Goal: Information Seeking & Learning: Learn about a topic

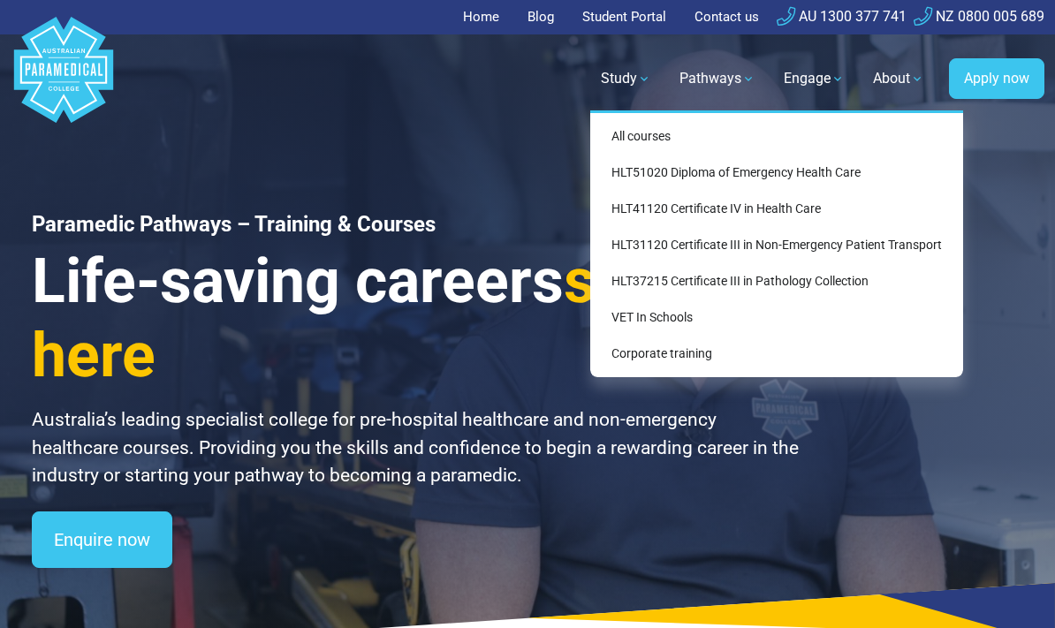
click at [730, 145] on link "All courses" at bounding box center [776, 136] width 359 height 33
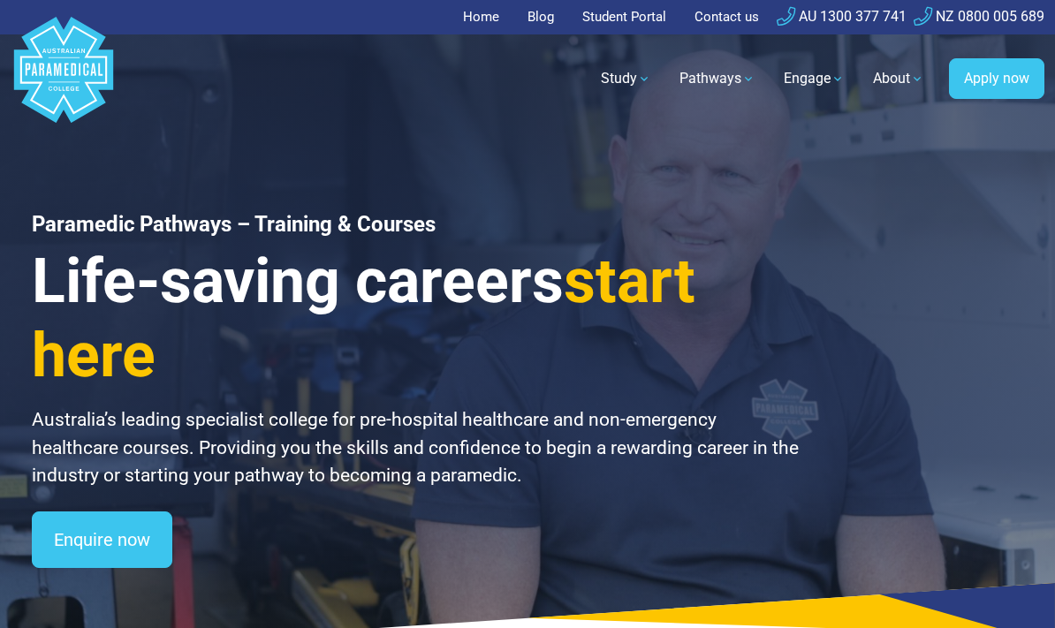
click at [534, 30] on link "Blog" at bounding box center [541, 17] width 48 height 34
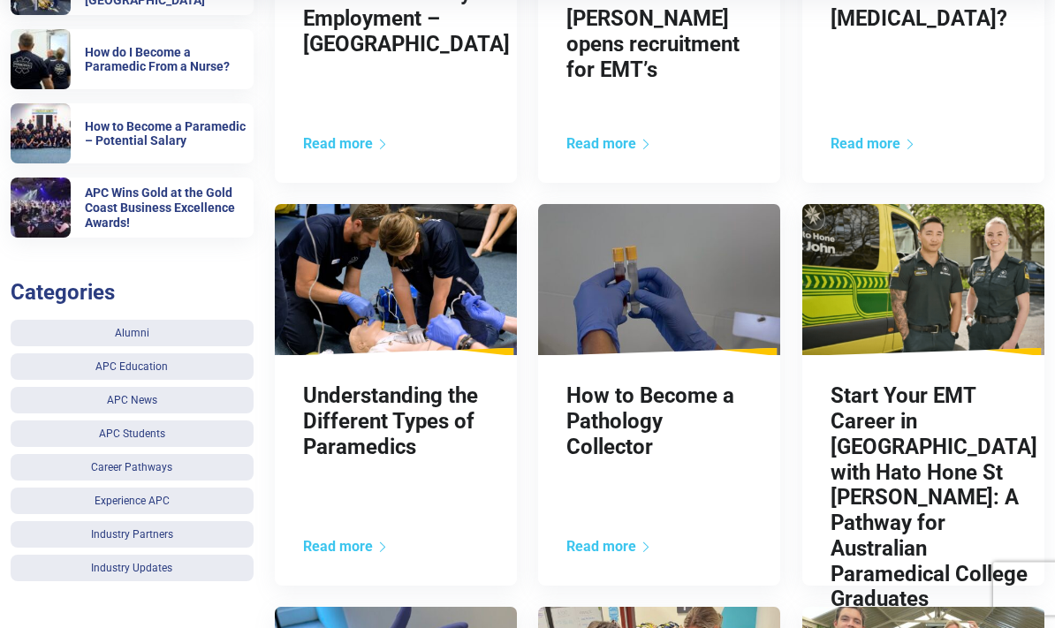
scroll to position [656, 0]
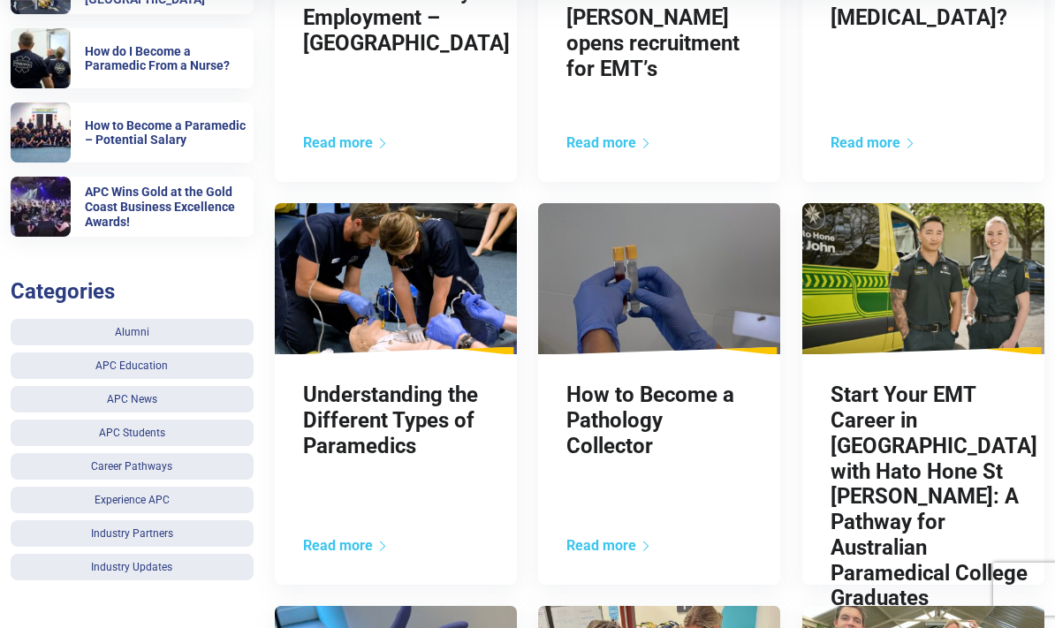
click at [421, 422] on link "Understanding the Different Types of Paramedics" at bounding box center [390, 420] width 175 height 76
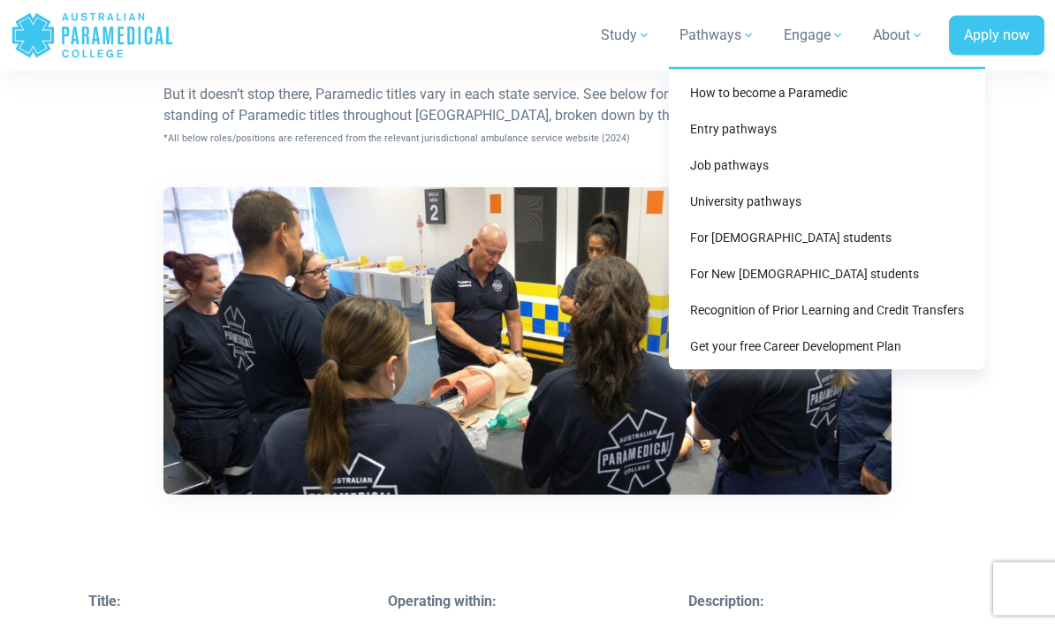
scroll to position [2114, 0]
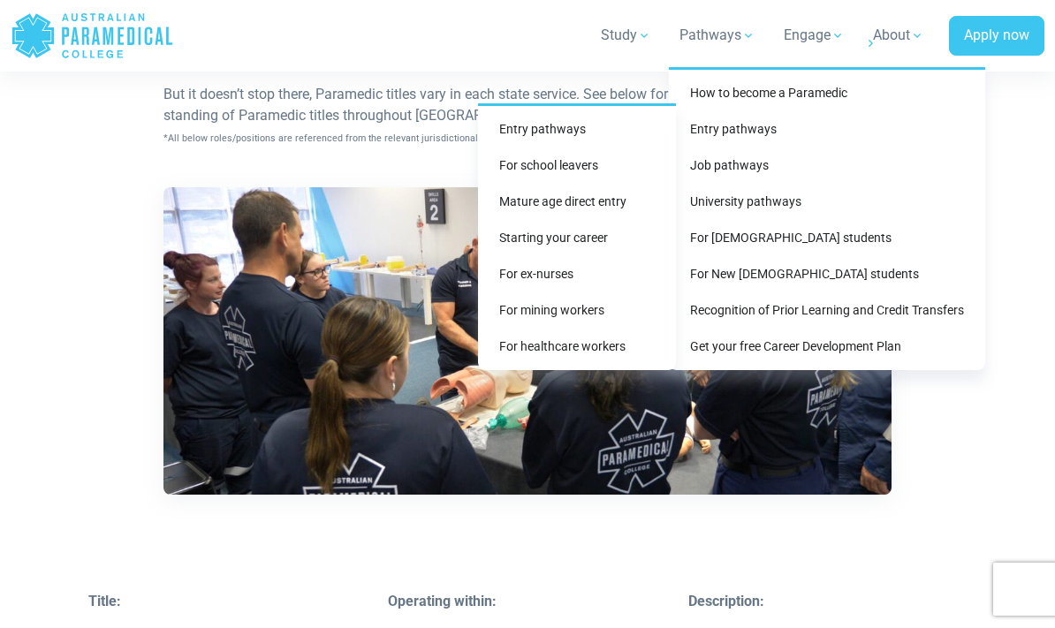
click at [614, 198] on link "Mature age direct entry" at bounding box center [577, 201] width 184 height 33
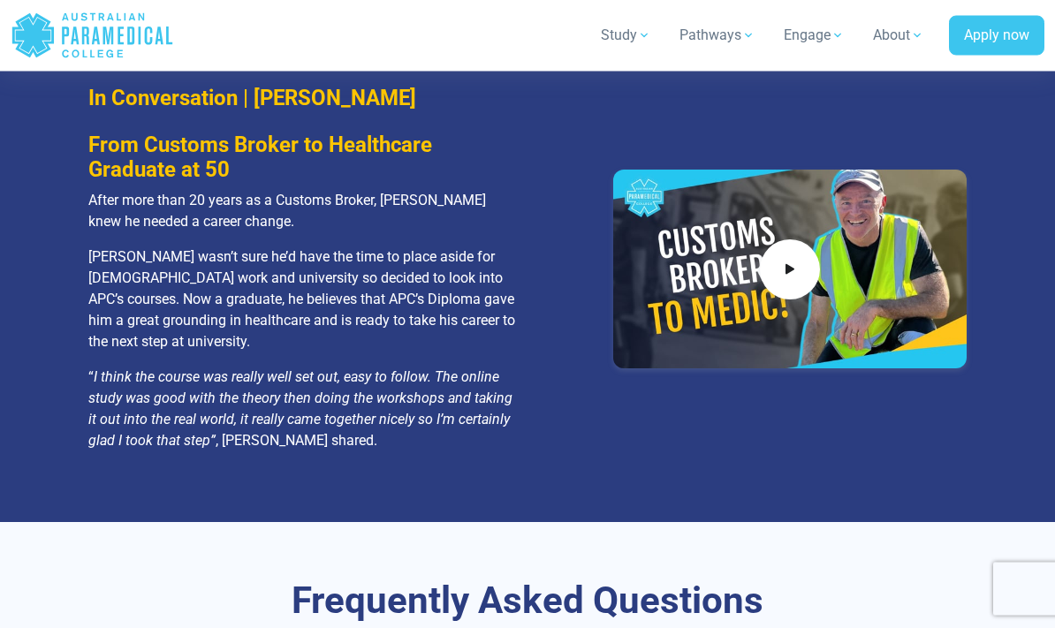
scroll to position [3913, 0]
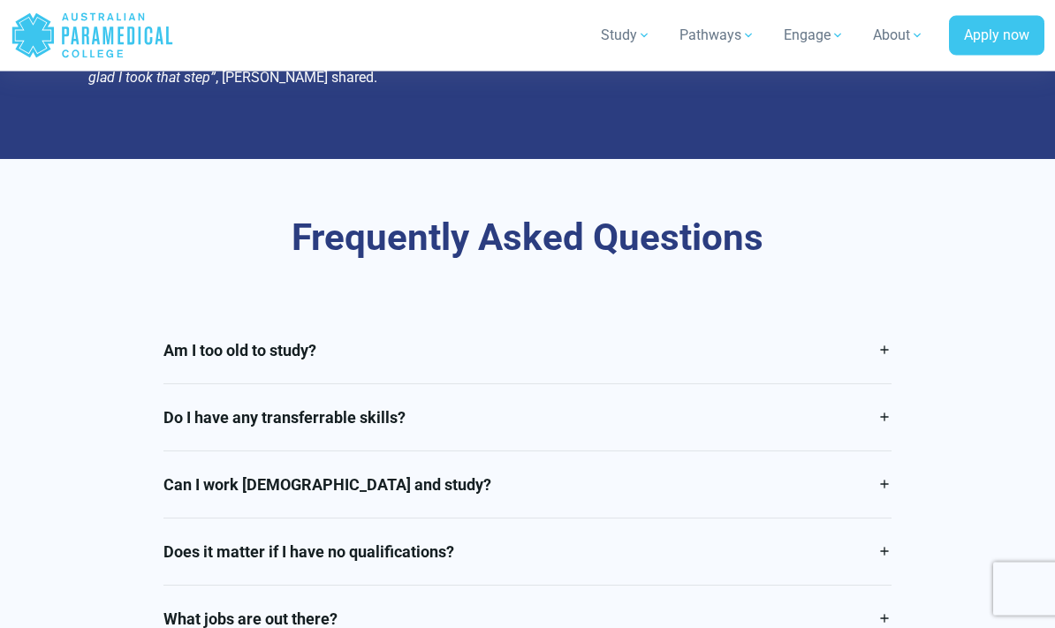
click at [884, 333] on link "Am I too old to study?" at bounding box center [527, 351] width 729 height 66
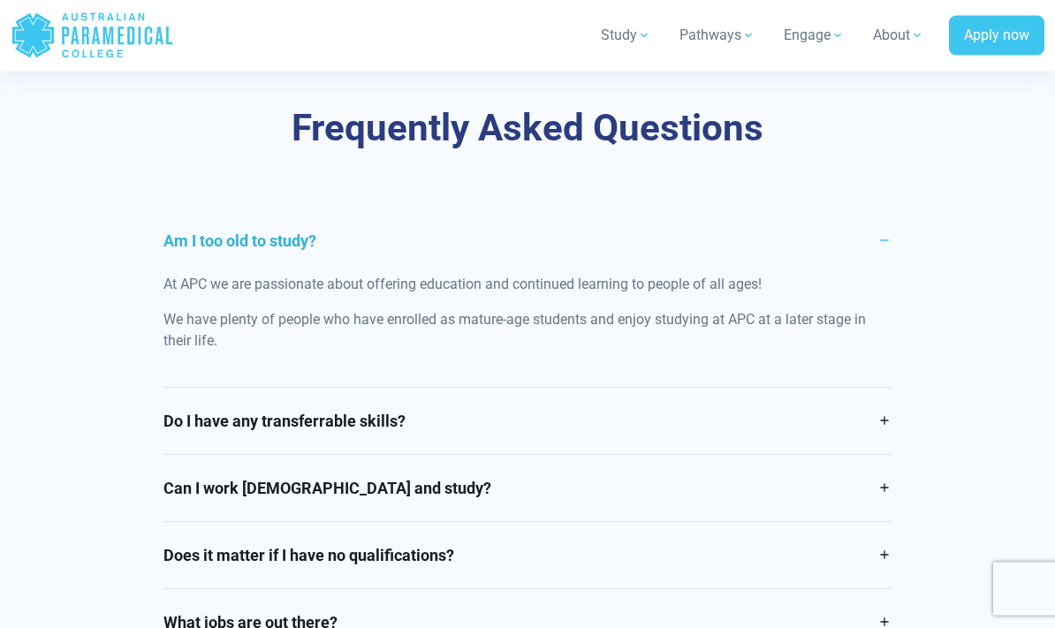
scroll to position [4379, 0]
click at [878, 399] on link "Do I have any transferrable skills?" at bounding box center [527, 421] width 729 height 66
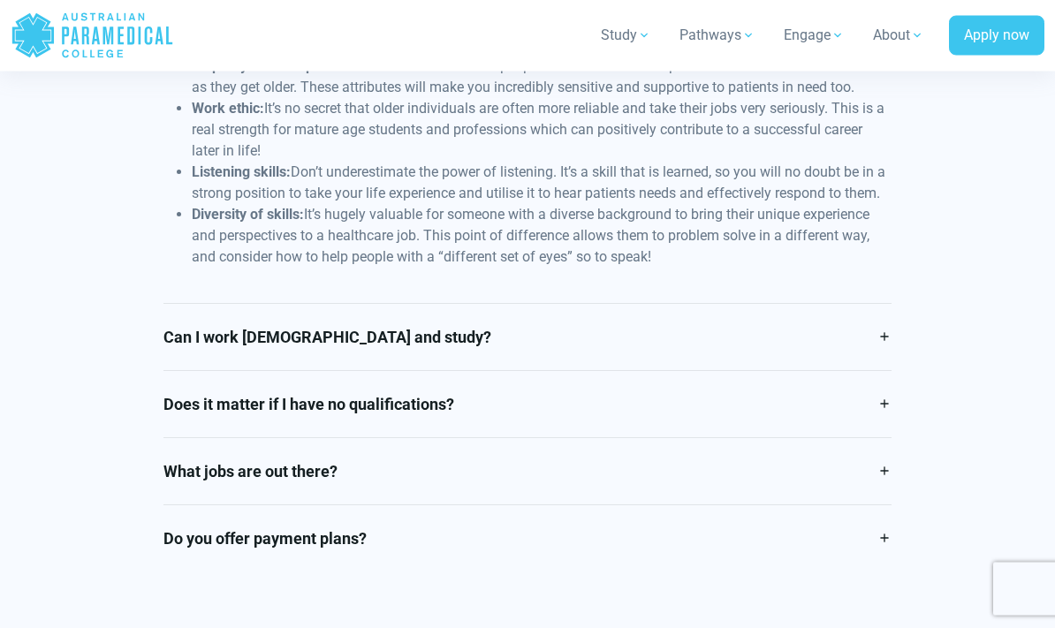
click at [880, 357] on link "Can I work full time and study?" at bounding box center [527, 338] width 729 height 66
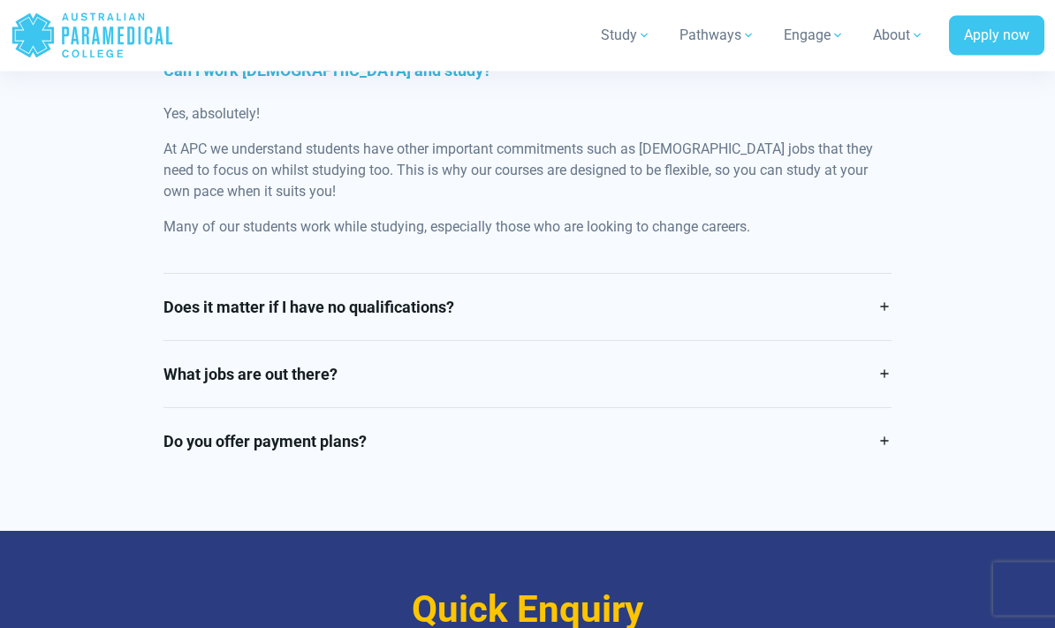
scroll to position [4682, 0]
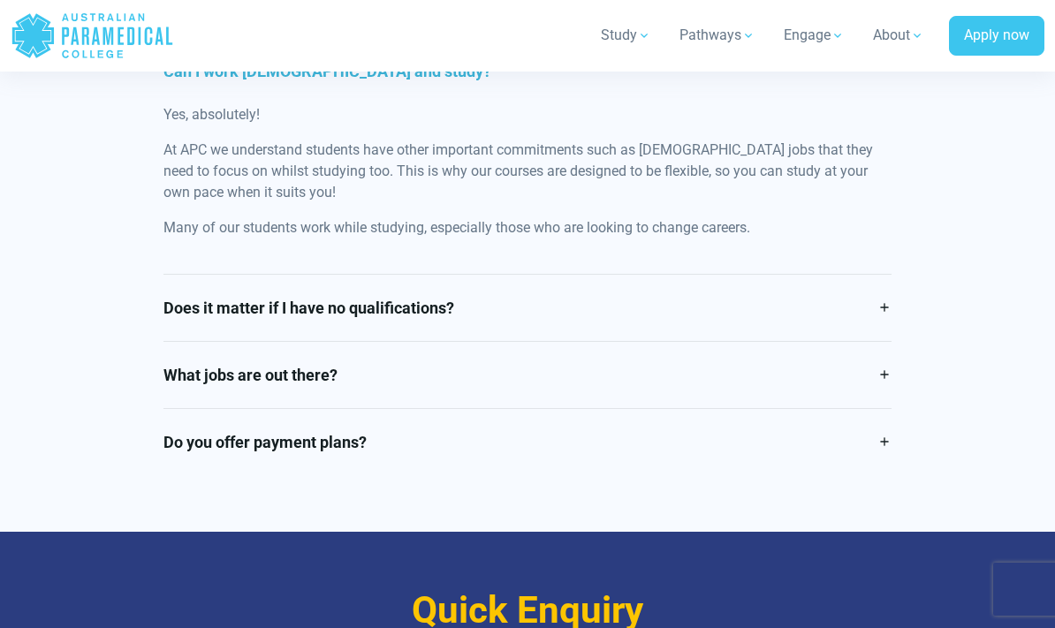
click at [885, 281] on link "Does it matter if I have no qualifications?" at bounding box center [527, 308] width 729 height 66
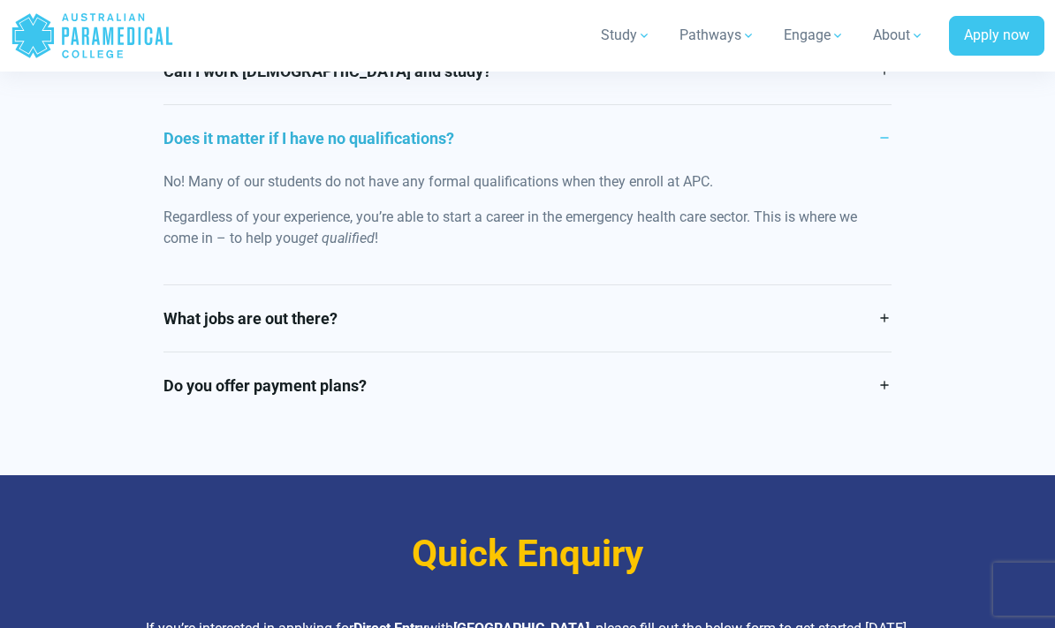
click at [887, 298] on link "What jobs are out there?" at bounding box center [527, 318] width 729 height 66
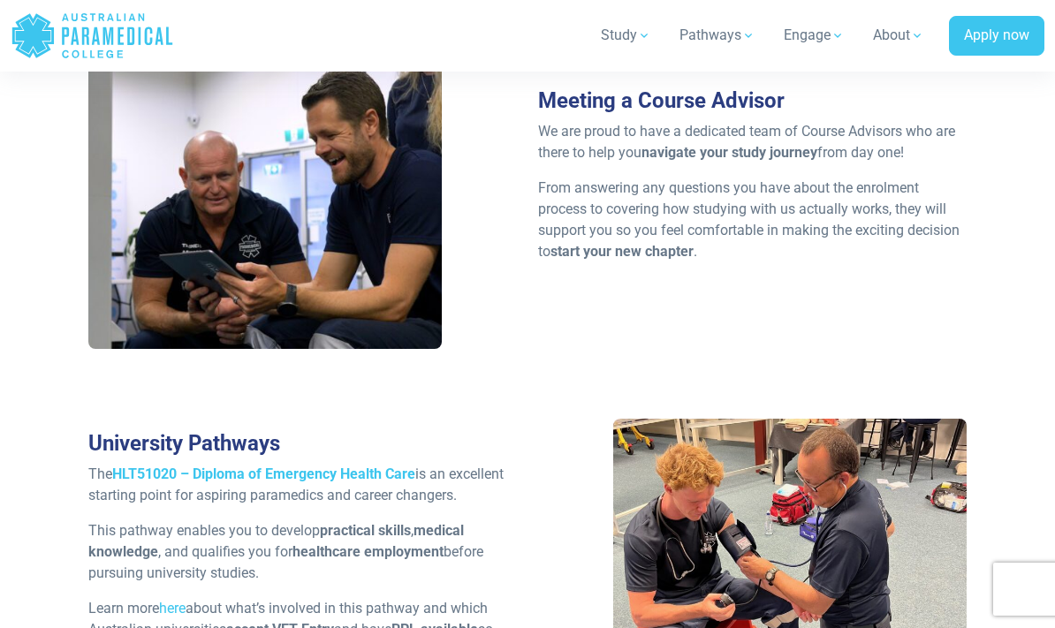
scroll to position [3074, 0]
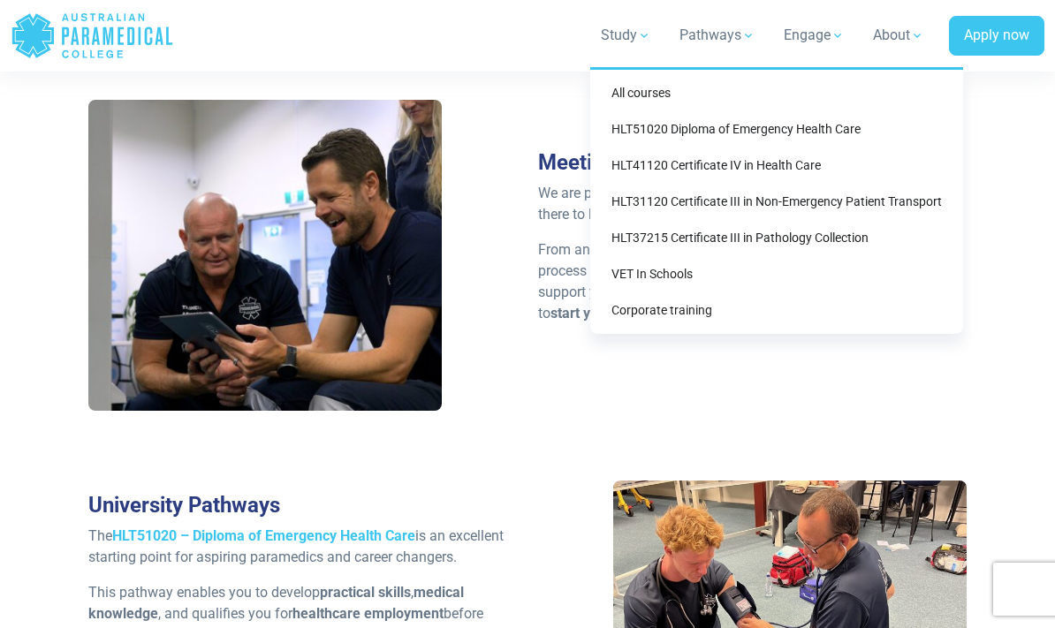
click at [714, 314] on link "Corporate training" at bounding box center [776, 310] width 359 height 33
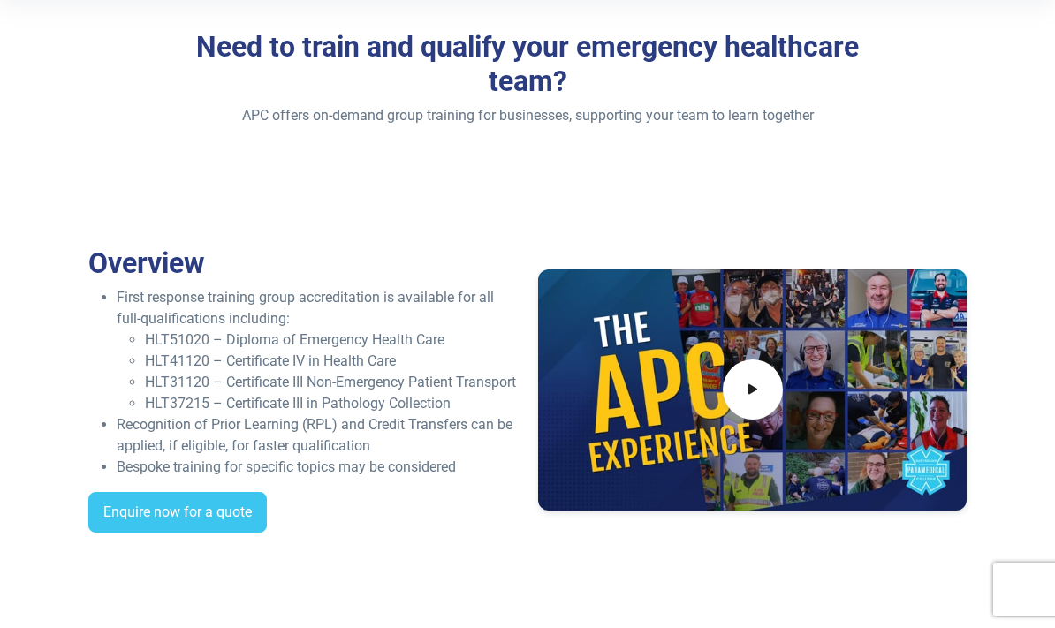
scroll to position [367, 0]
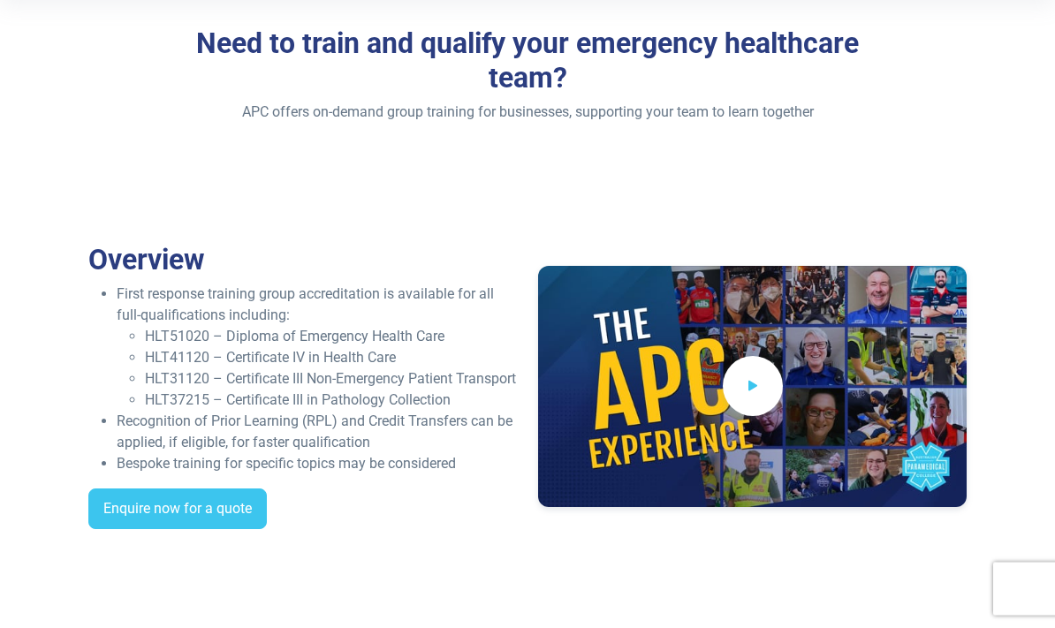
click at [746, 400] on icon at bounding box center [753, 387] width 18 height 26
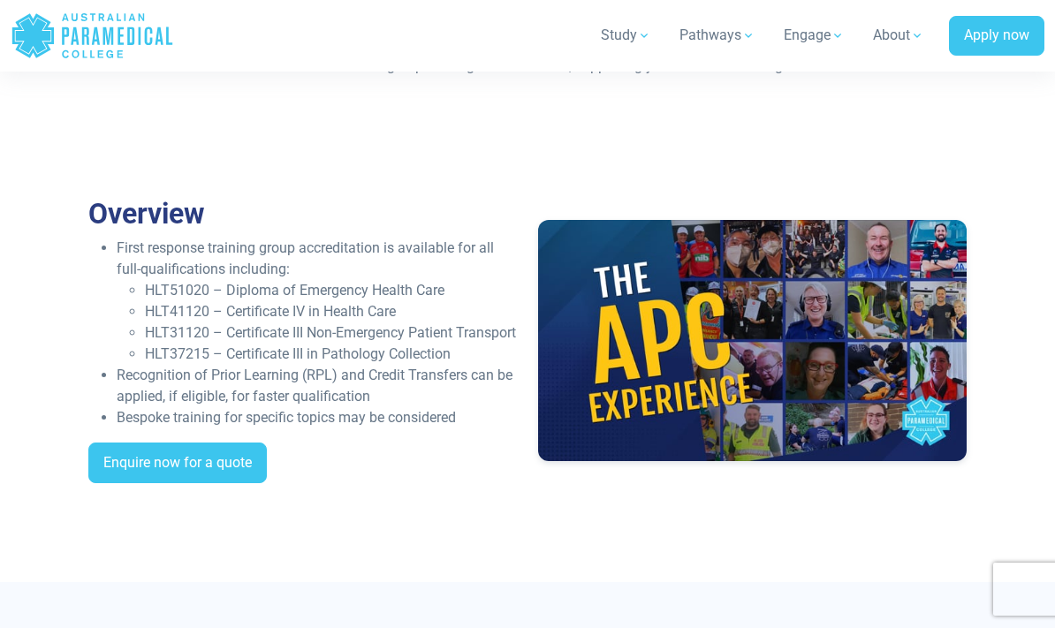
scroll to position [455, 0]
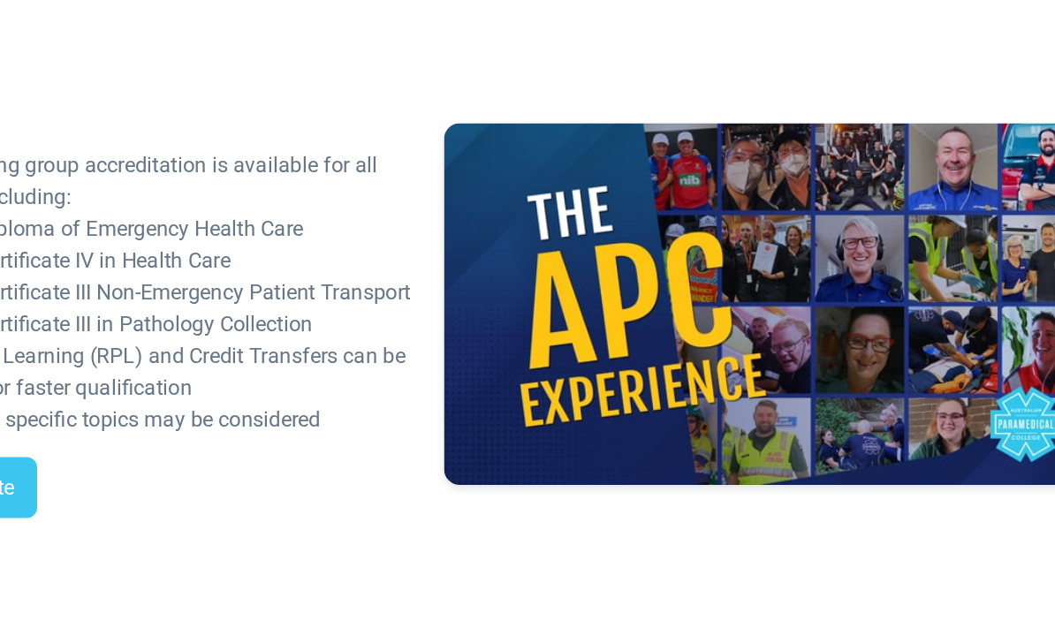
click at [445, 405] on div "Overview First response training group accreditation is available for all full-…" at bounding box center [527, 306] width 1055 height 470
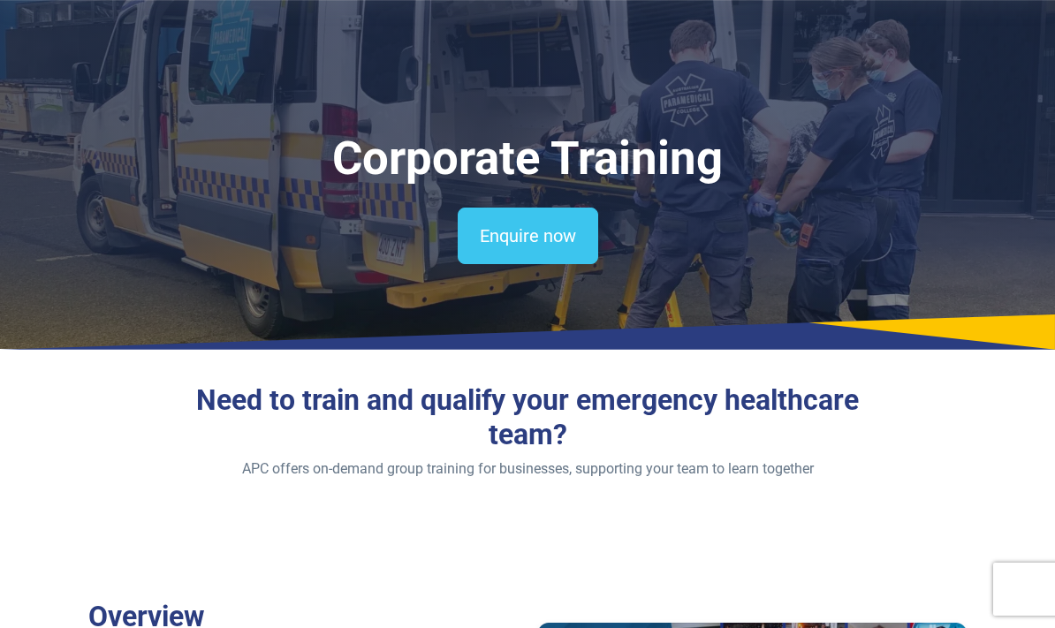
scroll to position [0, 0]
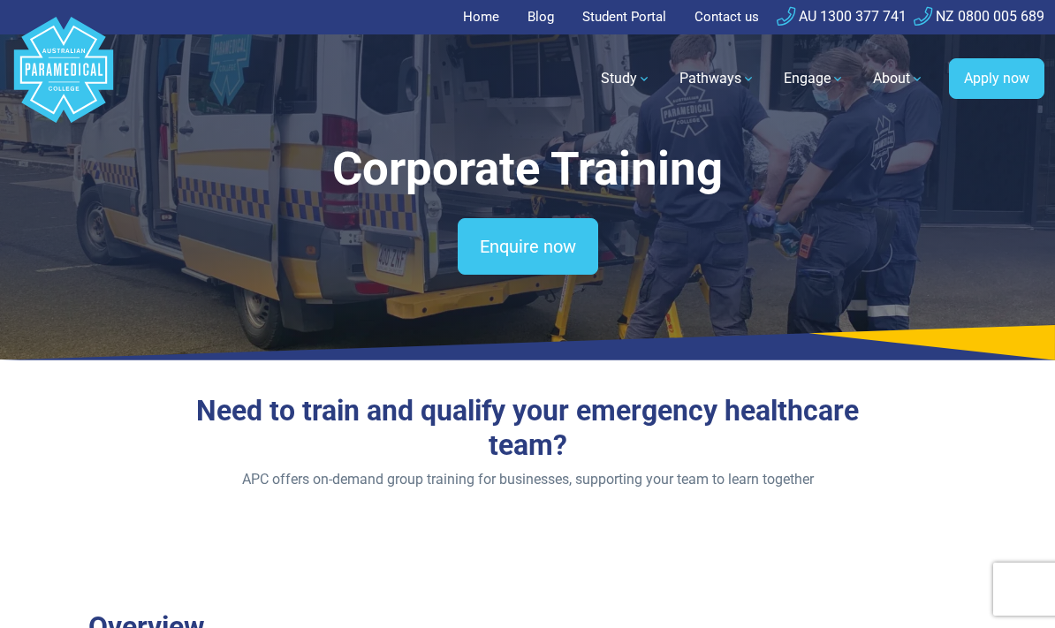
click at [579, 116] on nav ".logo-block-c1{fill:#3CC5EE;} .logo-block-c2{fill:#FFF;} .logo-horizontal-c1{fi…" at bounding box center [527, 78] width 1033 height 89
click at [485, 28] on link "Home" at bounding box center [486, 17] width 47 height 34
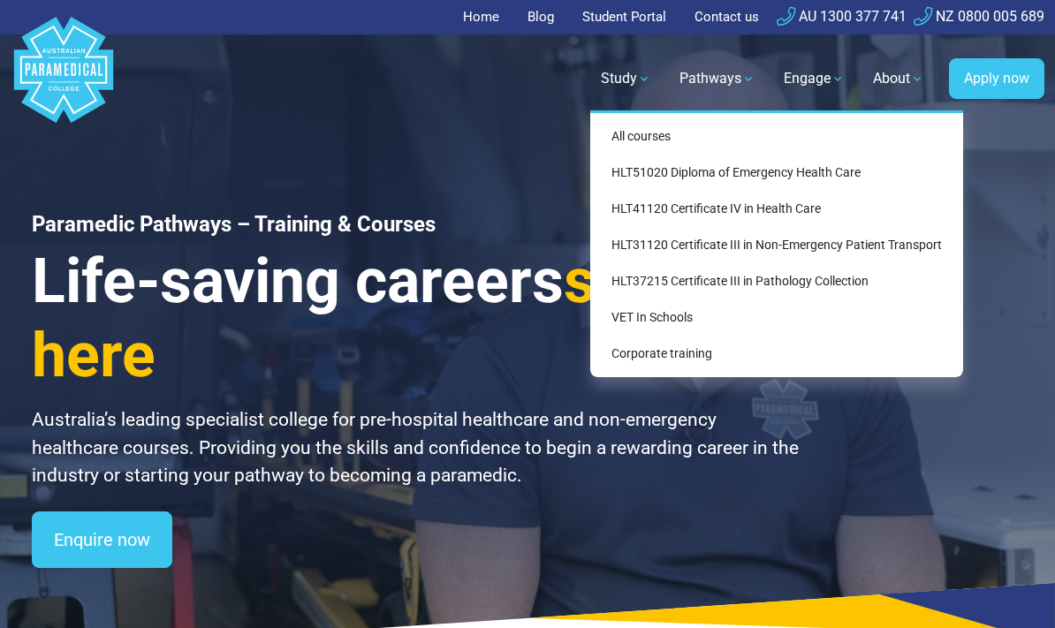
click at [648, 548] on div "Enquire now" at bounding box center [420, 539] width 776 height 57
click at [695, 475] on p "Australia’s leading specialist college for pre-hospital healthcare and non-emer…" at bounding box center [420, 448] width 776 height 84
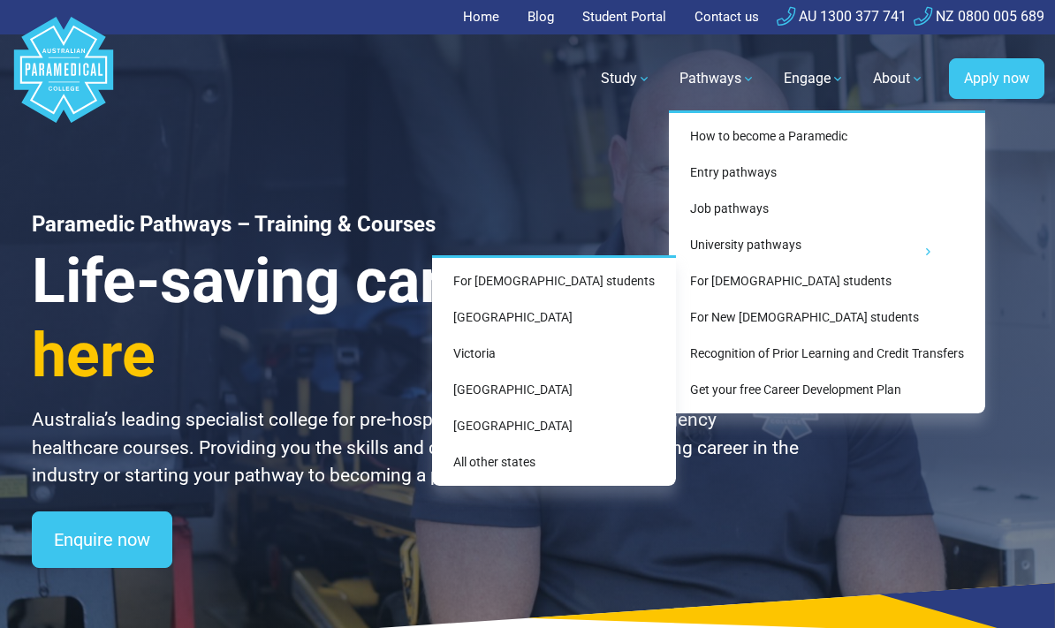
click at [547, 358] on link "Victoria" at bounding box center [554, 353] width 230 height 33
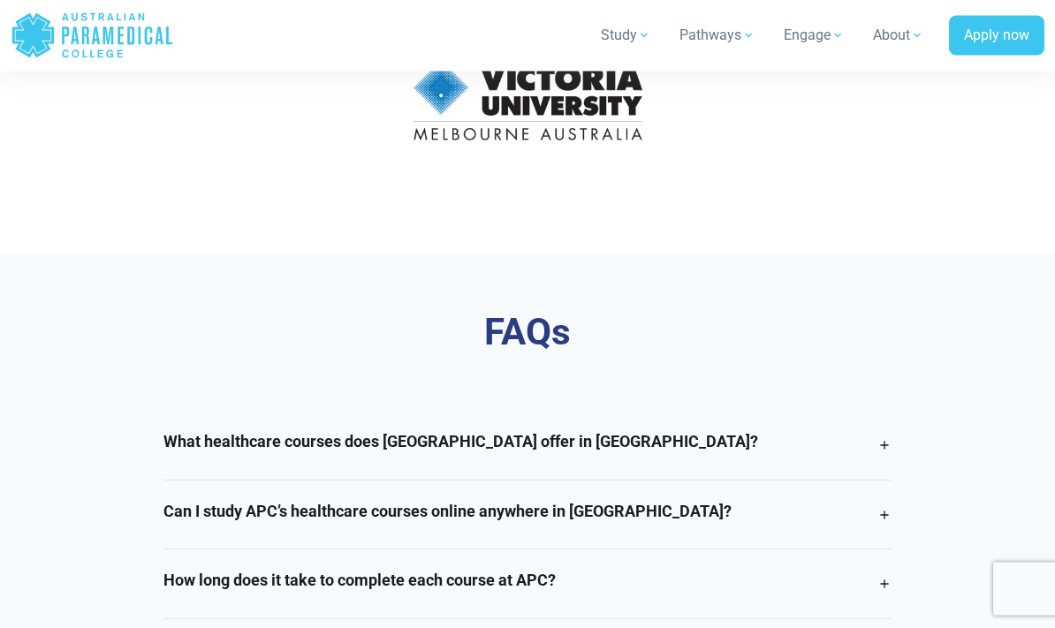
scroll to position [4460, 0]
click at [889, 411] on link "What healthcare courses does Australian Paramedical College offer in Victoria?" at bounding box center [527, 445] width 729 height 69
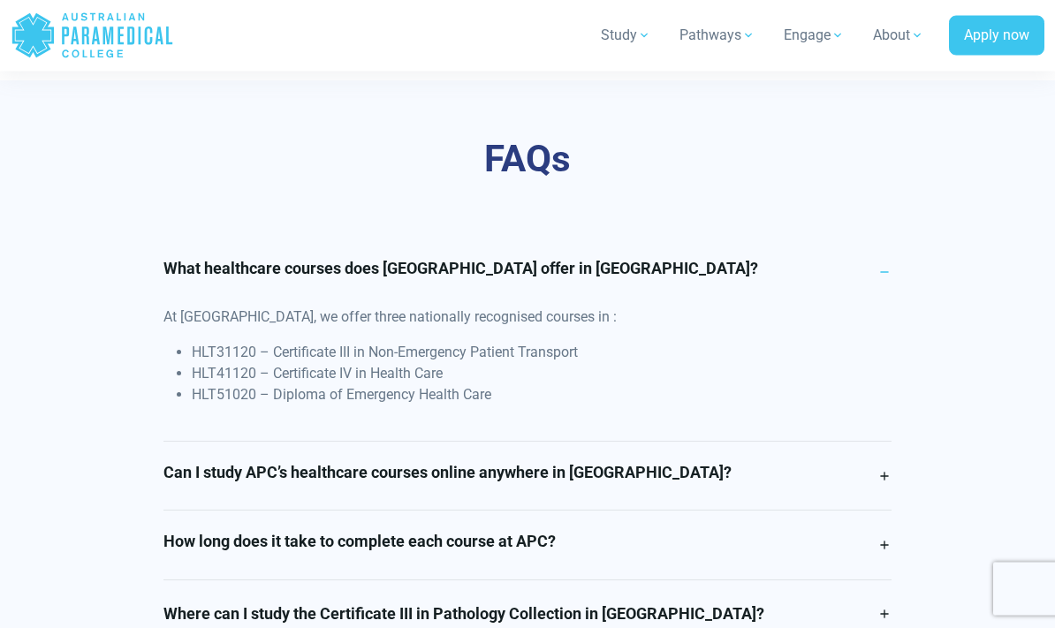
scroll to position [4632, 0]
click at [886, 443] on link "Can I study APC’s healthcare courses online anywhere in Victoria?" at bounding box center [527, 477] width 729 height 69
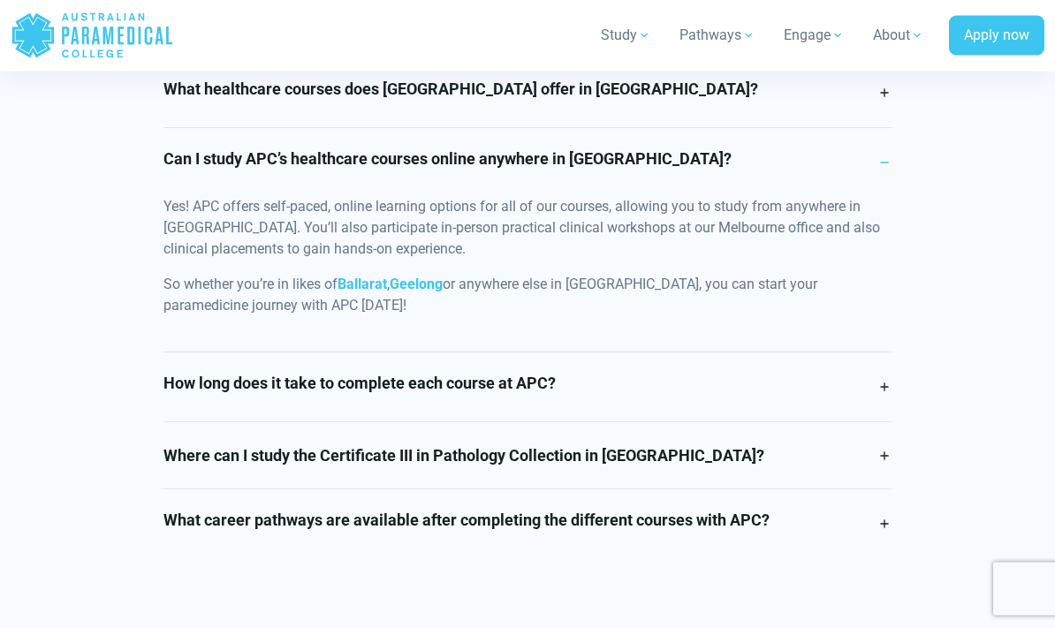
scroll to position [4812, 0]
click at [877, 352] on link "How long does it take to complete each course at APC?" at bounding box center [527, 386] width 729 height 69
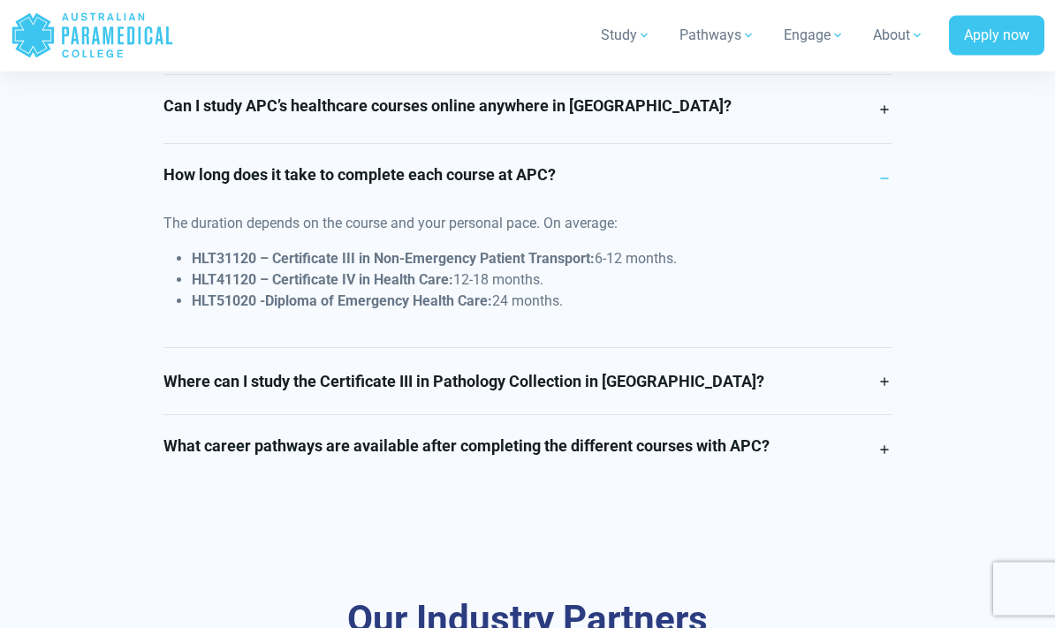
scroll to position [4869, 0]
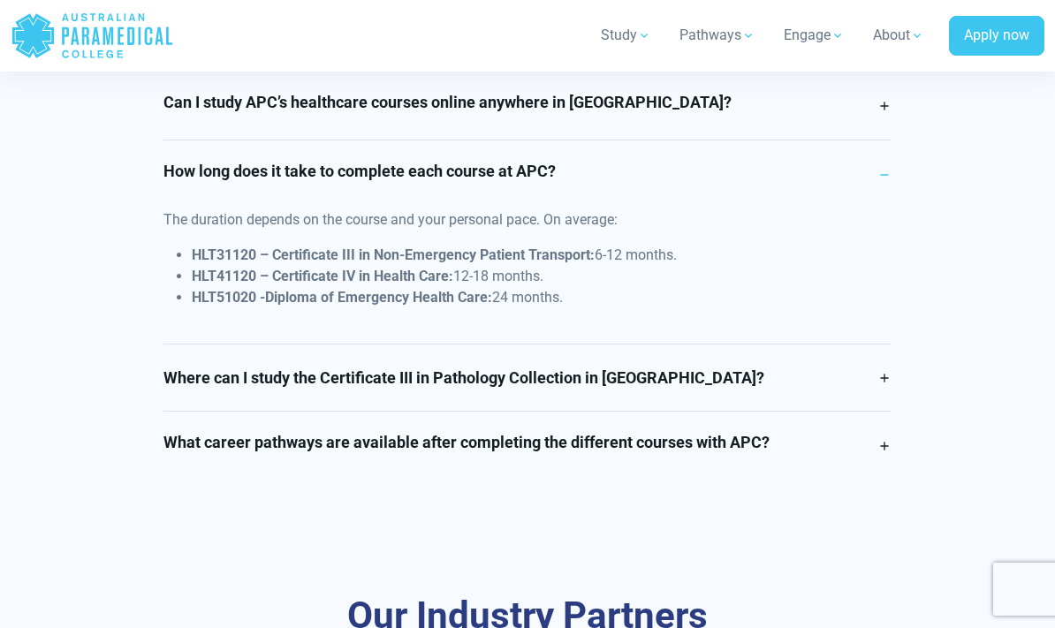
click at [890, 344] on link "Where can I study the Certificate III in Pathology Collection in Victoria?" at bounding box center [527, 377] width 729 height 66
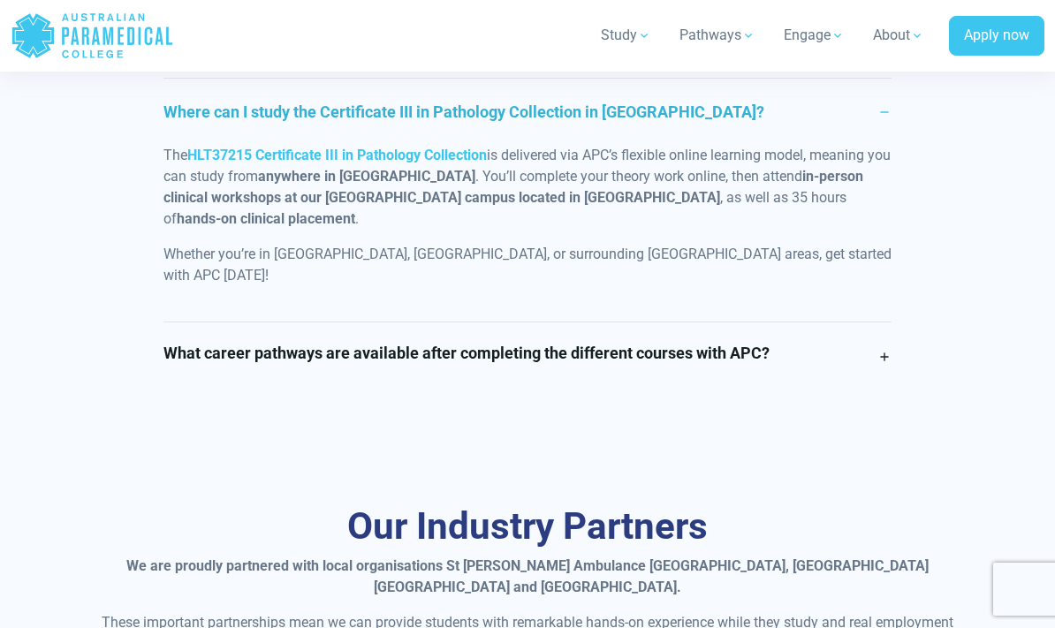
scroll to position [5022, 0]
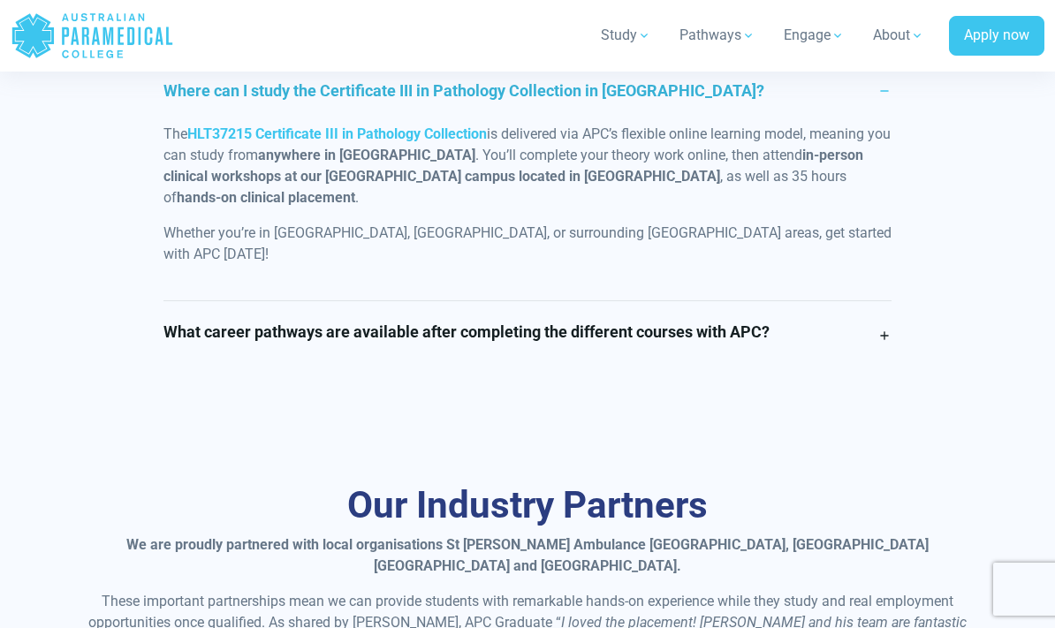
click at [886, 301] on link "What career pathways are available after completing the different courses with …" at bounding box center [527, 335] width 729 height 69
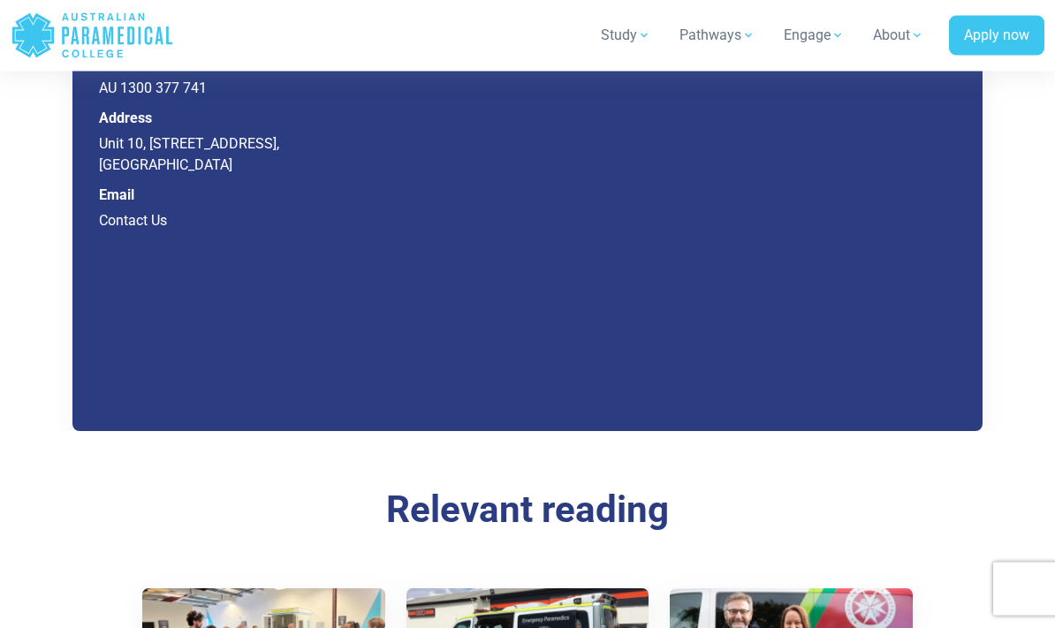
scroll to position [7945, 0]
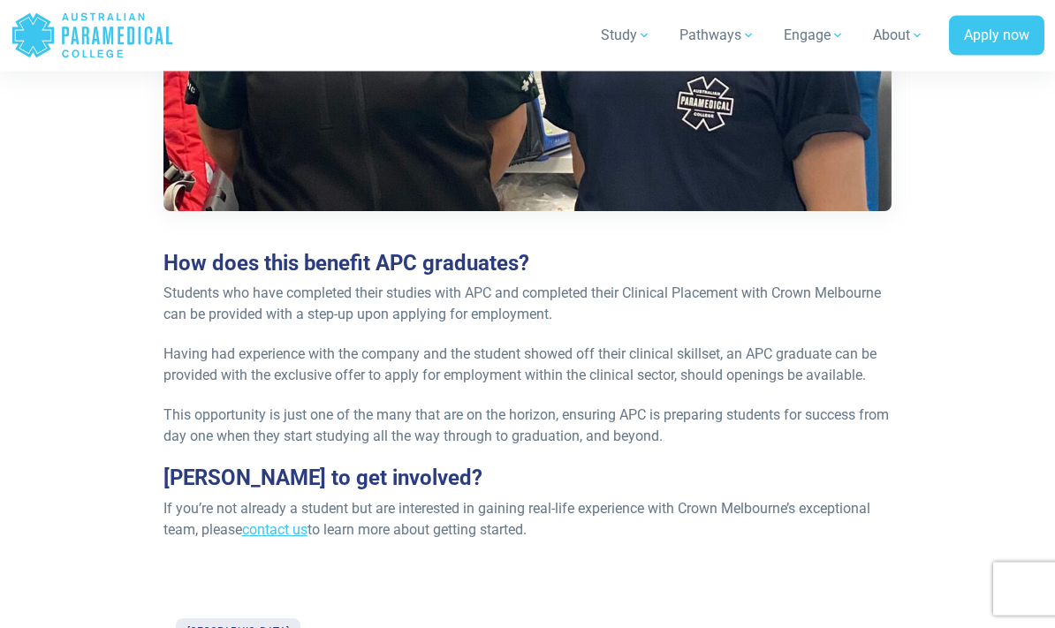
scroll to position [1562, 0]
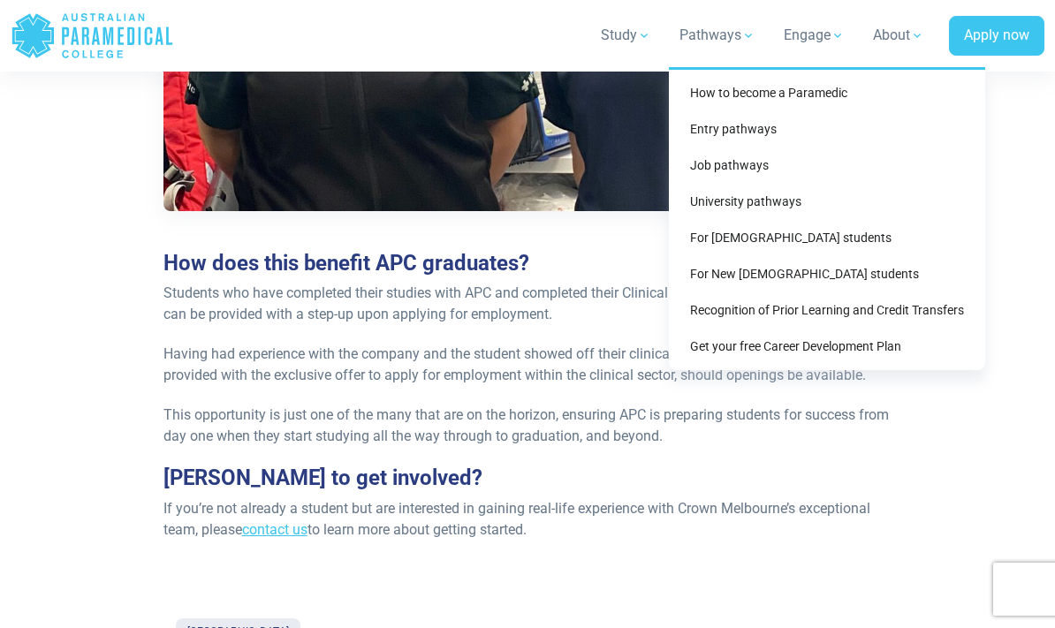
click at [765, 312] on link "Recognition of Prior Learning and Credit Transfers" at bounding box center [827, 310] width 302 height 33
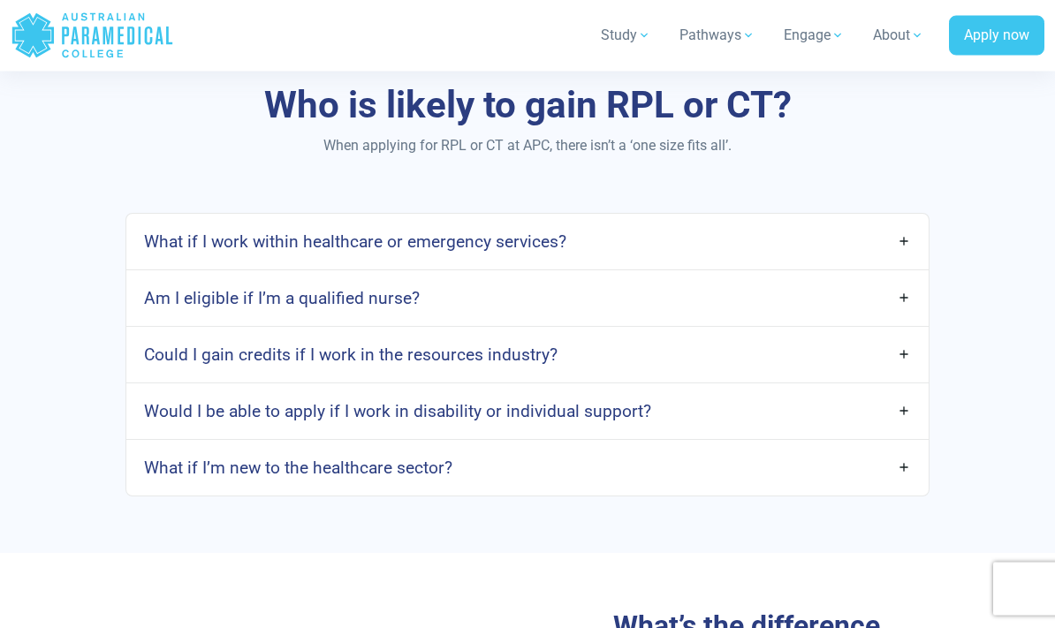
scroll to position [1311, 0]
click at [903, 246] on link "What if I work within healthcare or emergency services?" at bounding box center [527, 241] width 802 height 42
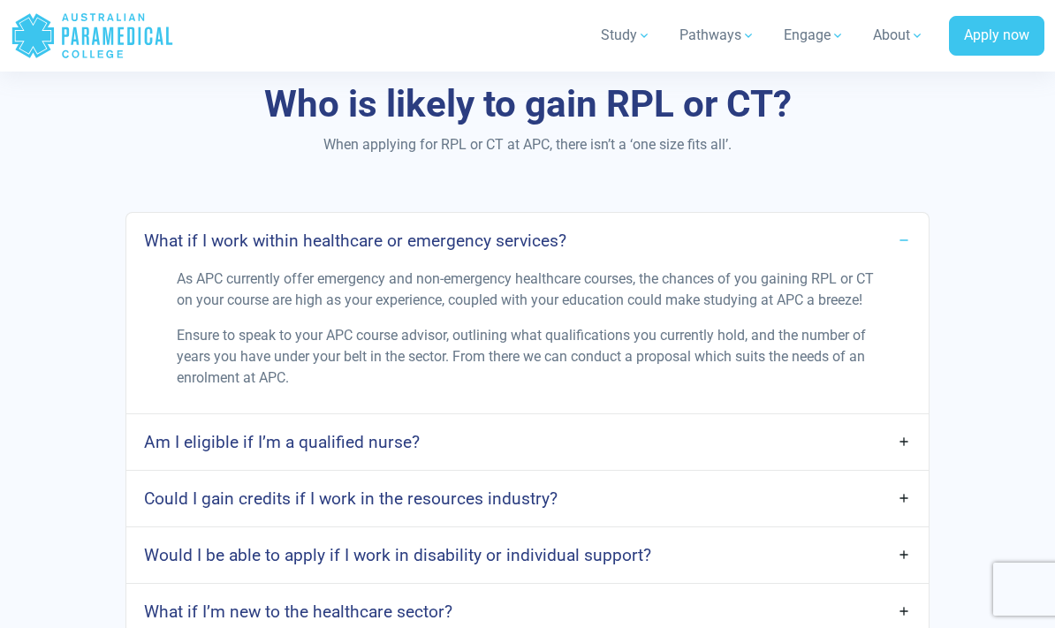
click at [905, 463] on link "Am I eligible if I’m a qualified nurse?" at bounding box center [527, 442] width 802 height 42
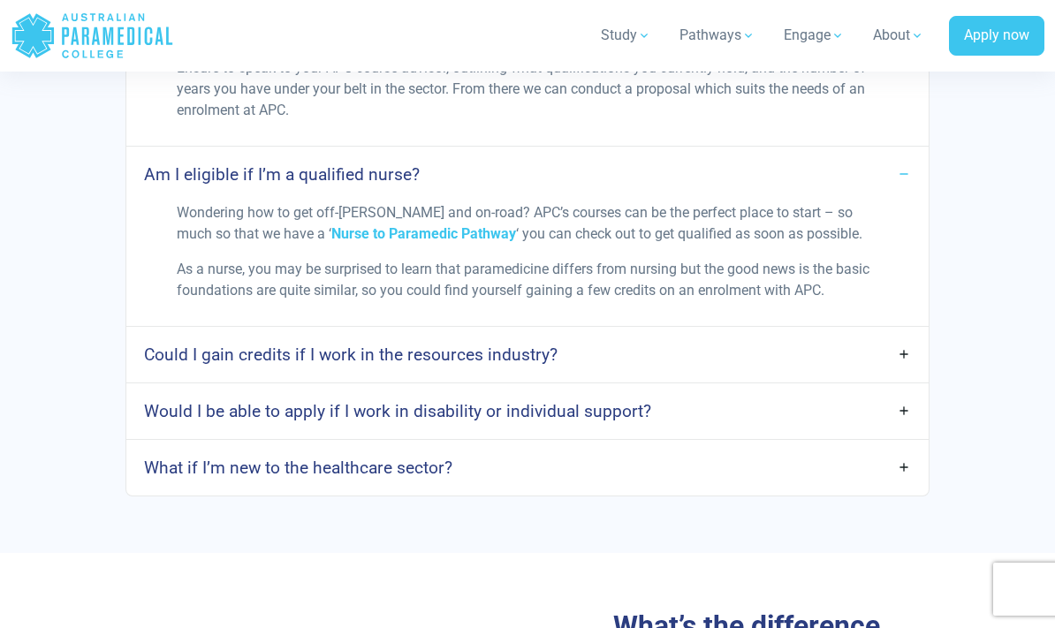
scroll to position [1583, 0]
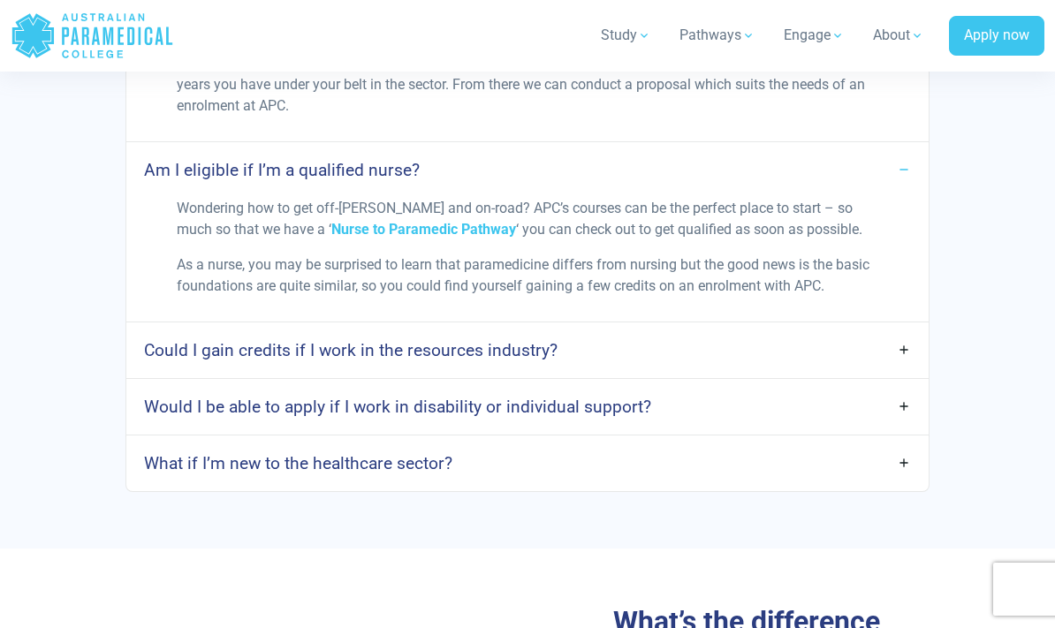
click at [898, 371] on link "Could I gain credits if I work in the resources industry?" at bounding box center [527, 350] width 802 height 42
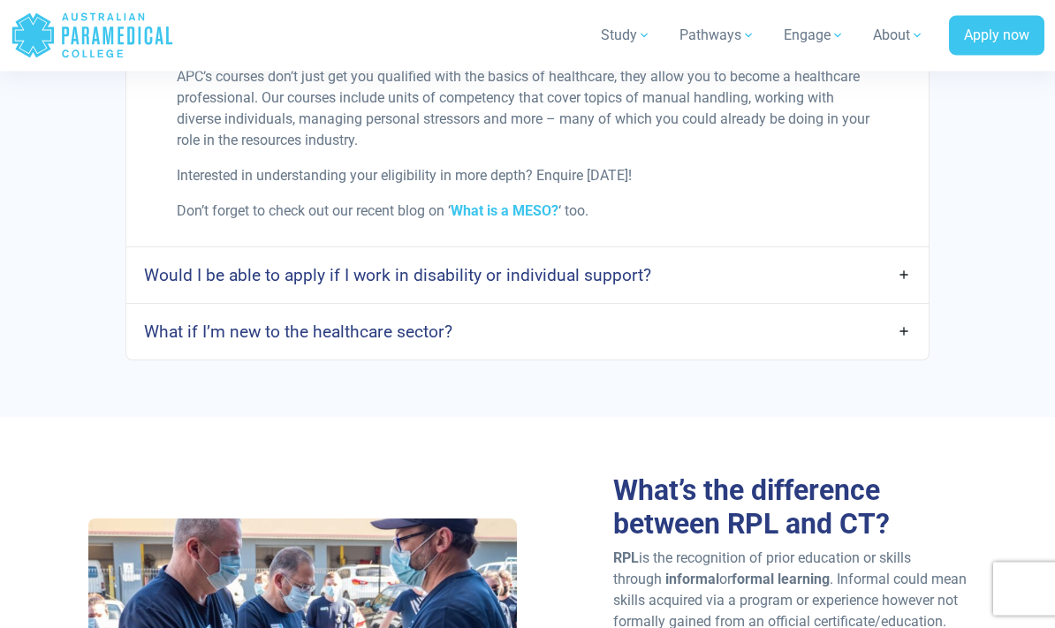
scroll to position [1951, 0]
click at [902, 352] on link "What if I’m new to the healthcare sector?" at bounding box center [527, 332] width 802 height 42
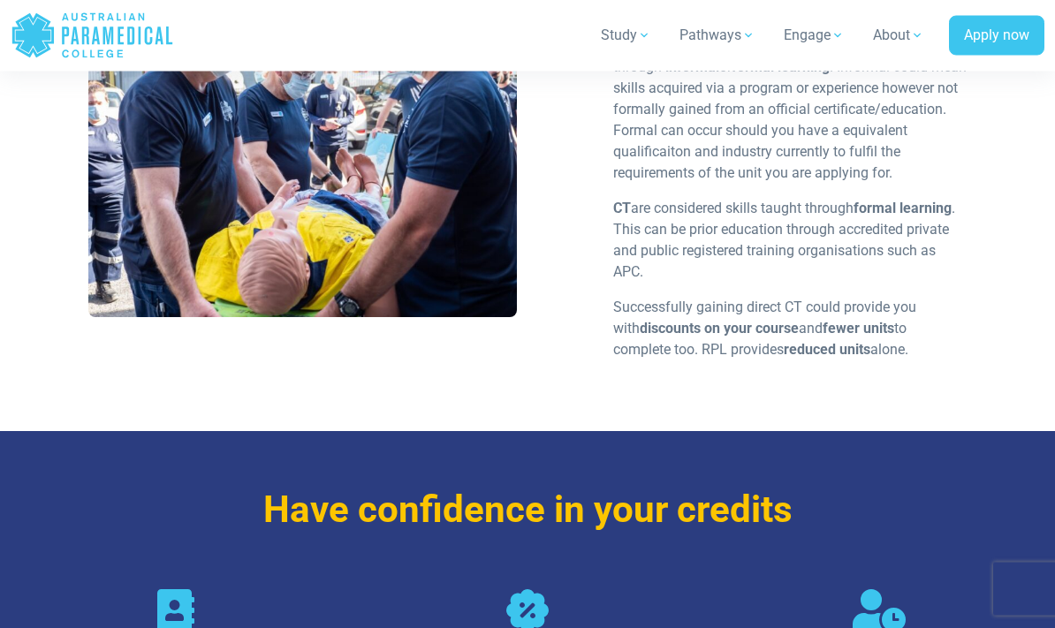
scroll to position [2587, 0]
click at [574, 530] on h3 "Have confidence in your credits" at bounding box center [527, 510] width 879 height 45
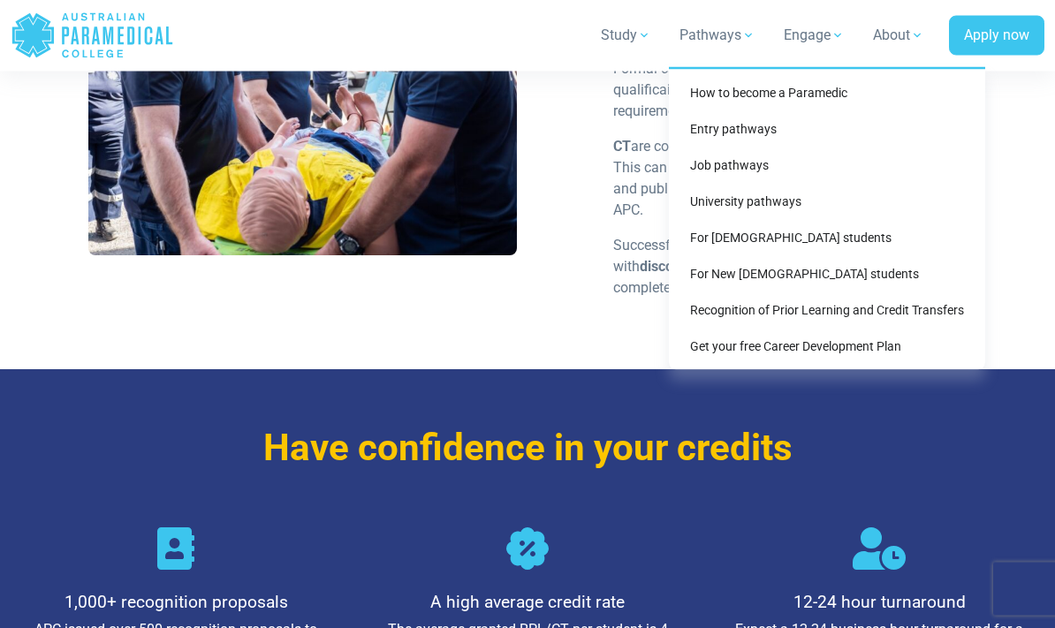
scroll to position [2649, 0]
click at [746, 350] on link "Get your free Career Development Plan" at bounding box center [827, 346] width 302 height 33
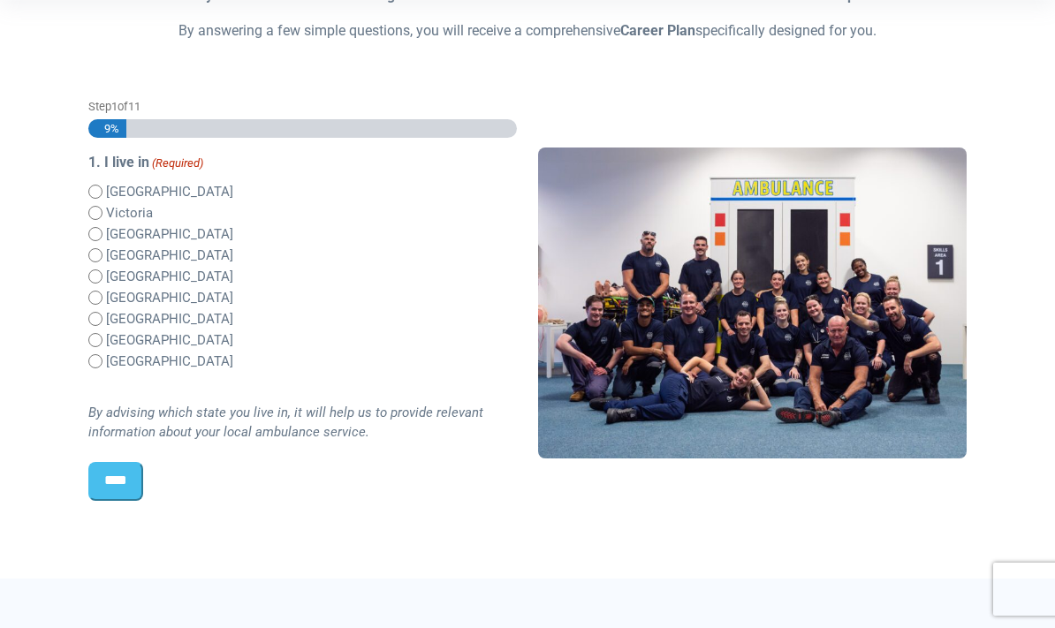
scroll to position [402, 0]
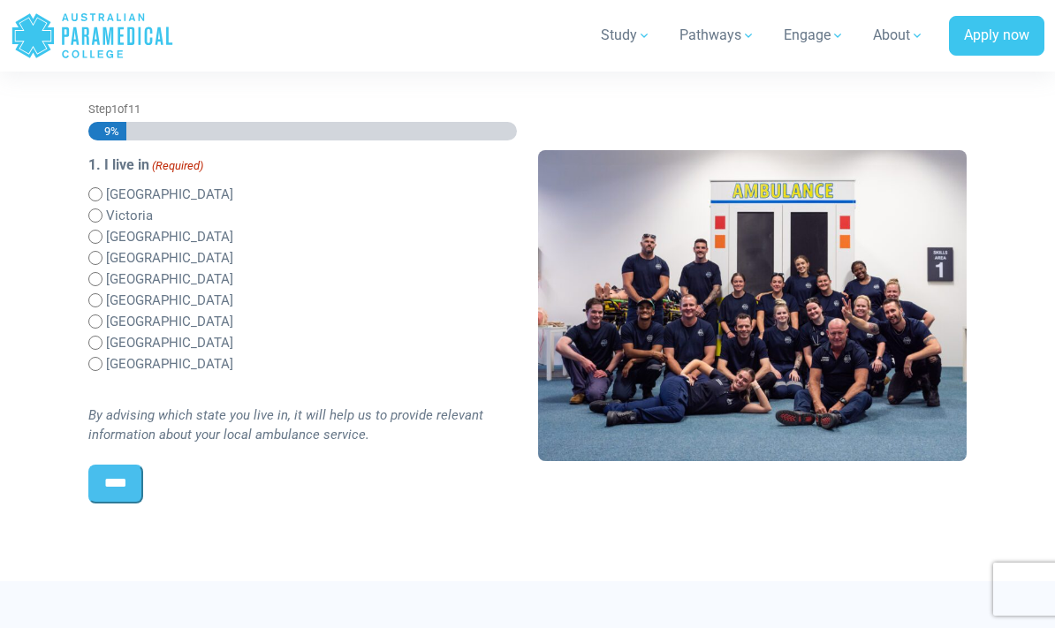
click at [116, 485] on input "****" at bounding box center [115, 484] width 55 height 39
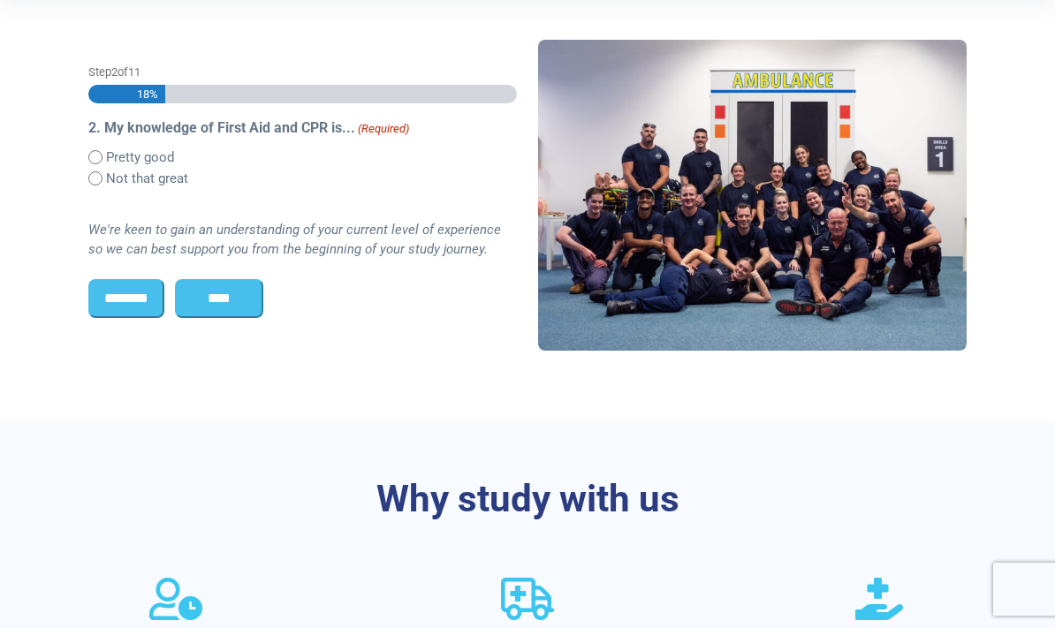
scroll to position [462, 0]
click at [243, 297] on input "****" at bounding box center [219, 299] width 88 height 39
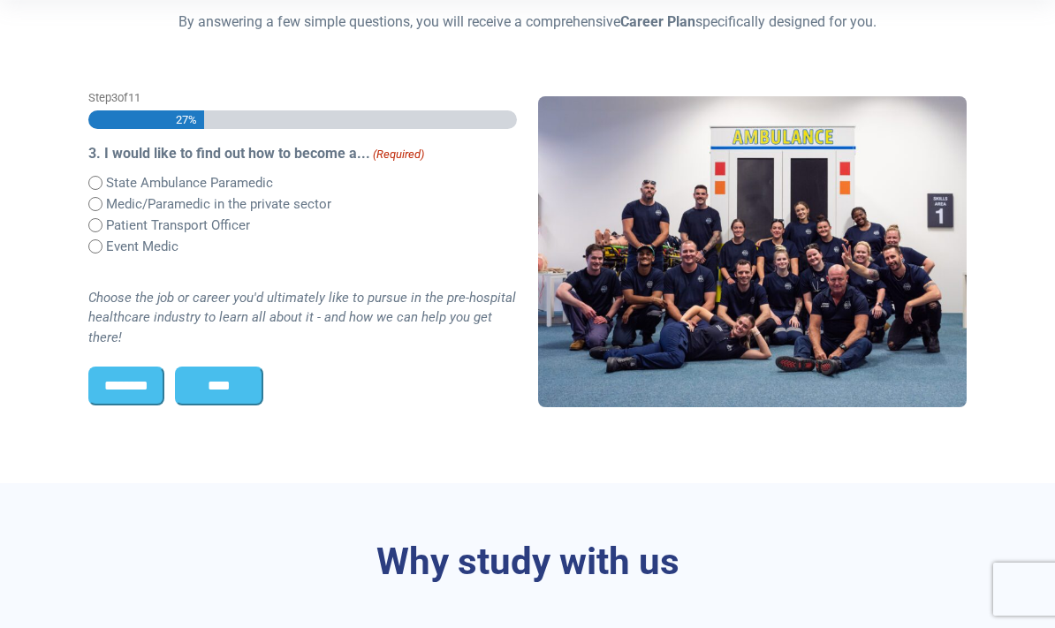
click at [248, 384] on input "****" at bounding box center [219, 386] width 88 height 39
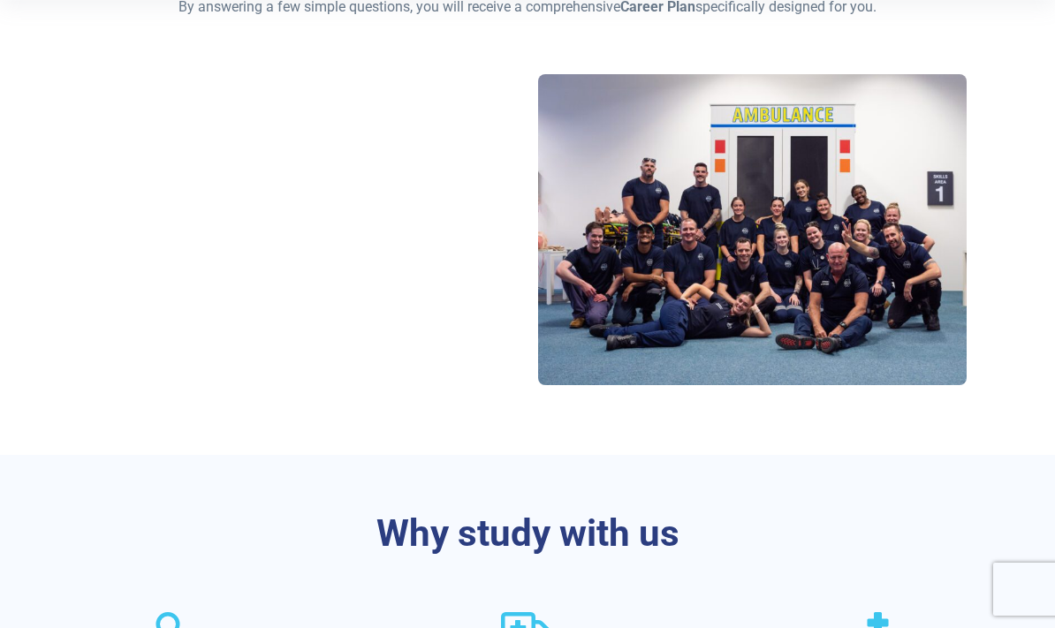
scroll to position [0, 0]
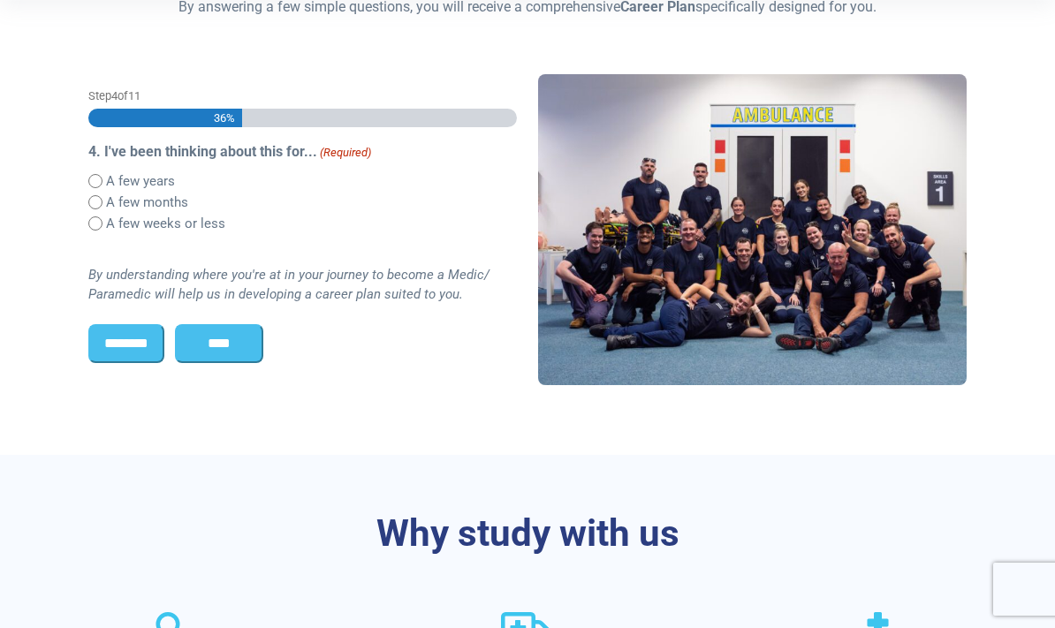
click at [247, 343] on input "****" at bounding box center [219, 343] width 88 height 39
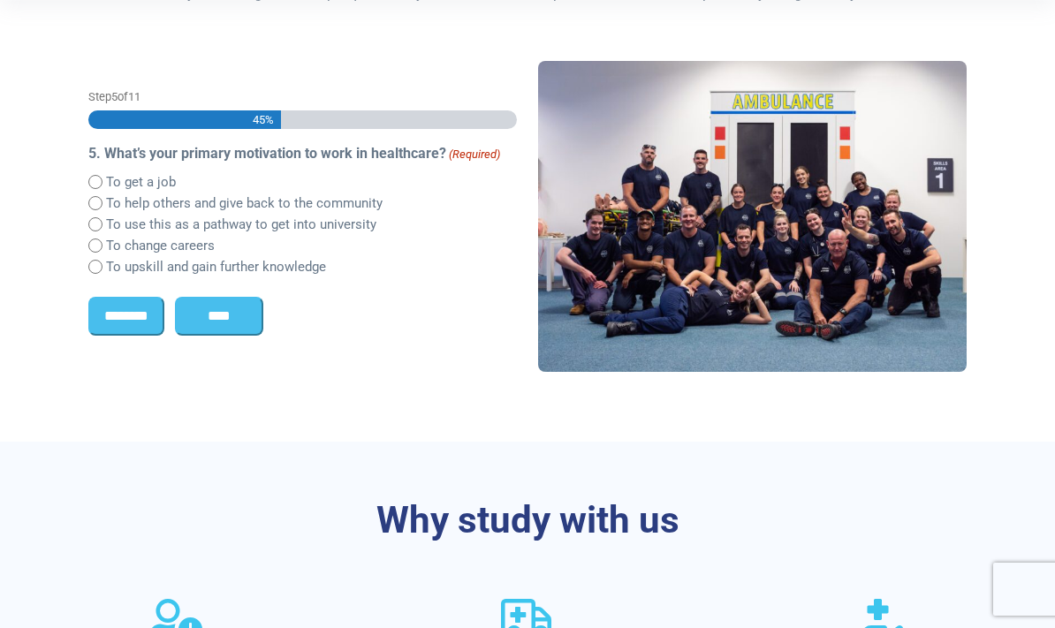
click at [249, 319] on input "****" at bounding box center [219, 316] width 88 height 39
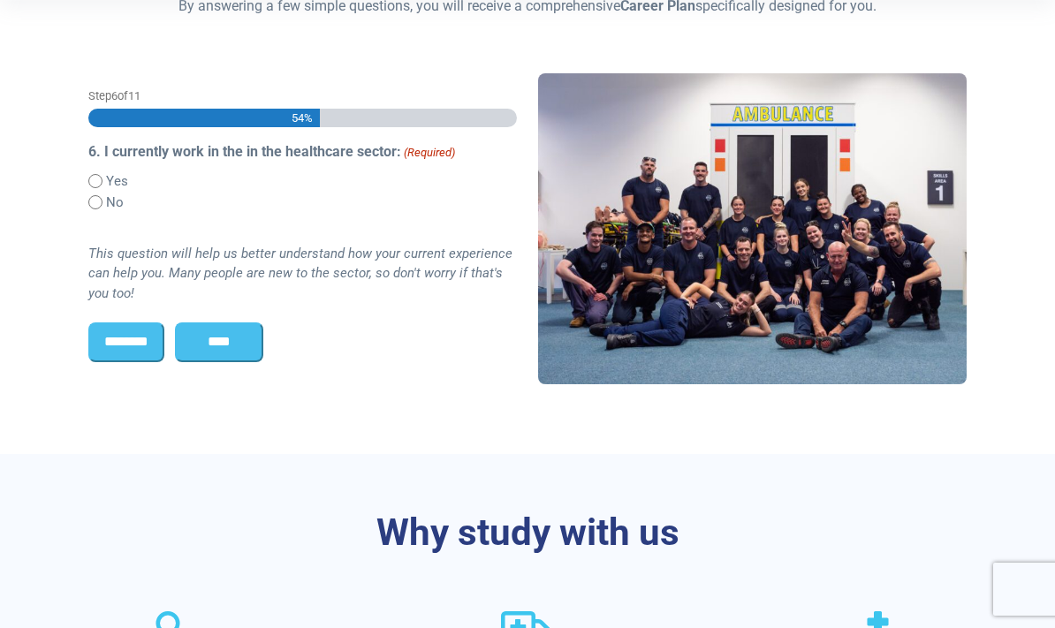
click at [246, 342] on input "****" at bounding box center [219, 341] width 88 height 39
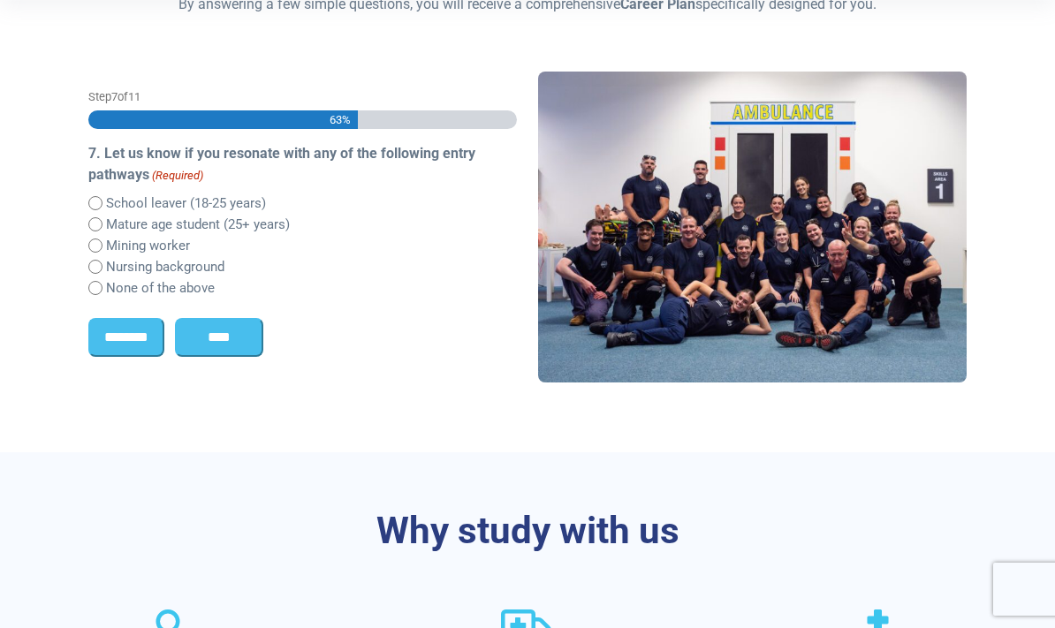
click at [247, 344] on input "****" at bounding box center [219, 337] width 88 height 39
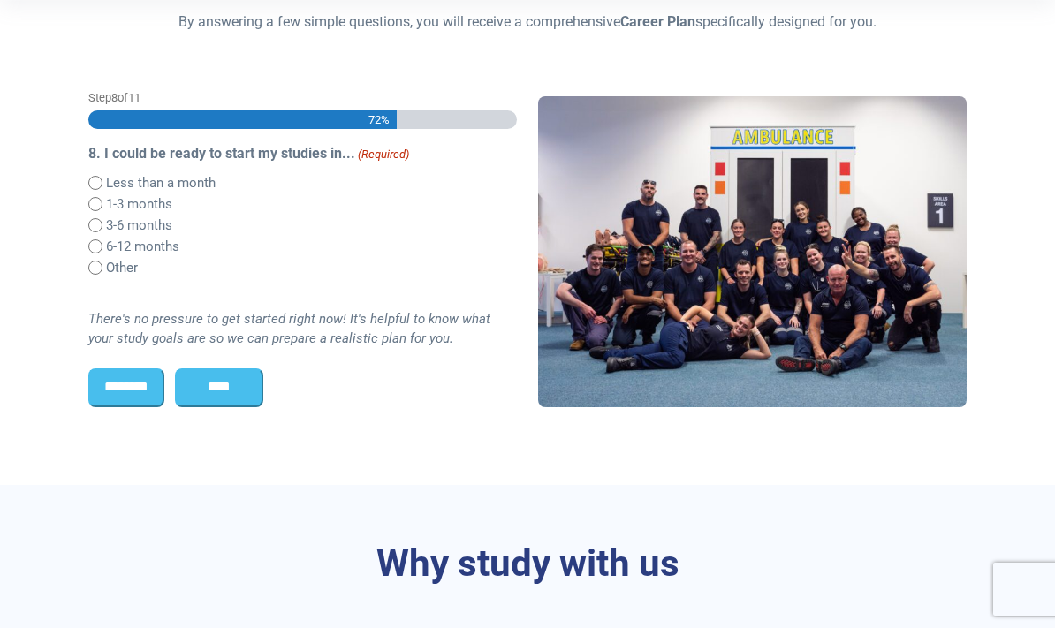
click at [254, 382] on input "****" at bounding box center [219, 387] width 88 height 39
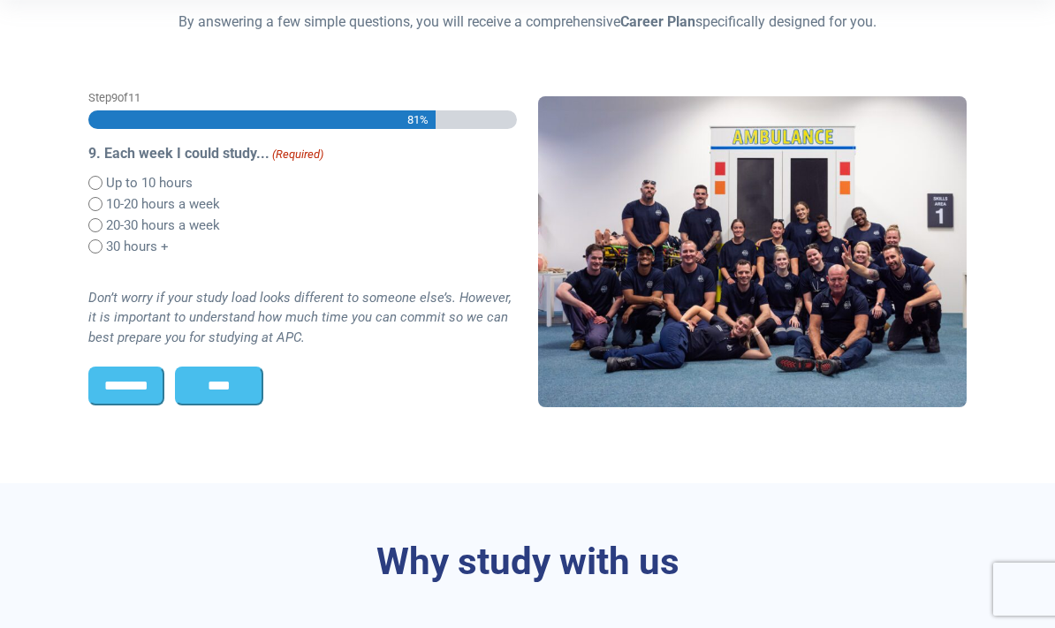
scroll to position [0, 0]
click at [253, 373] on input "****" at bounding box center [219, 386] width 88 height 39
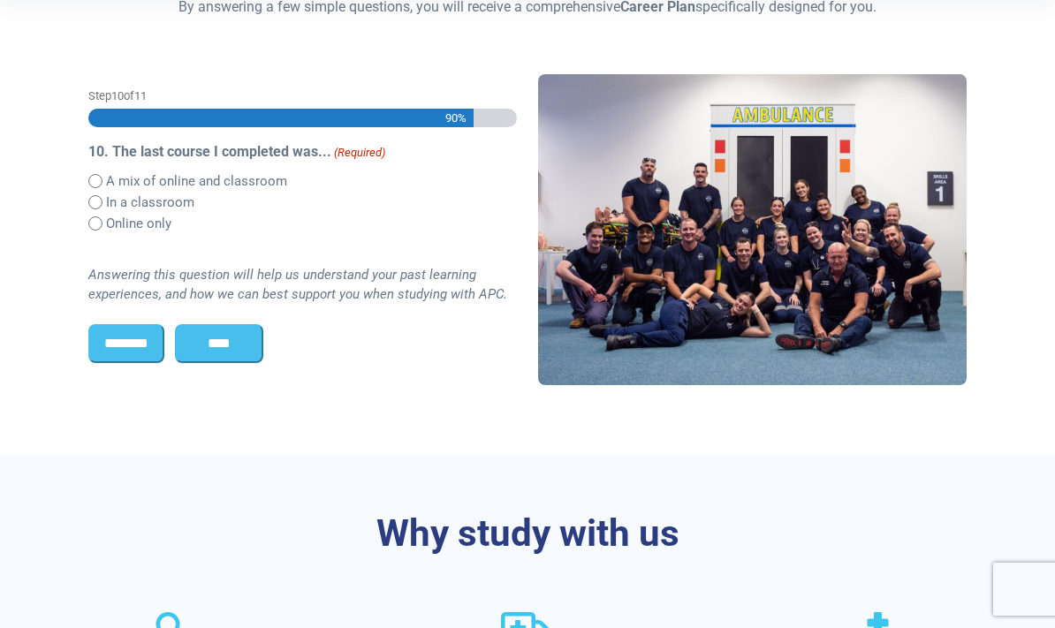
click at [251, 352] on input "****" at bounding box center [219, 343] width 88 height 39
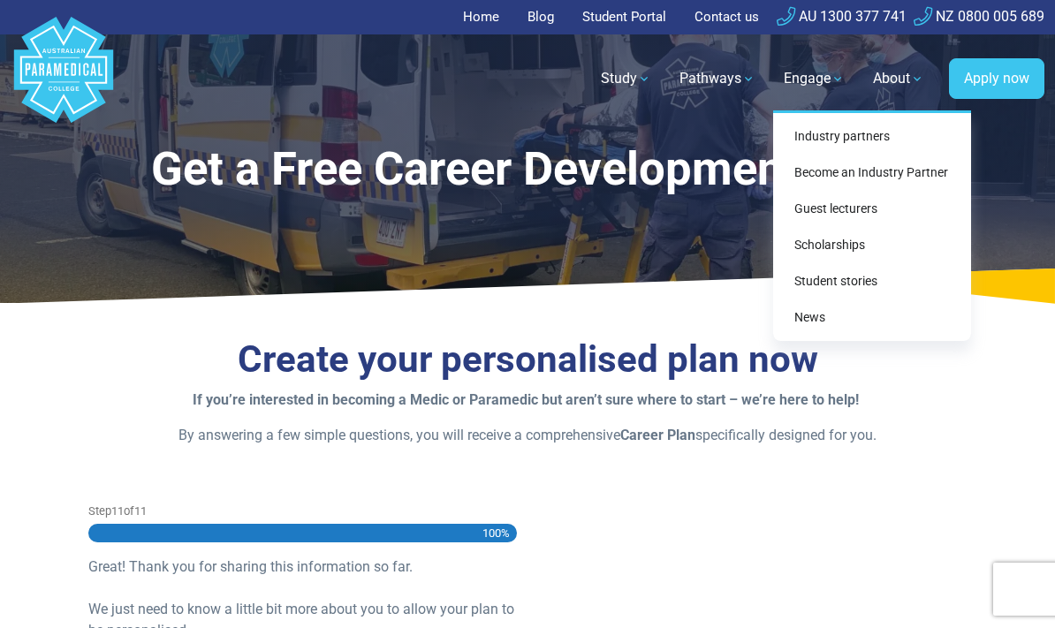
click at [892, 177] on link "Become an Industry Partner" at bounding box center [872, 172] width 184 height 33
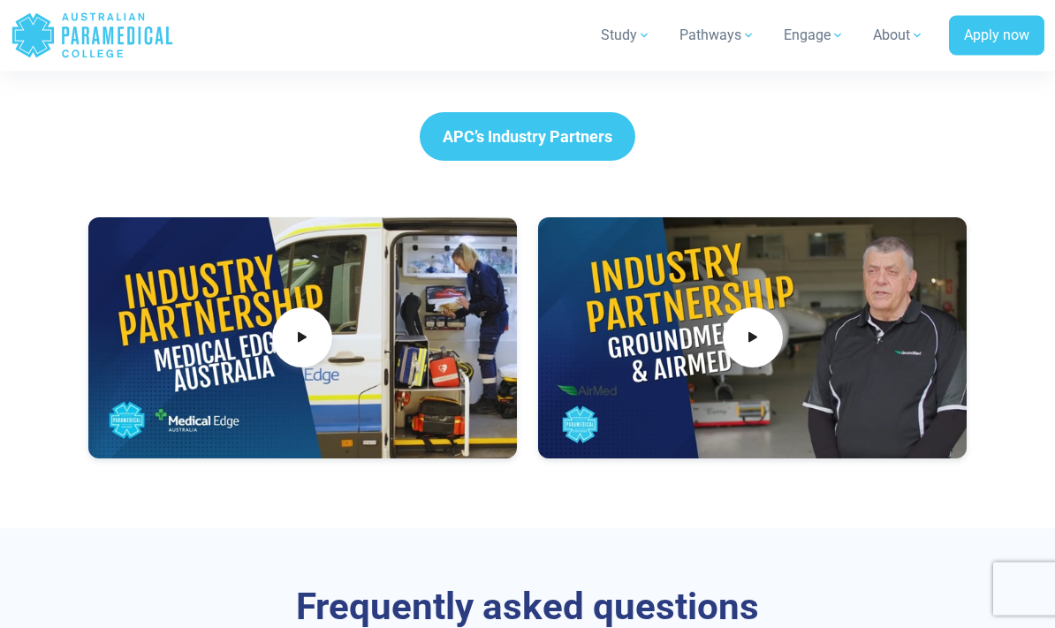
scroll to position [1720, 0]
click at [316, 329] on span at bounding box center [302, 337] width 60 height 60
click at [655, 375] on div at bounding box center [752, 337] width 428 height 241
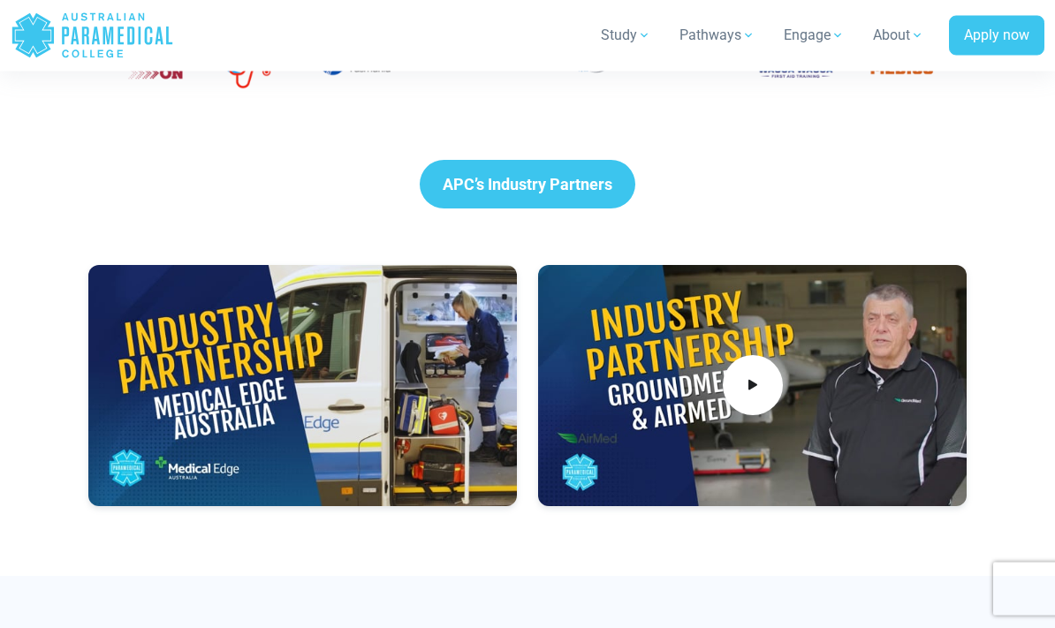
scroll to position [1672, 0]
click at [770, 379] on span at bounding box center [753, 385] width 60 height 60
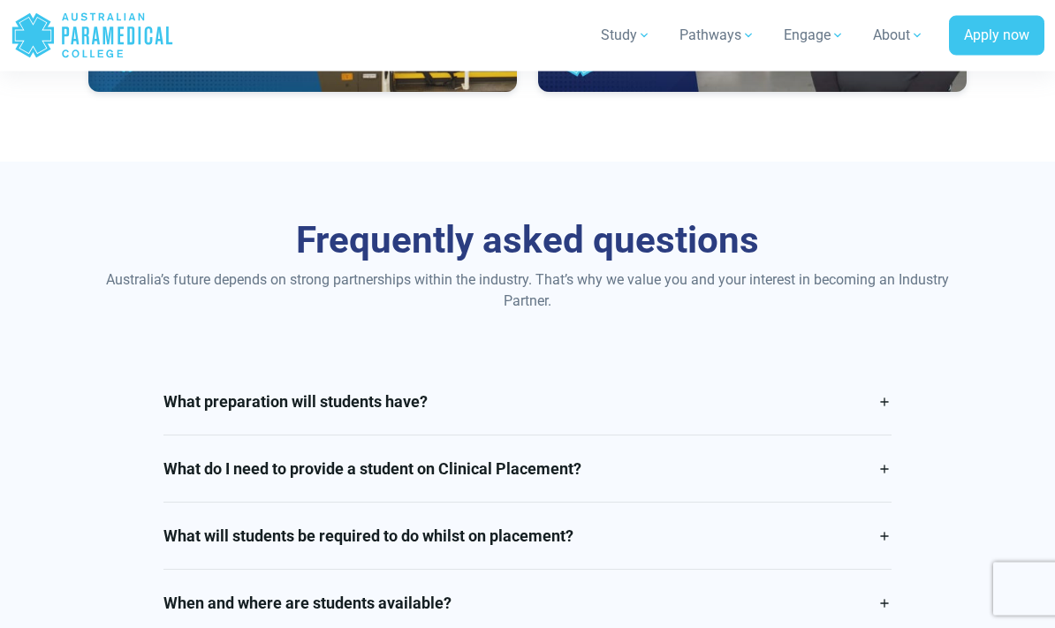
scroll to position [2094, 0]
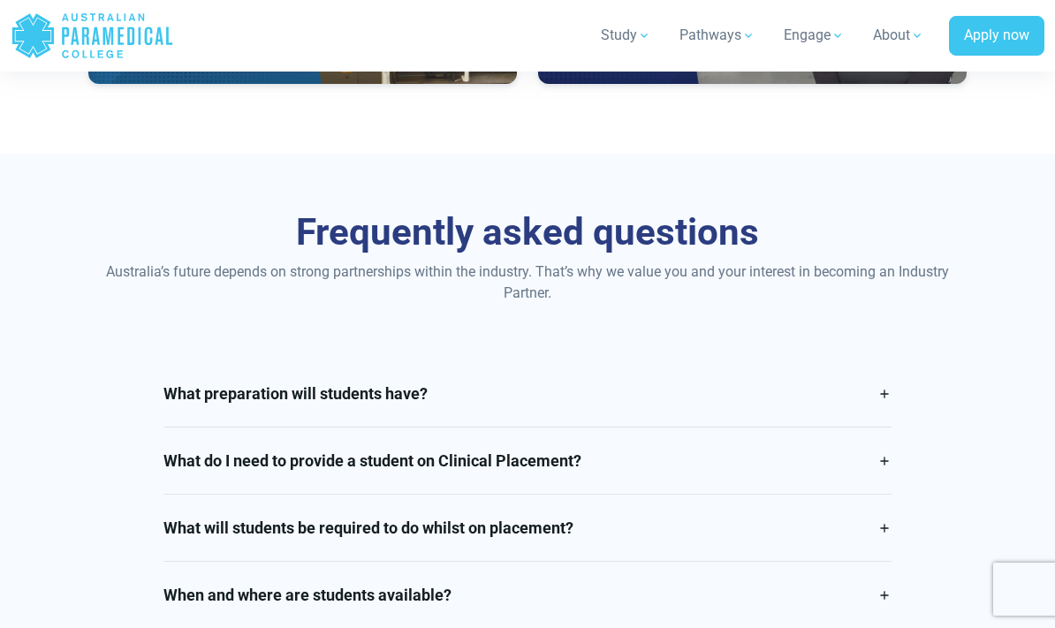
click at [889, 389] on link "What preparation will students have?" at bounding box center [527, 393] width 729 height 66
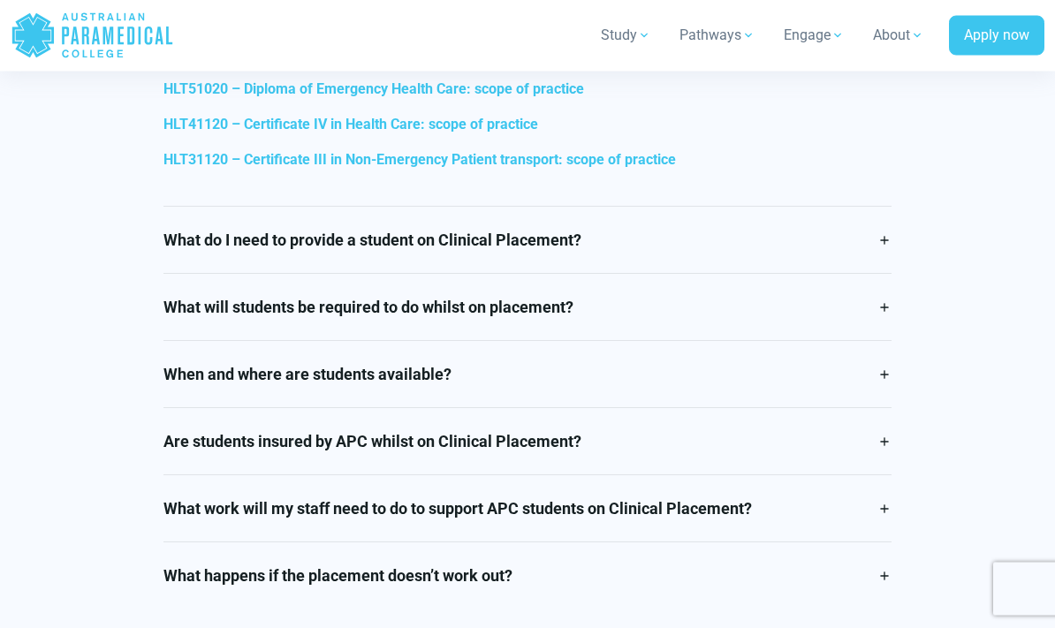
scroll to position [3125, 0]
click at [890, 246] on link "What do I need to provide a student on Clinical Placement?" at bounding box center [527, 240] width 729 height 66
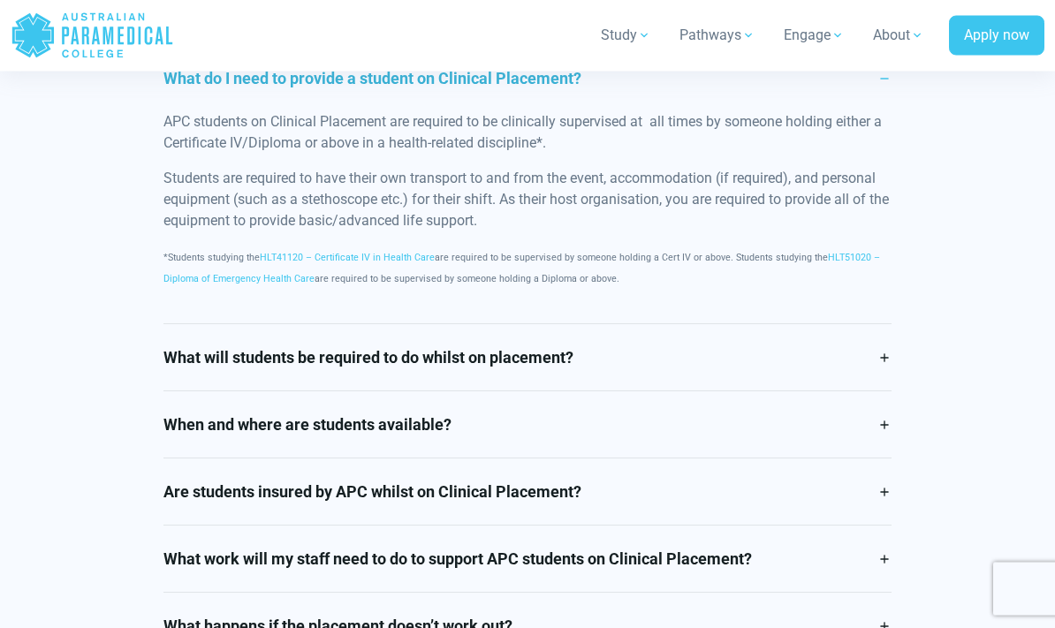
scroll to position [2478, 0]
click at [884, 357] on link "What will students be required to do whilst on placement?" at bounding box center [527, 356] width 729 height 66
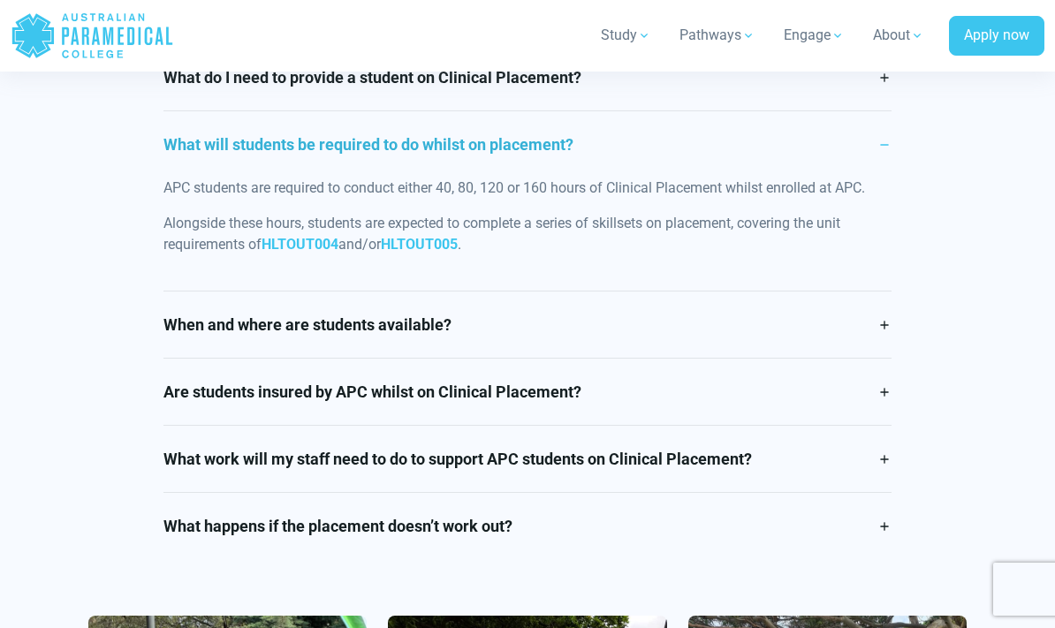
click at [877, 320] on link "When and where are students available?" at bounding box center [527, 324] width 729 height 66
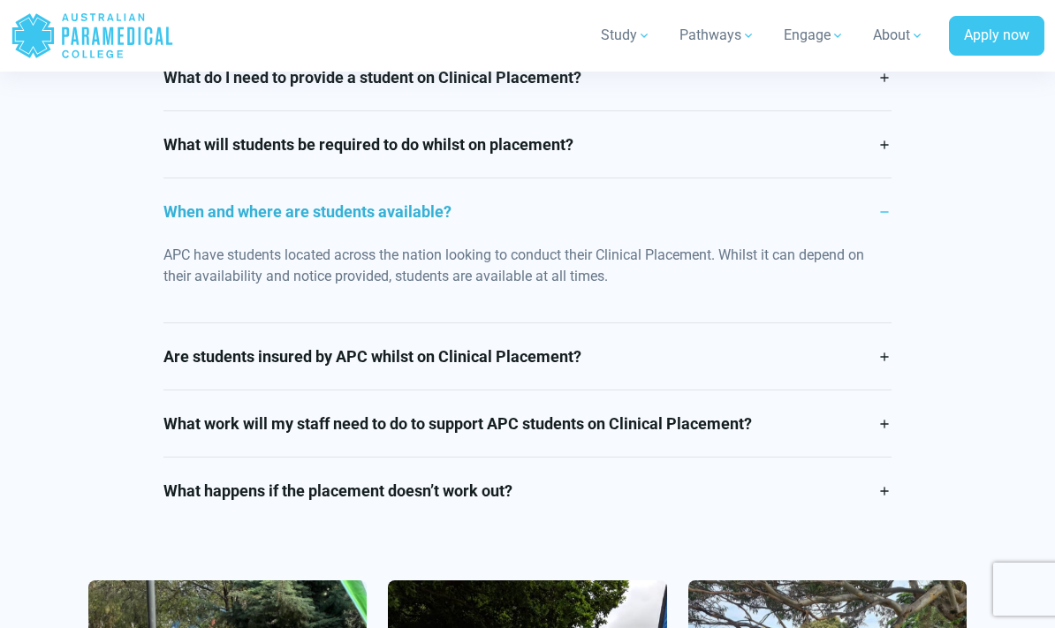
click at [882, 360] on link "Are students insured by APC whilst on Clinical Placement?" at bounding box center [527, 356] width 729 height 66
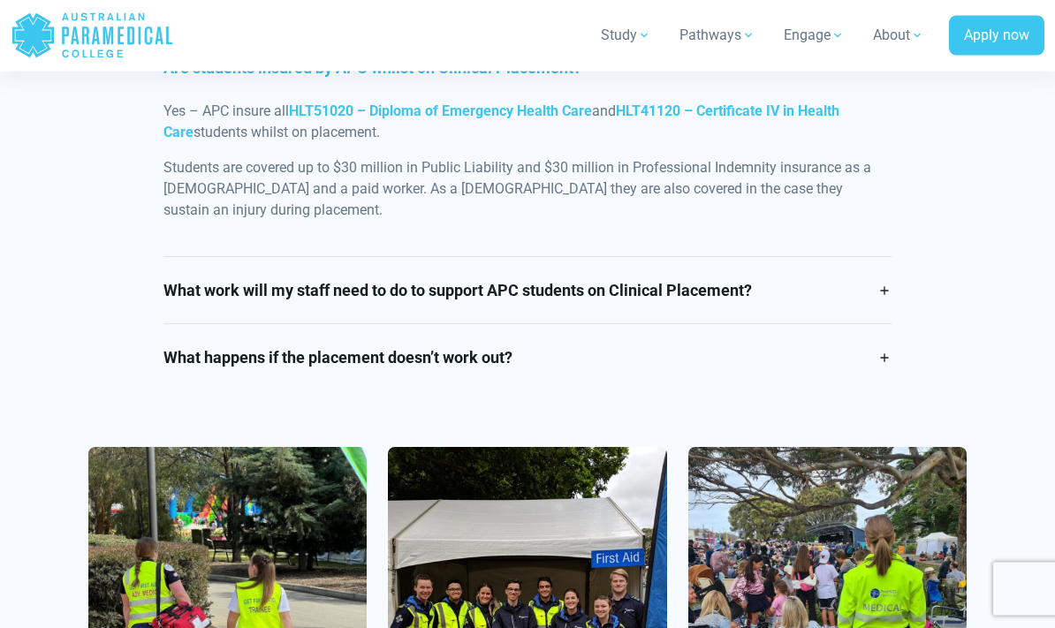
scroll to position [2689, 0]
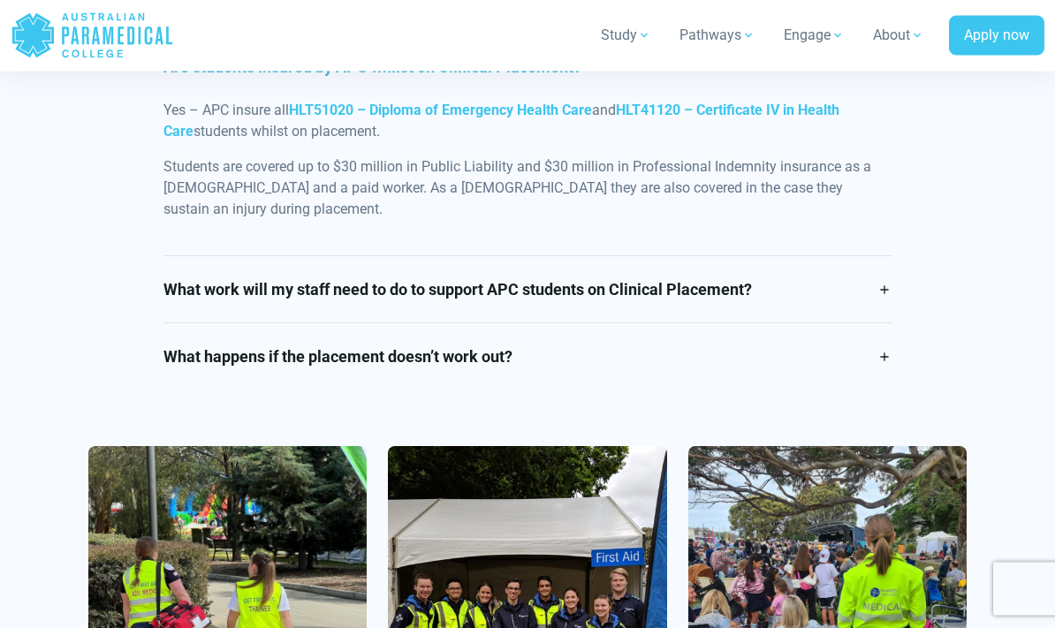
click at [882, 284] on link "What work will my staff need to do to support APC students on Clinical Placemen…" at bounding box center [527, 290] width 729 height 66
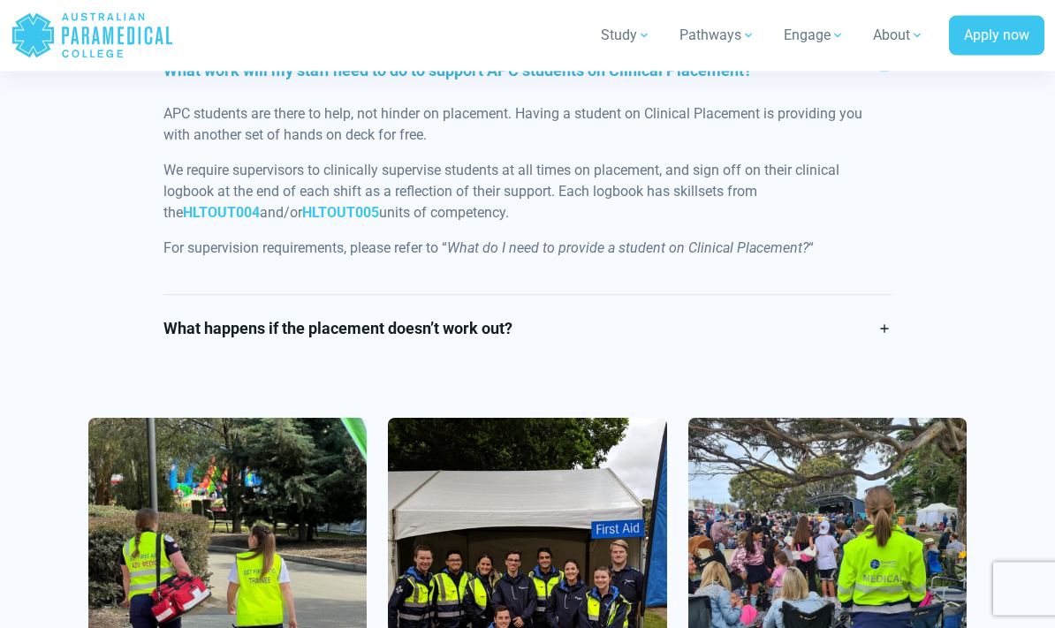
scroll to position [2753, 0]
click at [890, 326] on link "What happens if the placement doesn’t work out?" at bounding box center [527, 328] width 729 height 66
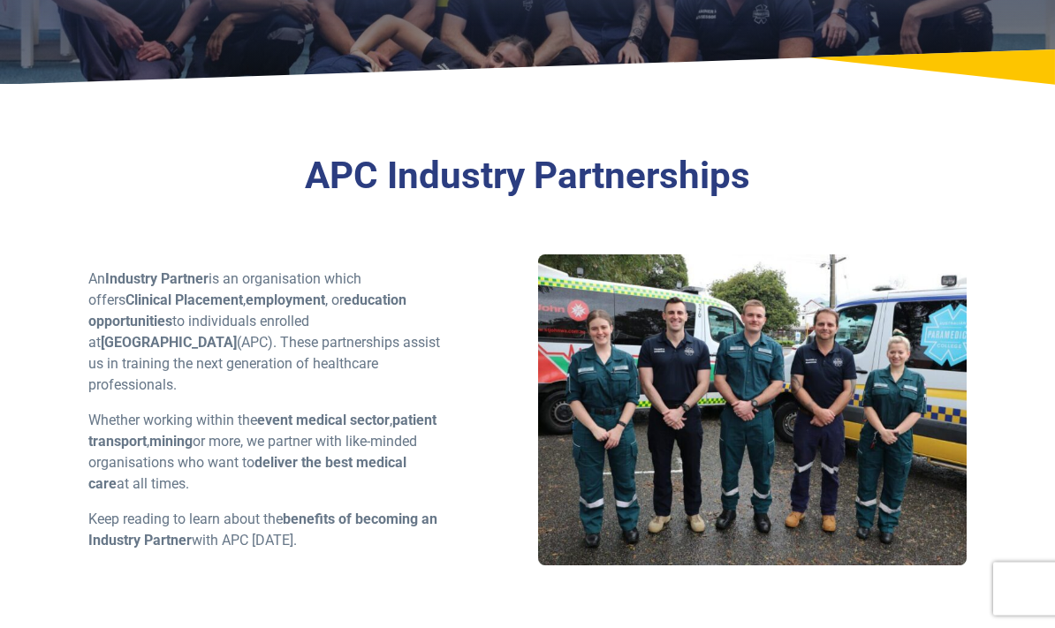
scroll to position [0, 0]
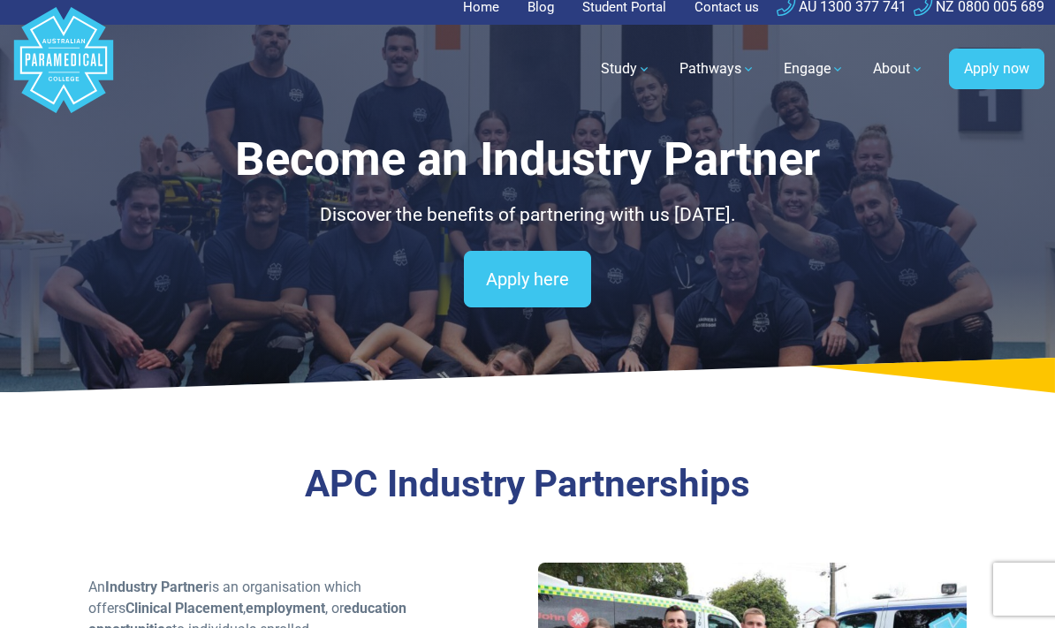
click at [537, 273] on link "Apply here" at bounding box center [527, 279] width 127 height 57
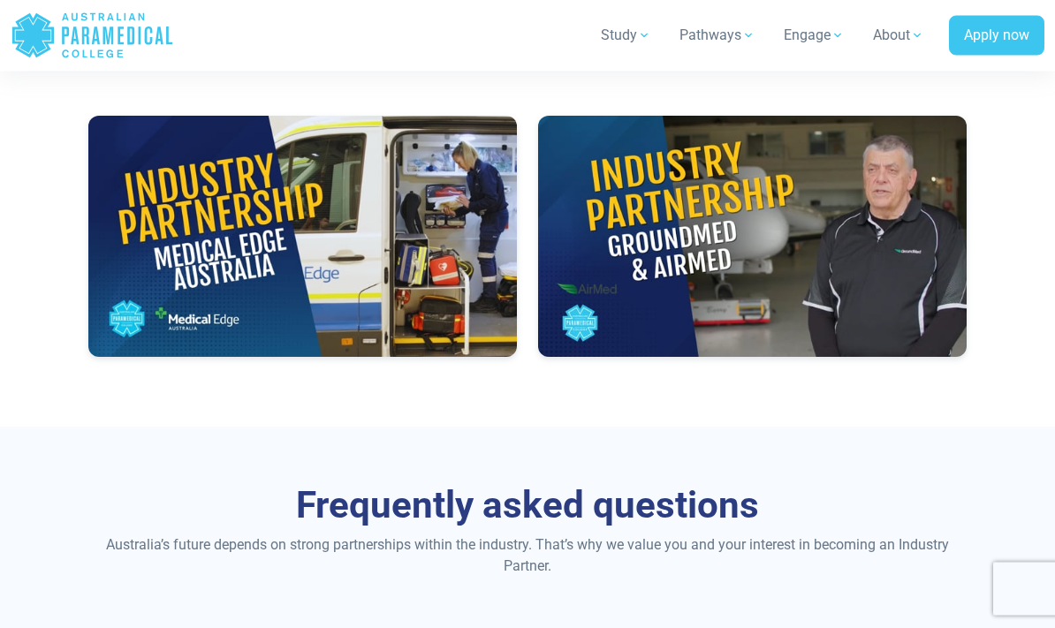
scroll to position [1821, 0]
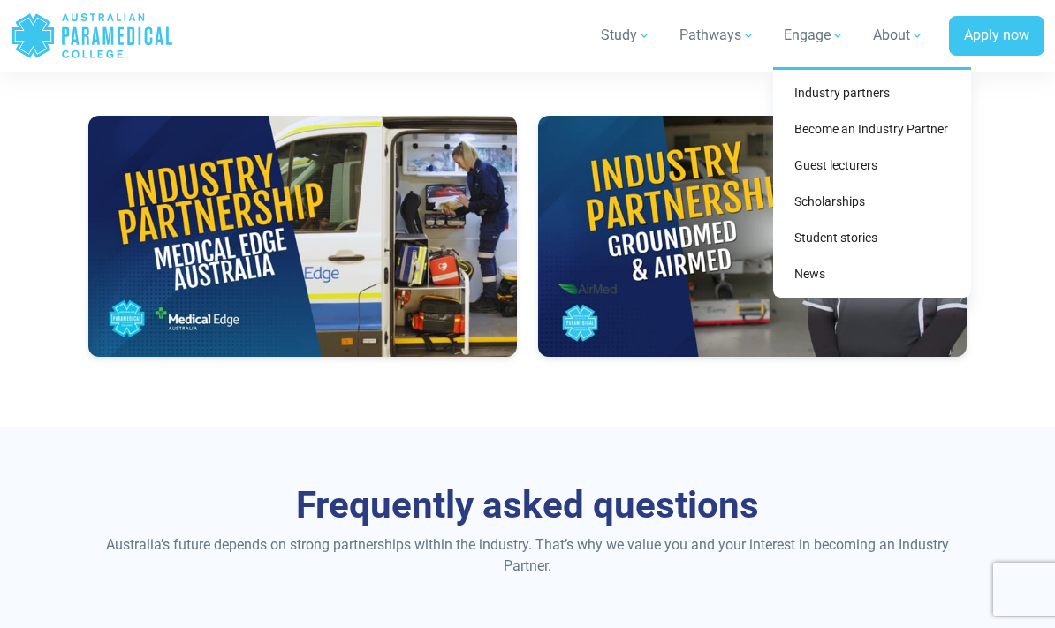
click at [854, 167] on link "Guest lecturers" at bounding box center [872, 165] width 184 height 33
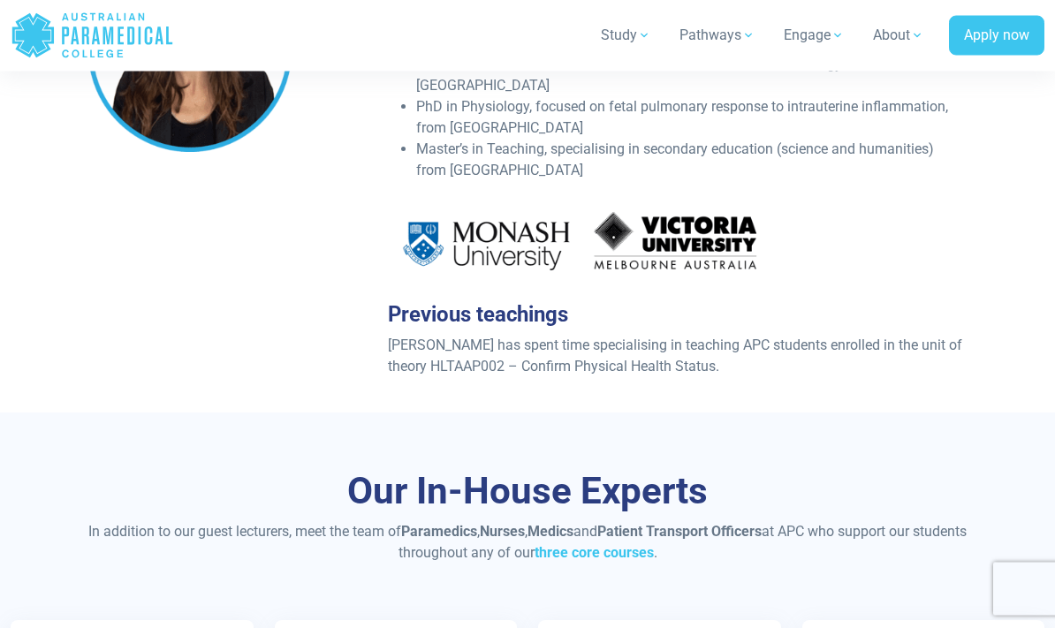
scroll to position [2554, 0]
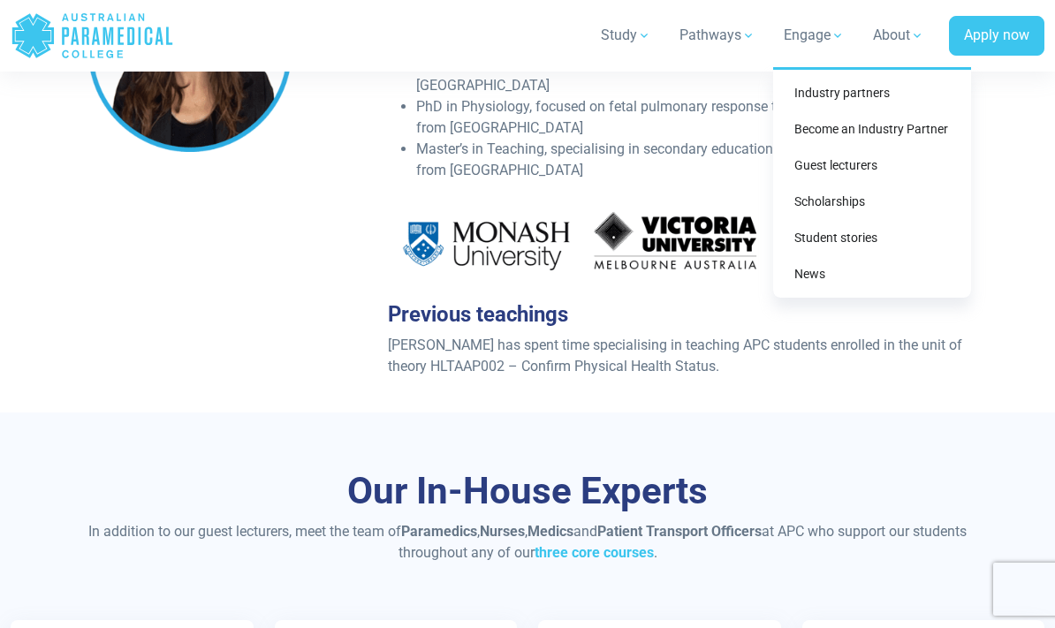
click at [855, 207] on link "Scholarships" at bounding box center [872, 201] width 184 height 33
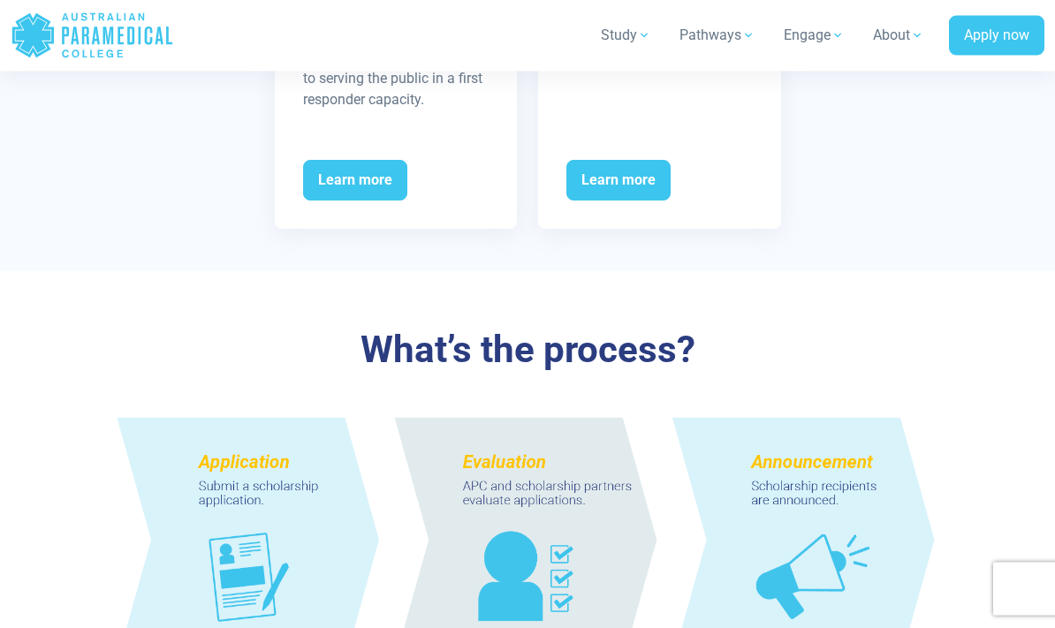
scroll to position [1290, 0]
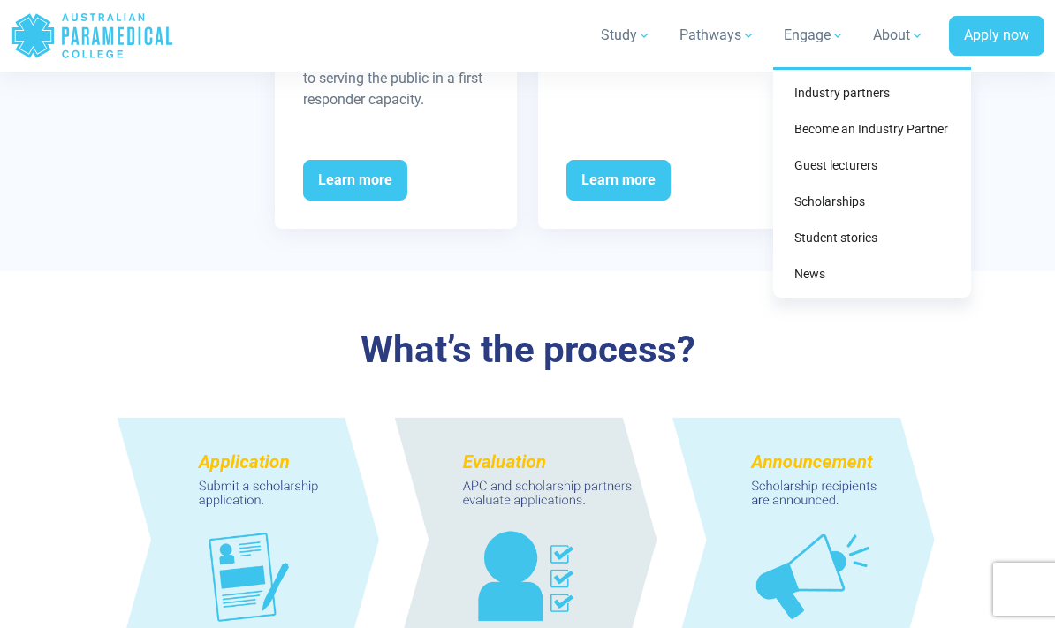
click at [870, 241] on link "Student stories" at bounding box center [872, 238] width 184 height 33
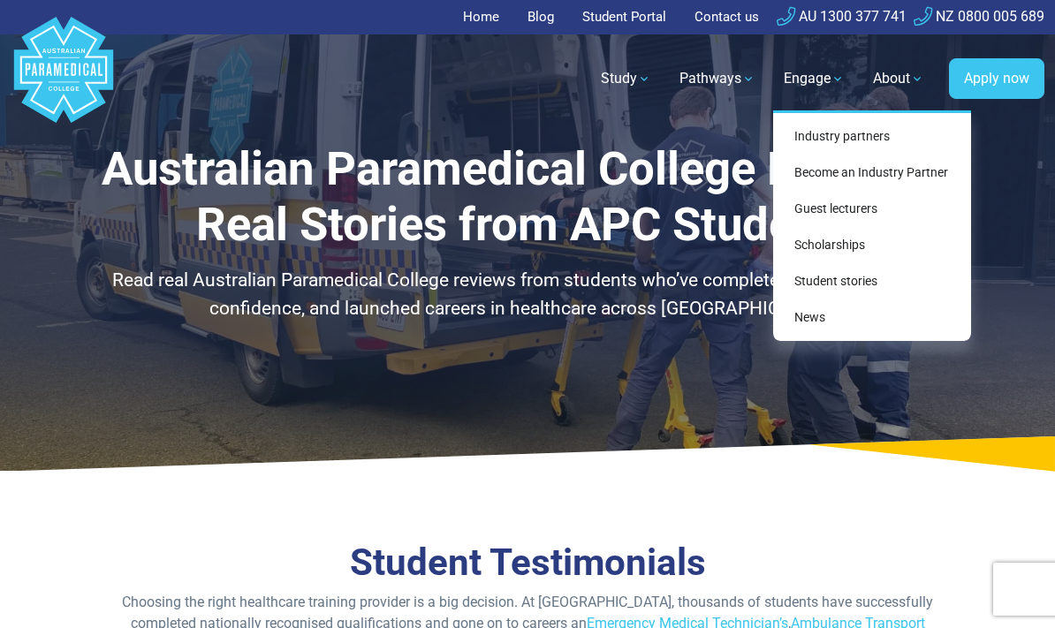
click at [822, 321] on link "News" at bounding box center [872, 317] width 184 height 33
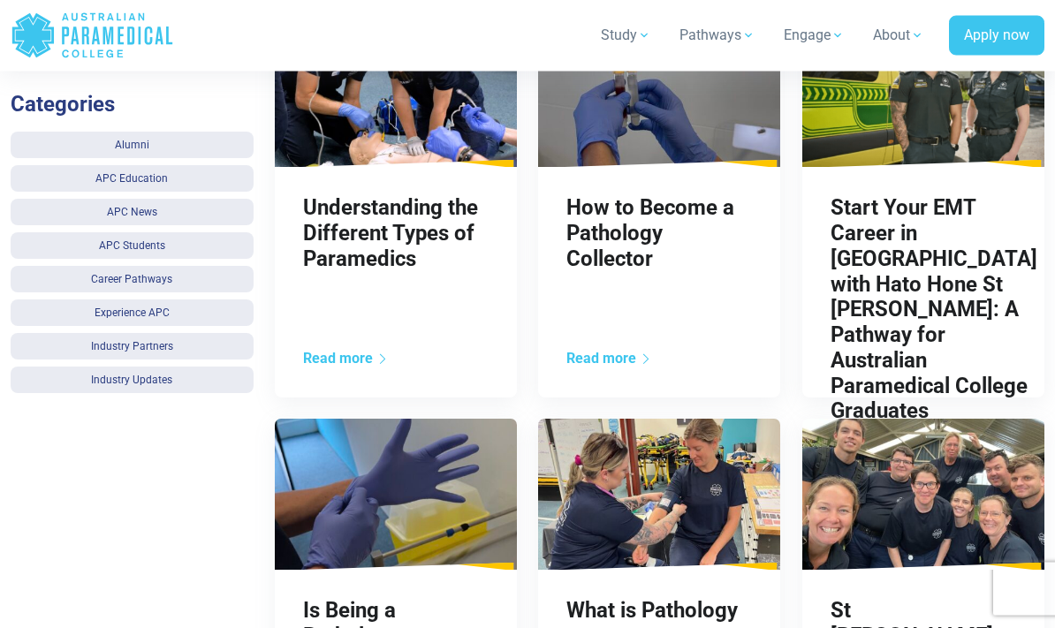
scroll to position [844, 0]
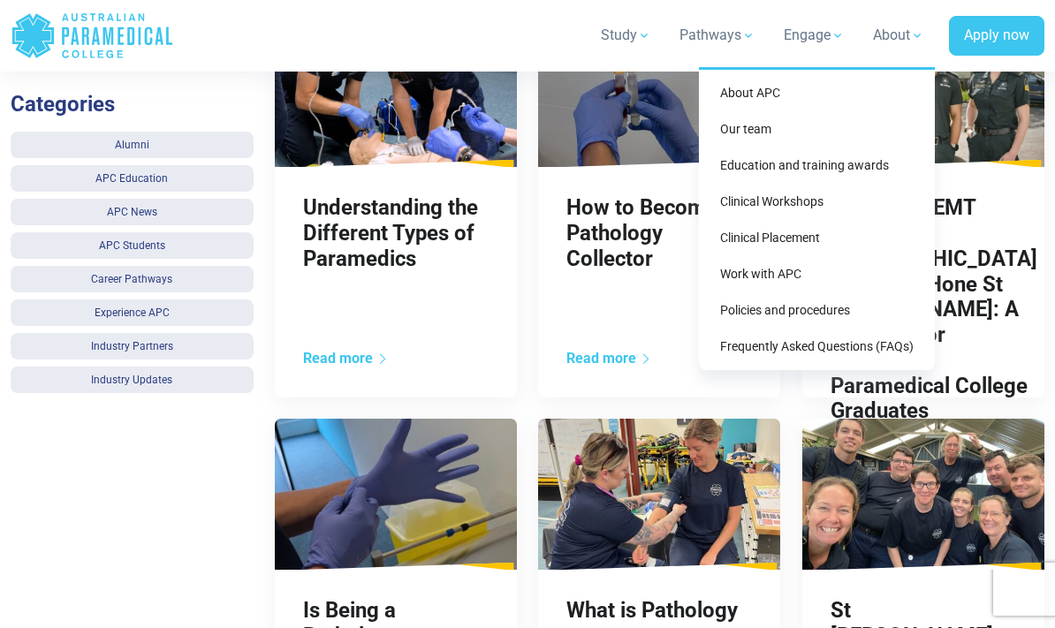
click at [780, 94] on link "About APC" at bounding box center [817, 93] width 222 height 33
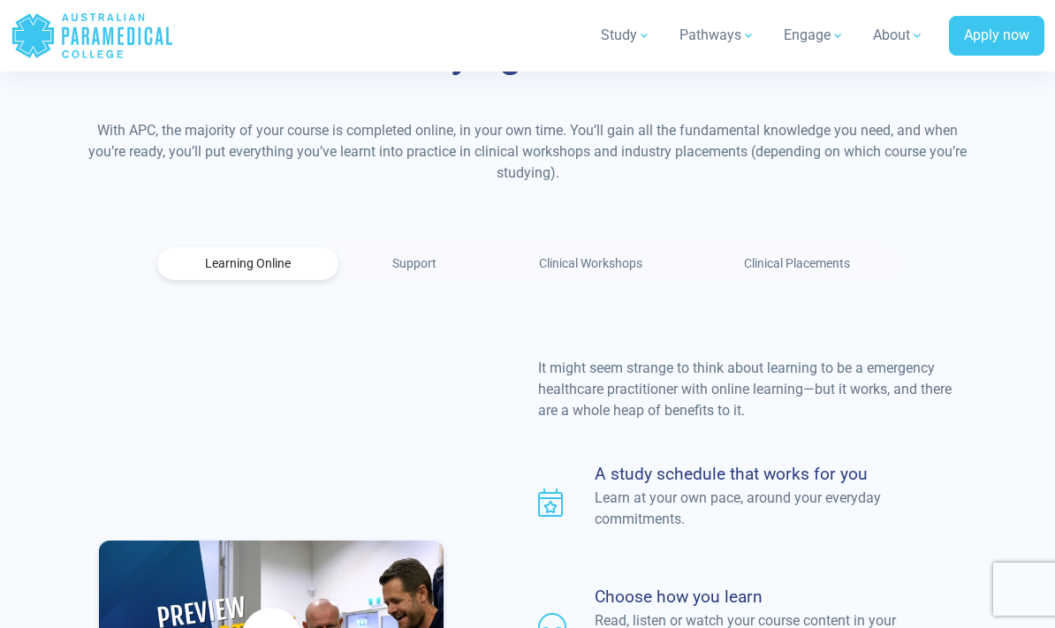
scroll to position [1103, 0]
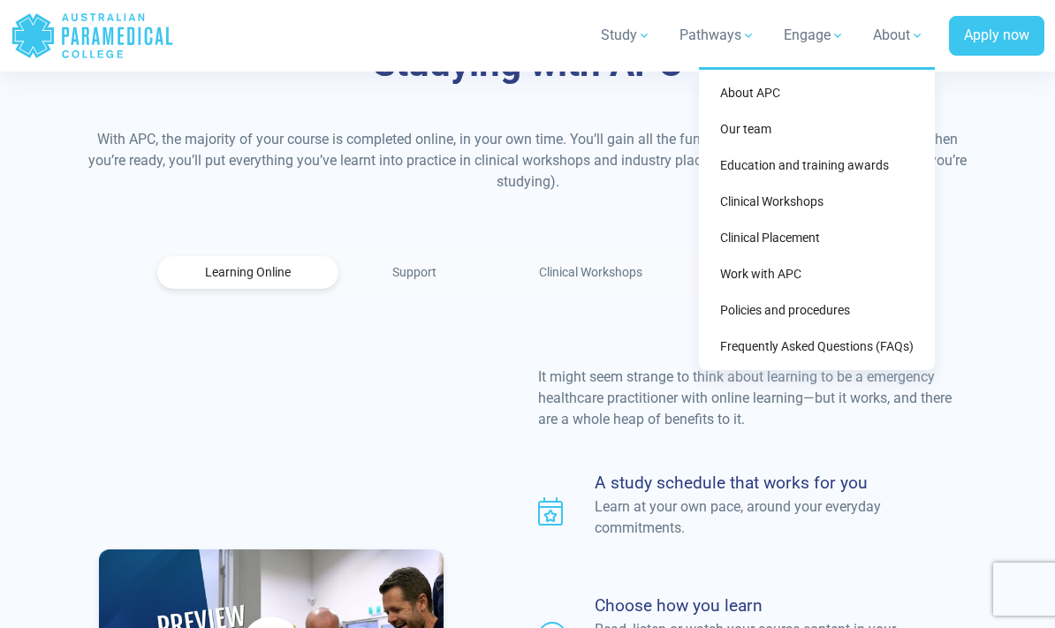
click at [780, 131] on link "Our team" at bounding box center [817, 129] width 222 height 33
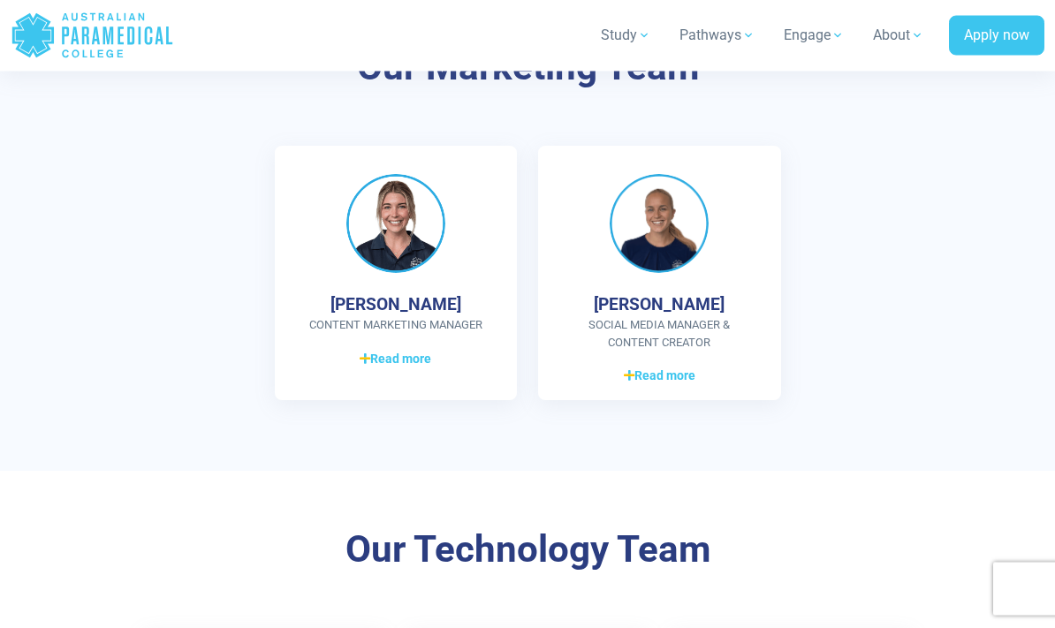
scroll to position [2868, 0]
click at [414, 351] on span "Read more" at bounding box center [396, 359] width 72 height 19
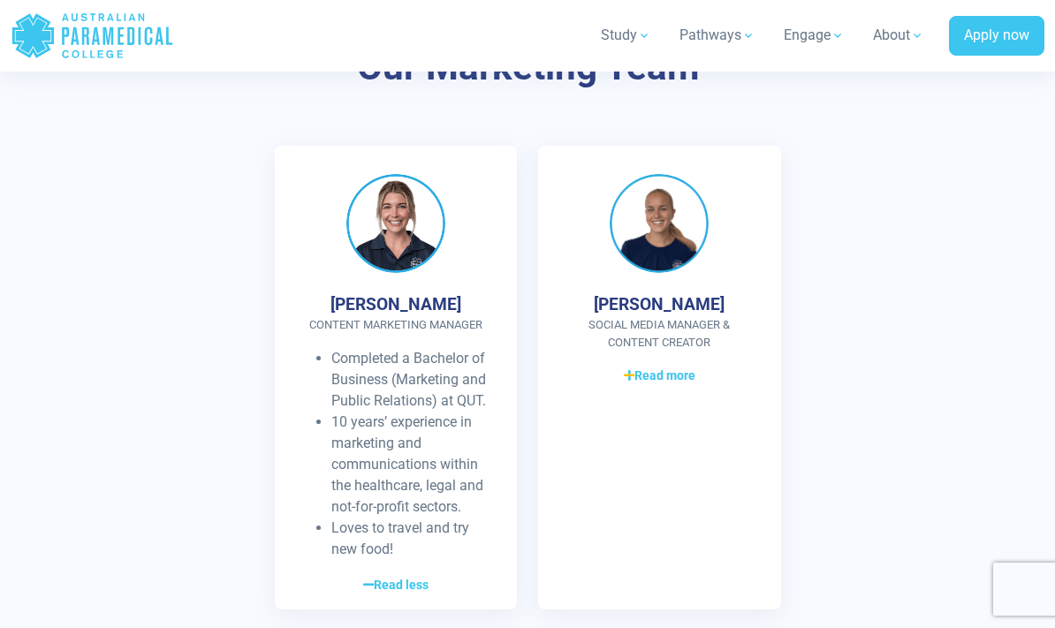
click at [682, 367] on span "Read more" at bounding box center [660, 376] width 72 height 19
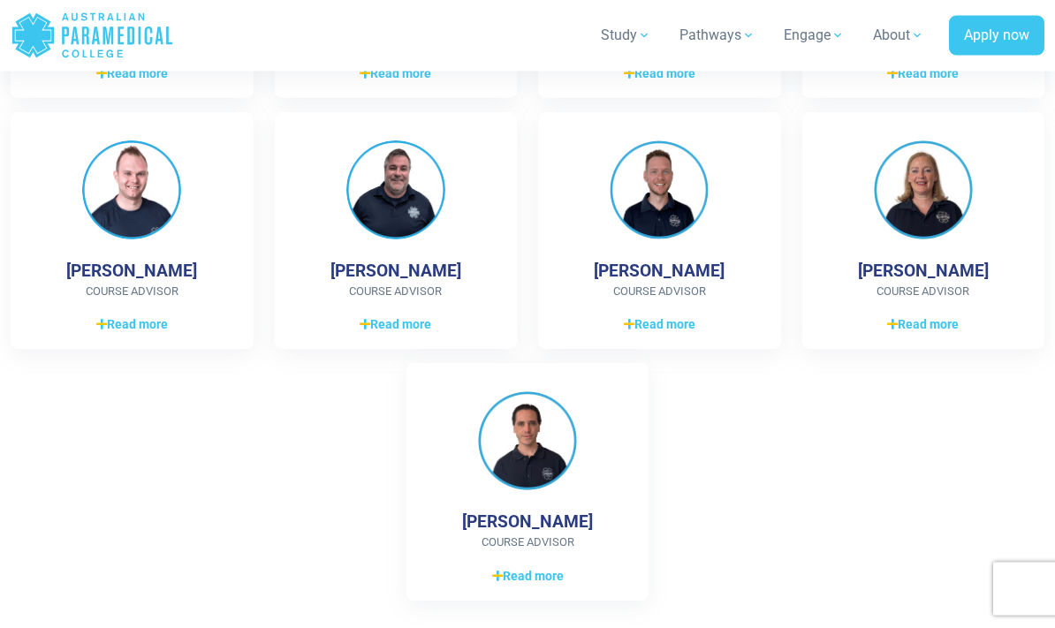
scroll to position [2183, 0]
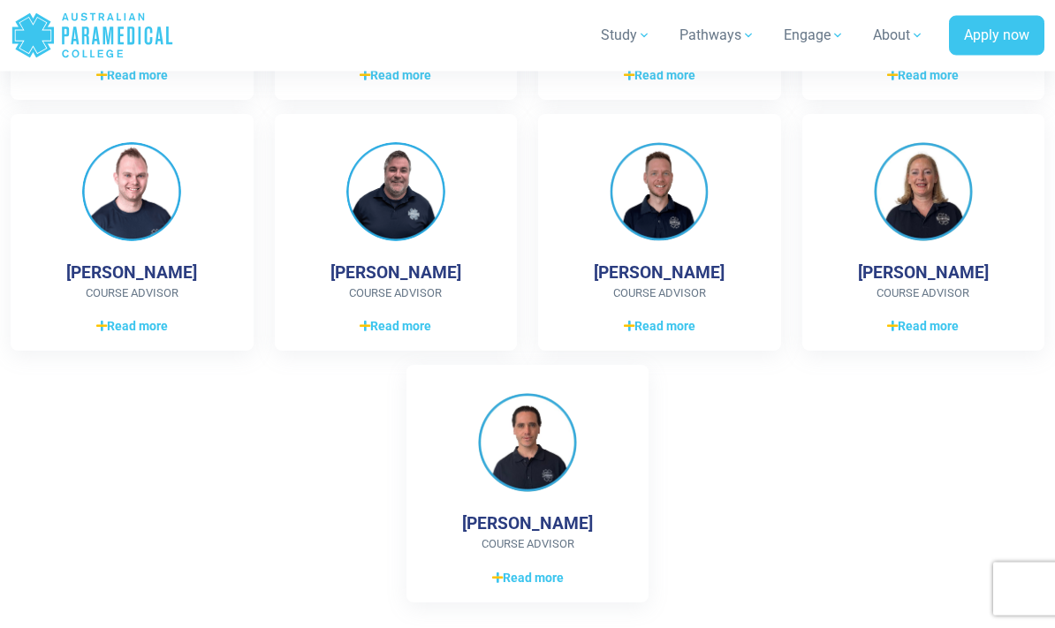
click at [393, 318] on span "Read more" at bounding box center [396, 327] width 72 height 19
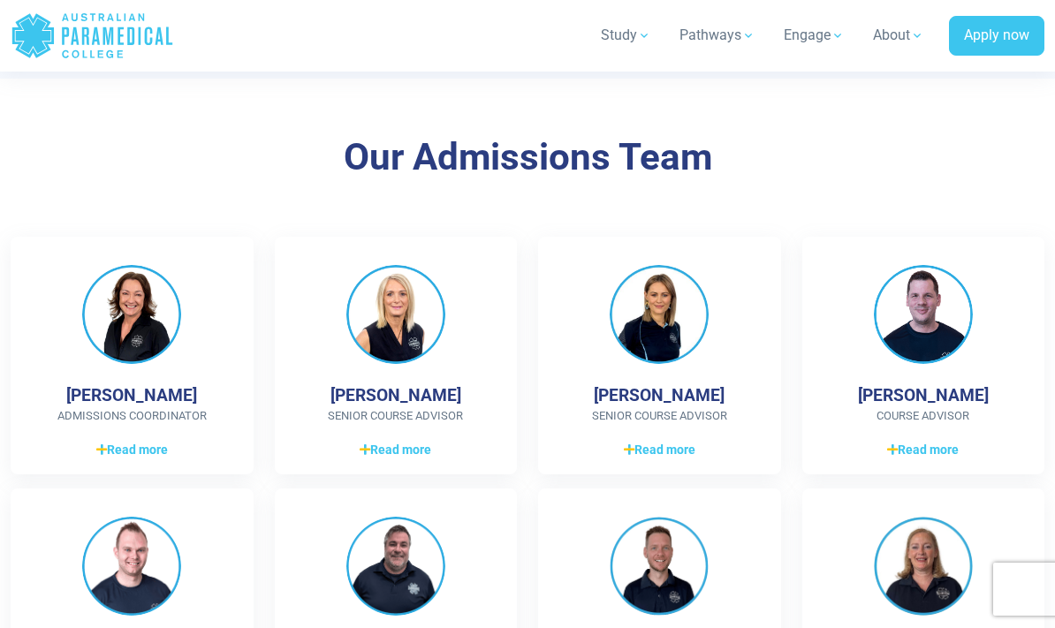
scroll to position [1810, 0]
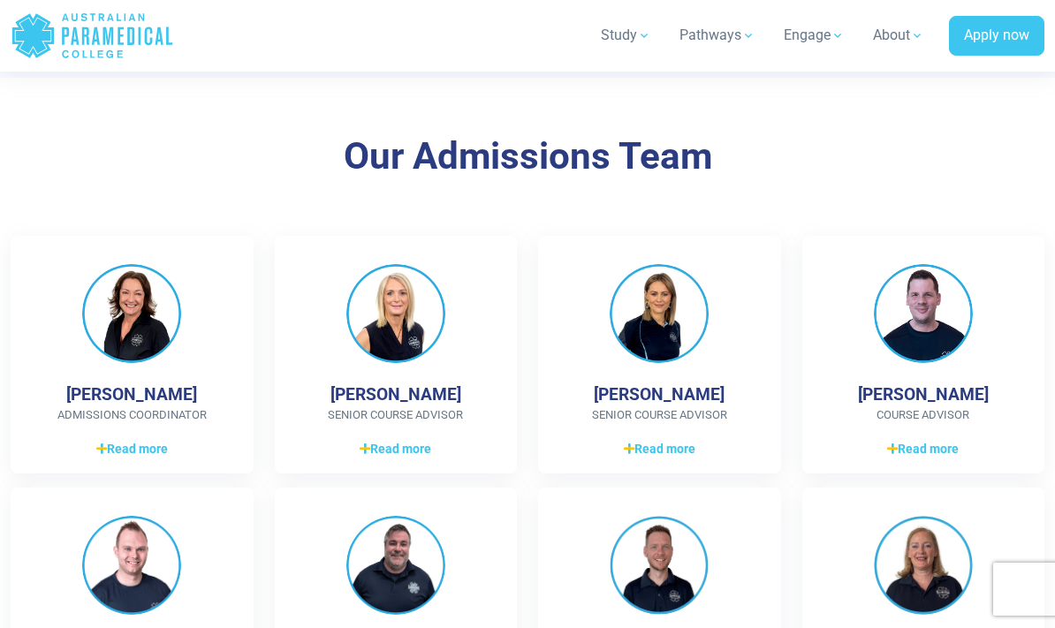
click at [371, 440] on span "Read more" at bounding box center [396, 449] width 72 height 19
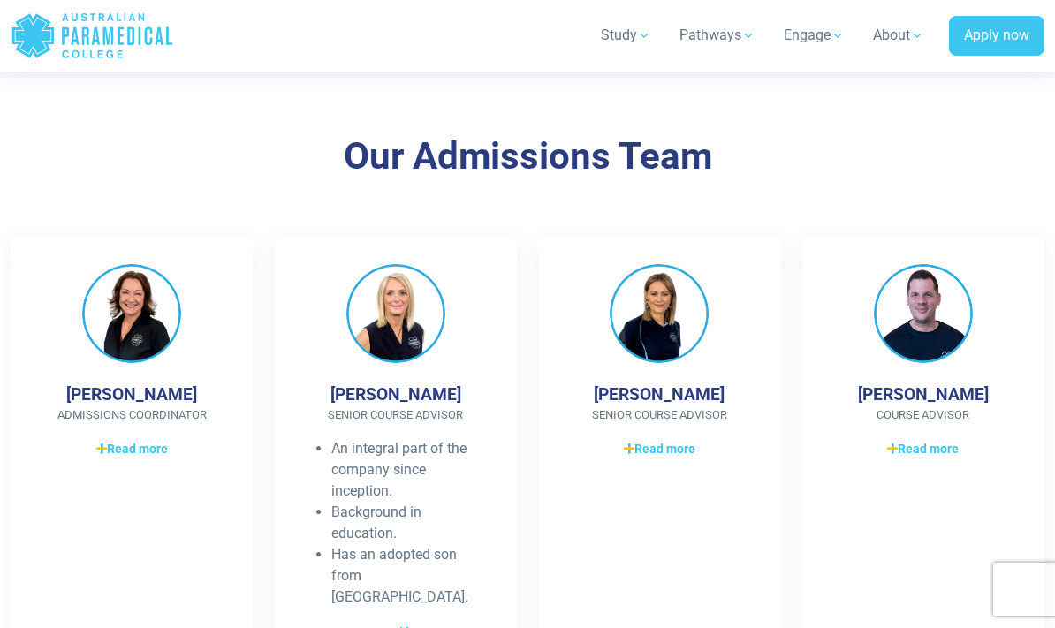
scroll to position [1824, 0]
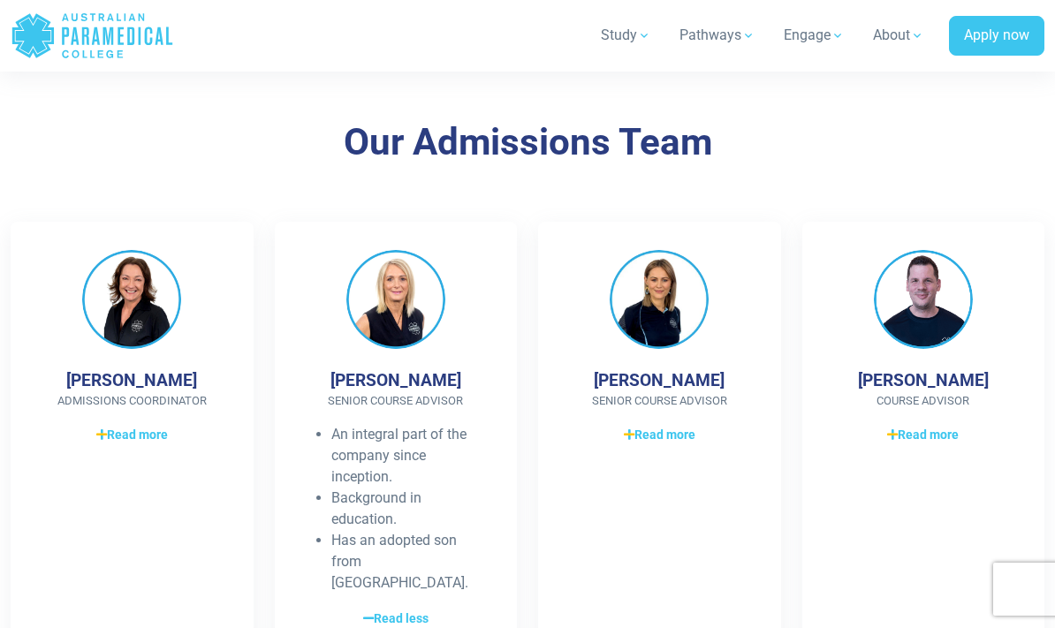
click at [100, 433] on span "Read more" at bounding box center [132, 435] width 72 height 19
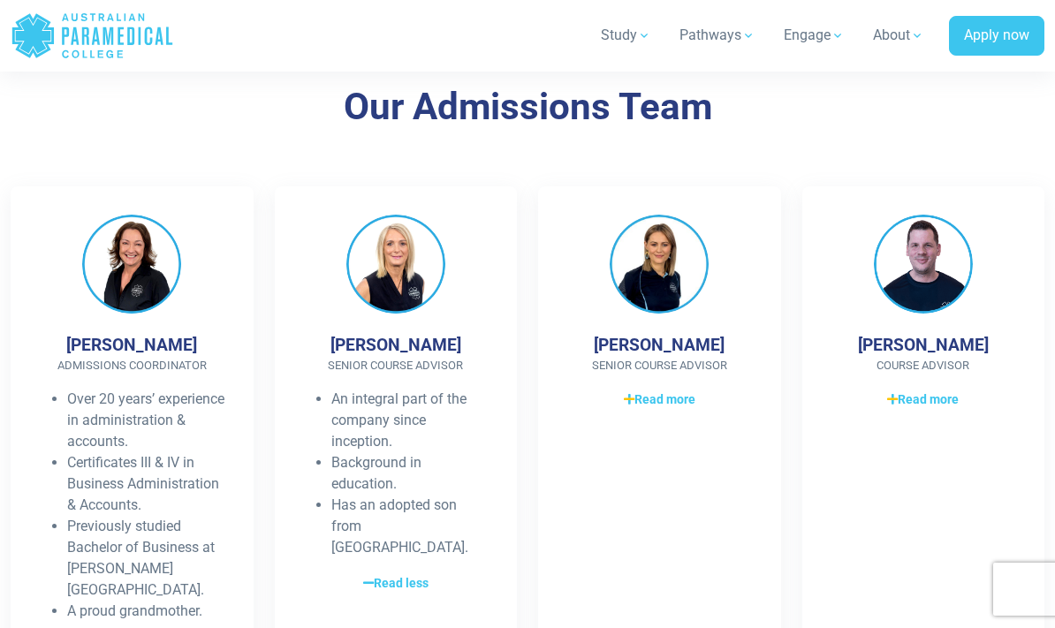
scroll to position [1893, 0]
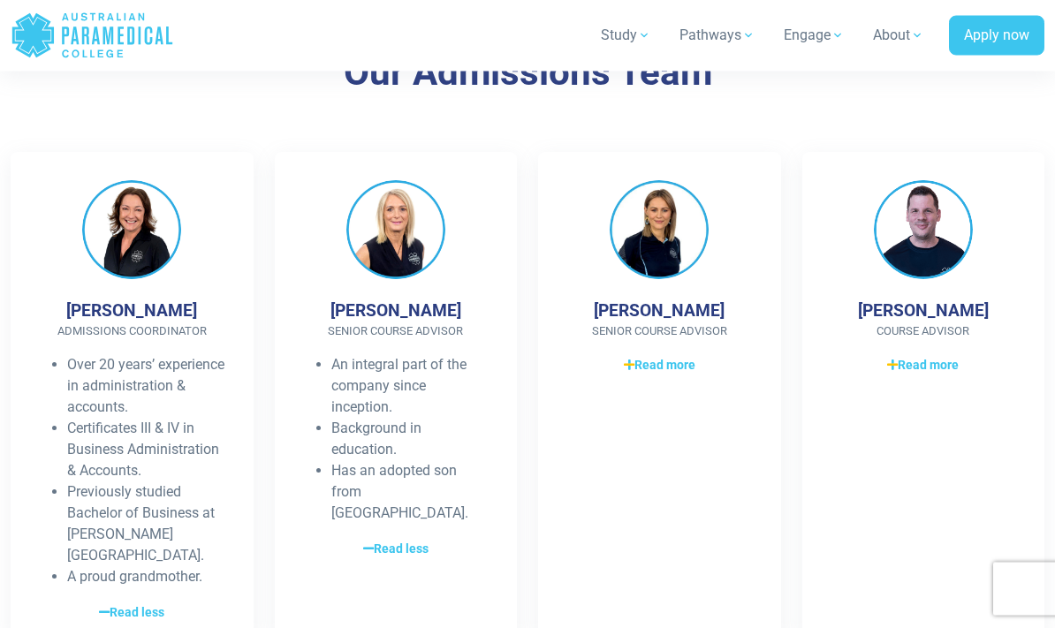
click at [632, 365] on span "Read more" at bounding box center [660, 366] width 72 height 19
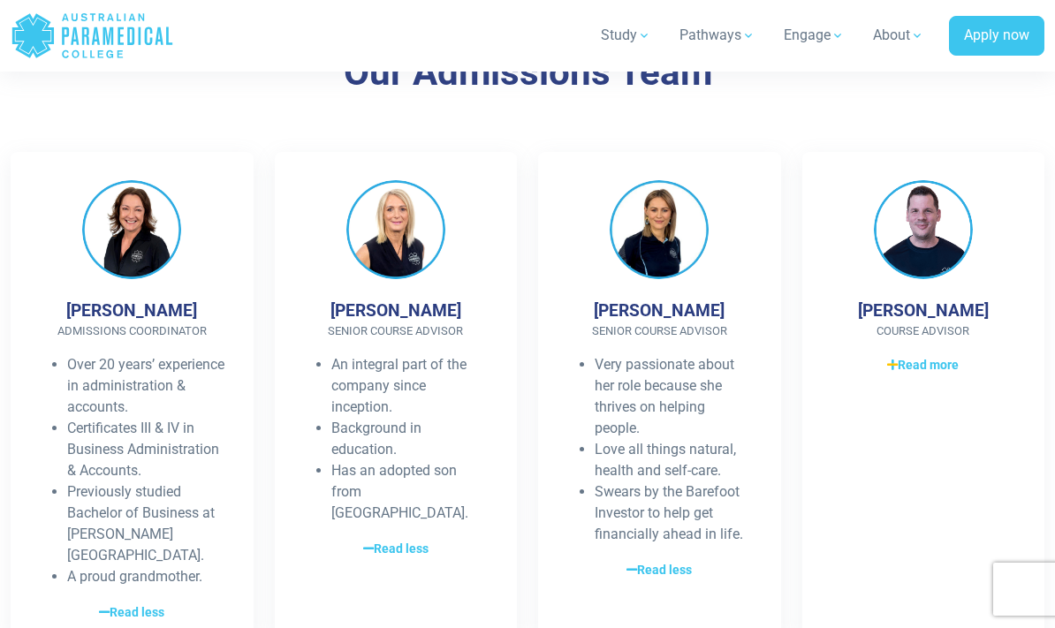
click at [895, 359] on icon at bounding box center [892, 365] width 11 height 12
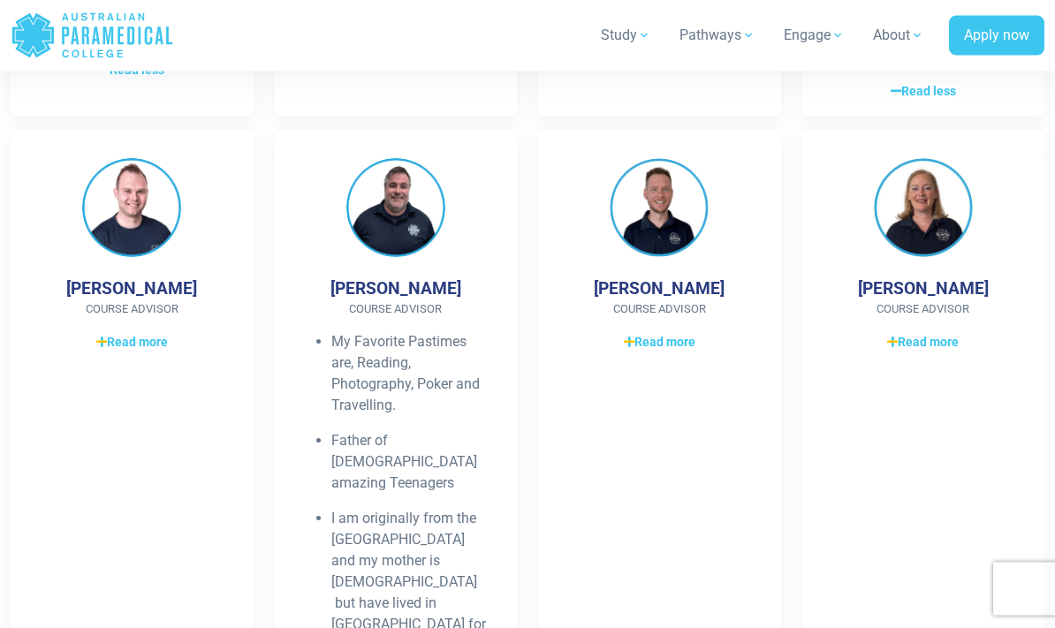
scroll to position [2437, 0]
click at [116, 351] on span "Read more" at bounding box center [132, 341] width 72 height 19
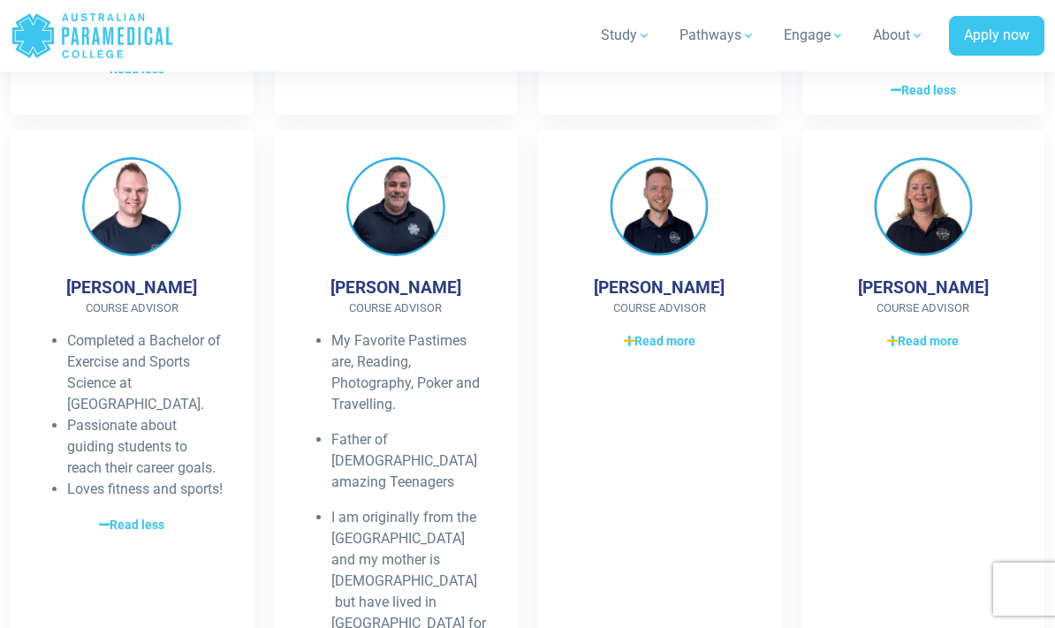
click at [637, 351] on span "Read more" at bounding box center [660, 341] width 72 height 19
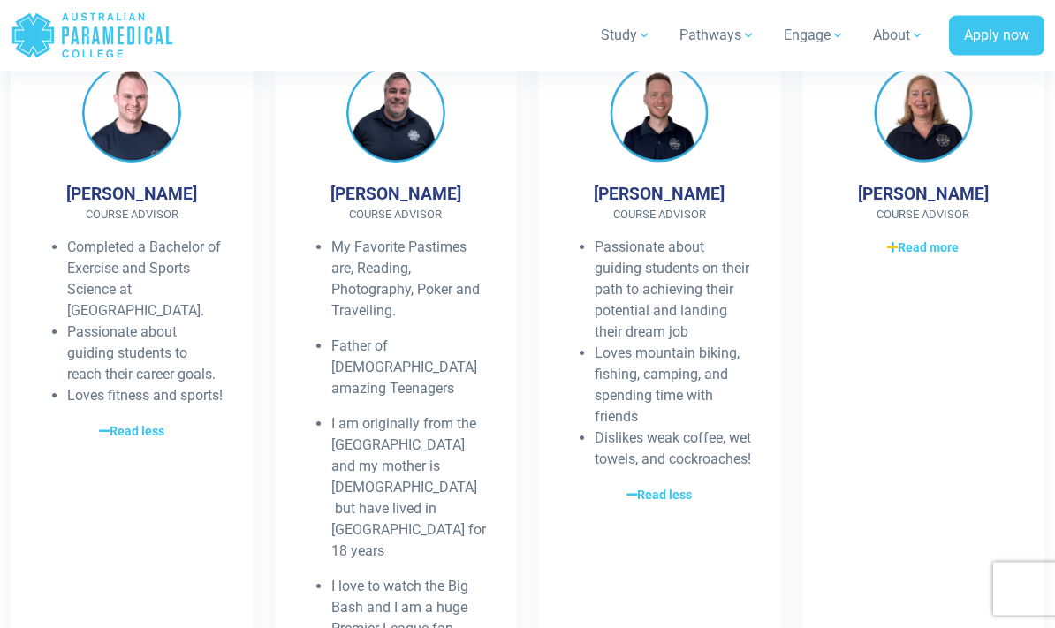
scroll to position [2531, 0]
click at [904, 257] on span "Read more" at bounding box center [923, 247] width 72 height 19
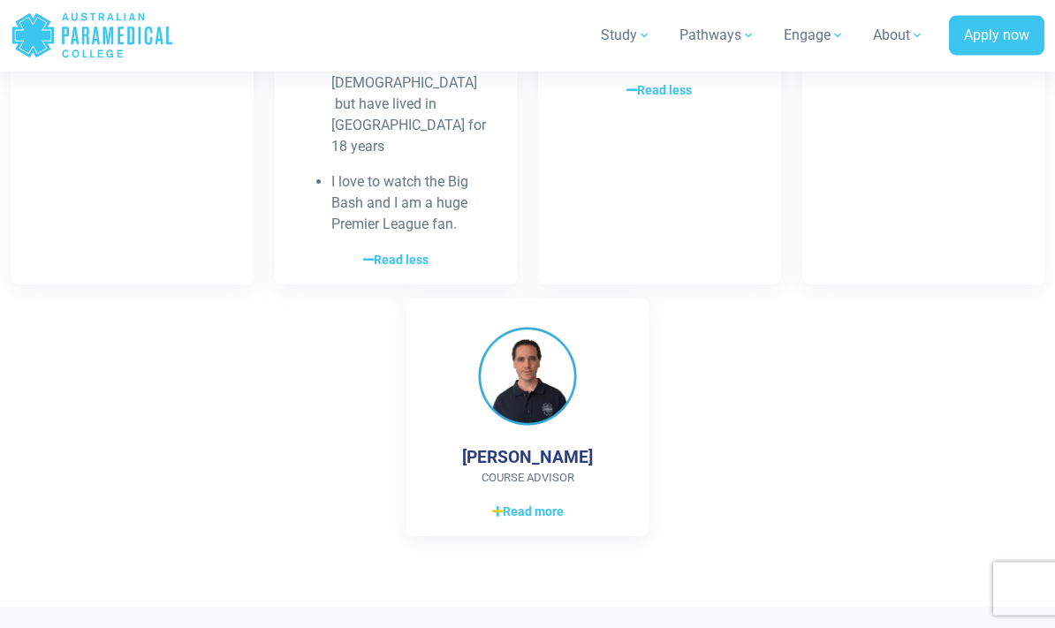
click at [501, 503] on span "Read more" at bounding box center [528, 512] width 72 height 19
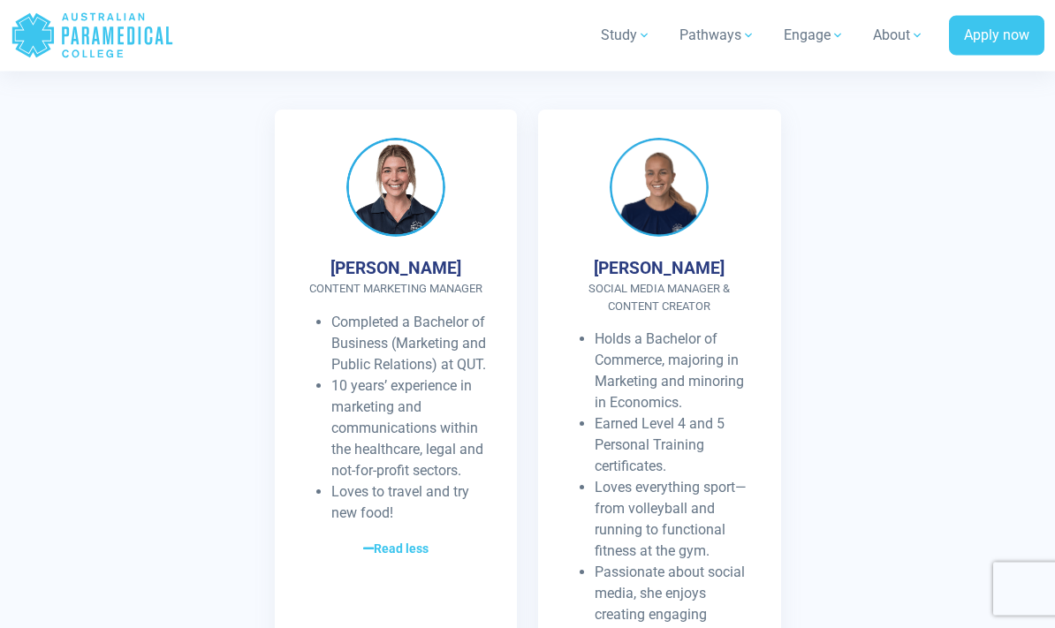
scroll to position [4051, 0]
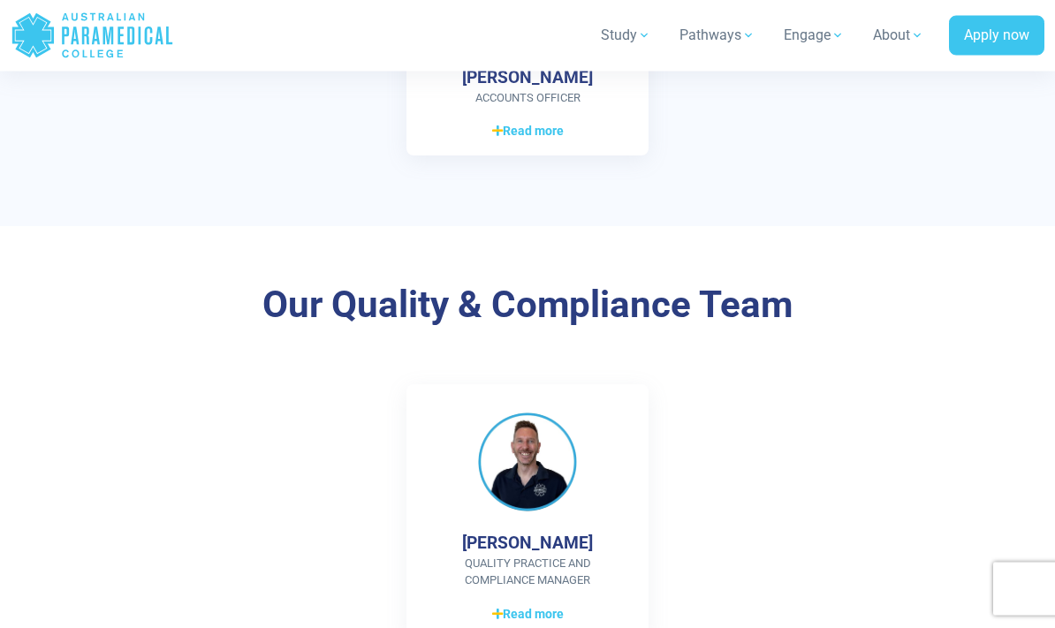
click at [505, 606] on span "Read more" at bounding box center [528, 615] width 72 height 19
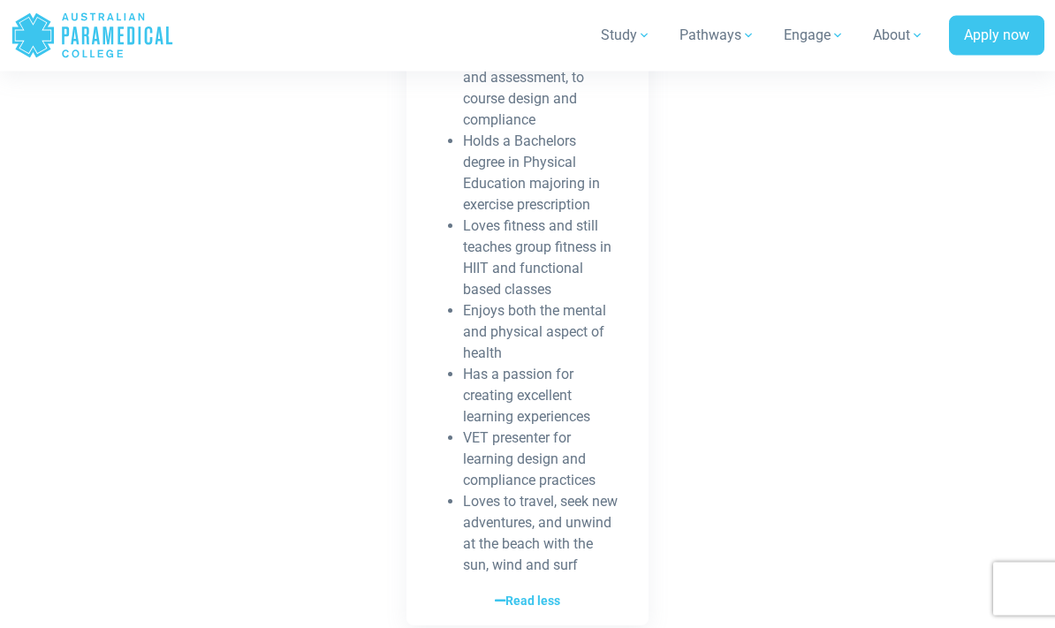
scroll to position [6121, 0]
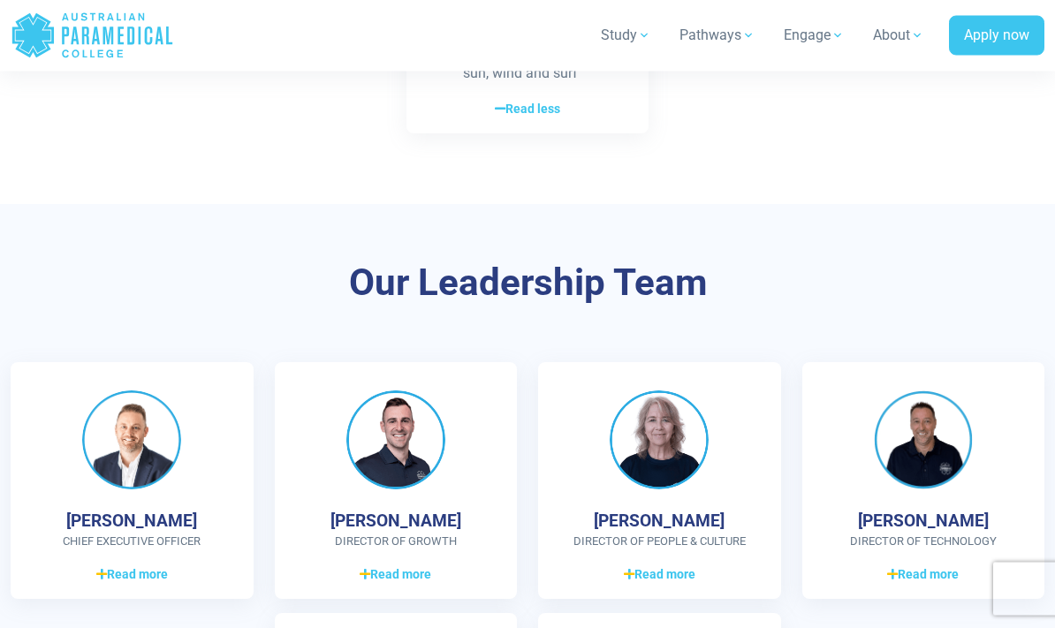
click at [373, 564] on link "Read more Read less" at bounding box center [396, 574] width 186 height 21
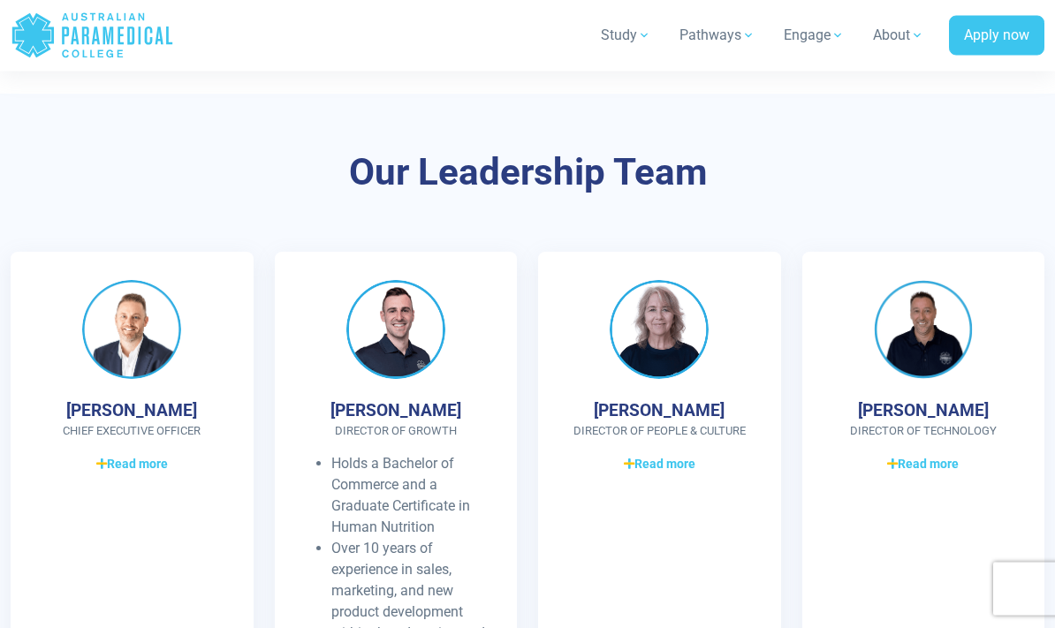
scroll to position [6757, 0]
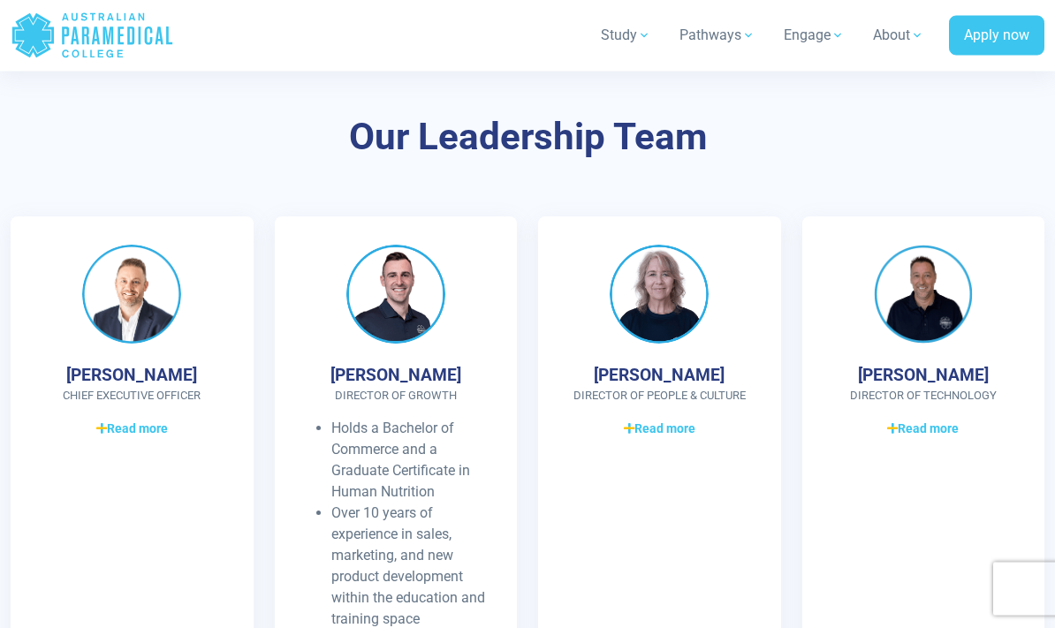
click at [101, 423] on icon at bounding box center [101, 429] width 11 height 12
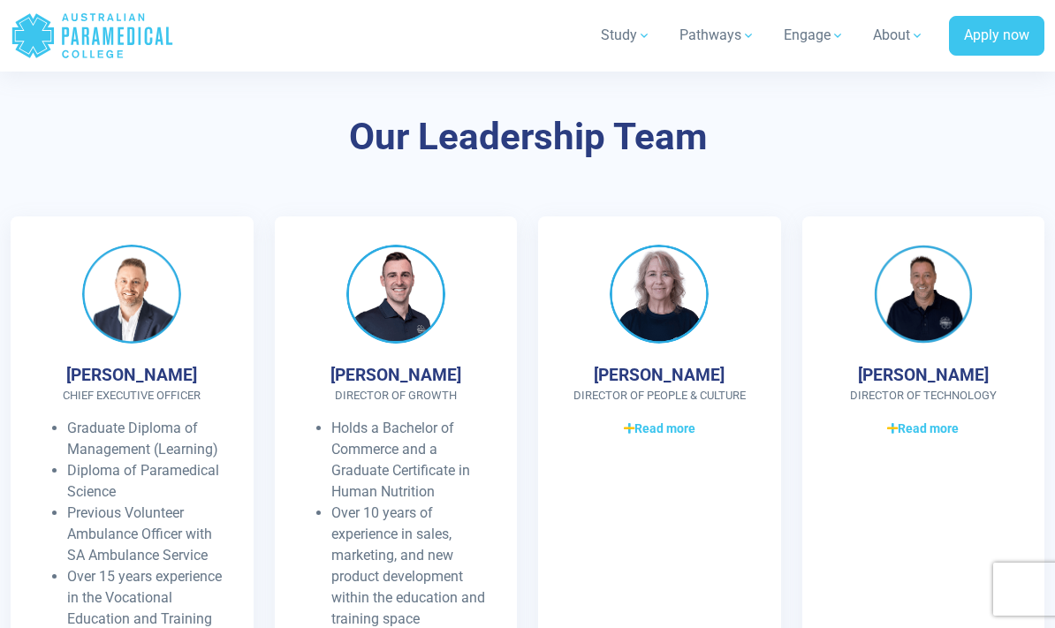
click at [633, 420] on span "Read more" at bounding box center [660, 429] width 72 height 19
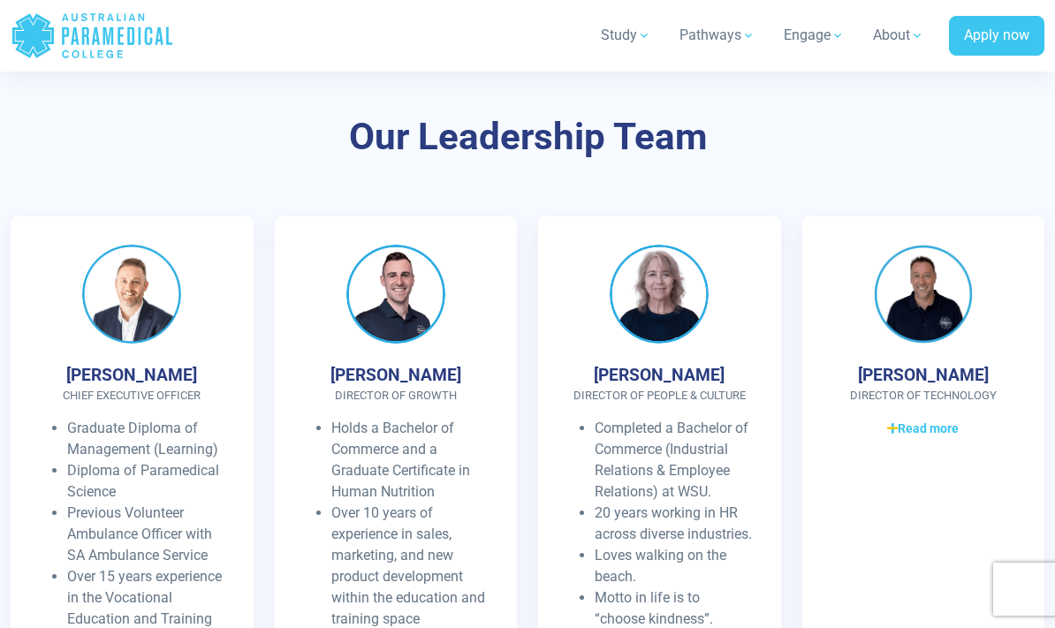
click at [900, 420] on span "Read more" at bounding box center [923, 429] width 72 height 19
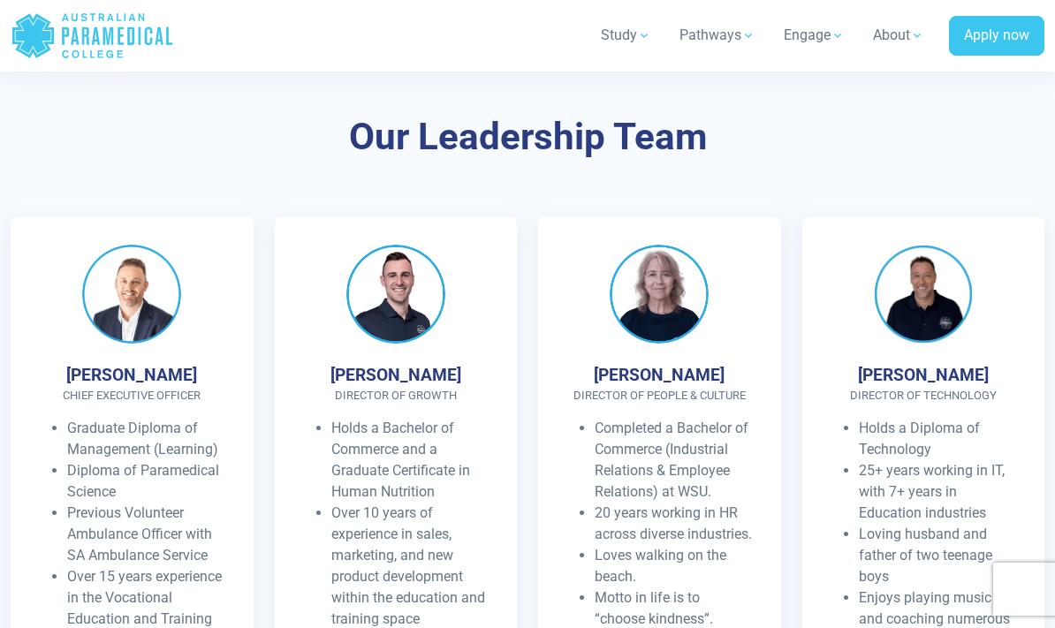
click at [676, 365] on h4 "[PERSON_NAME]" at bounding box center [659, 375] width 131 height 20
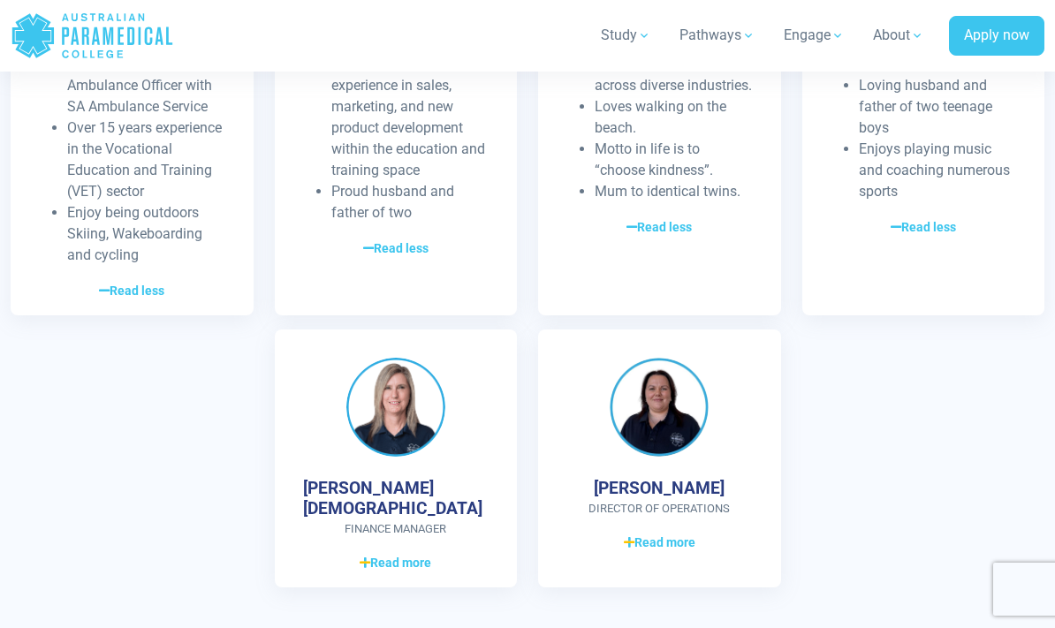
scroll to position [7209, 0]
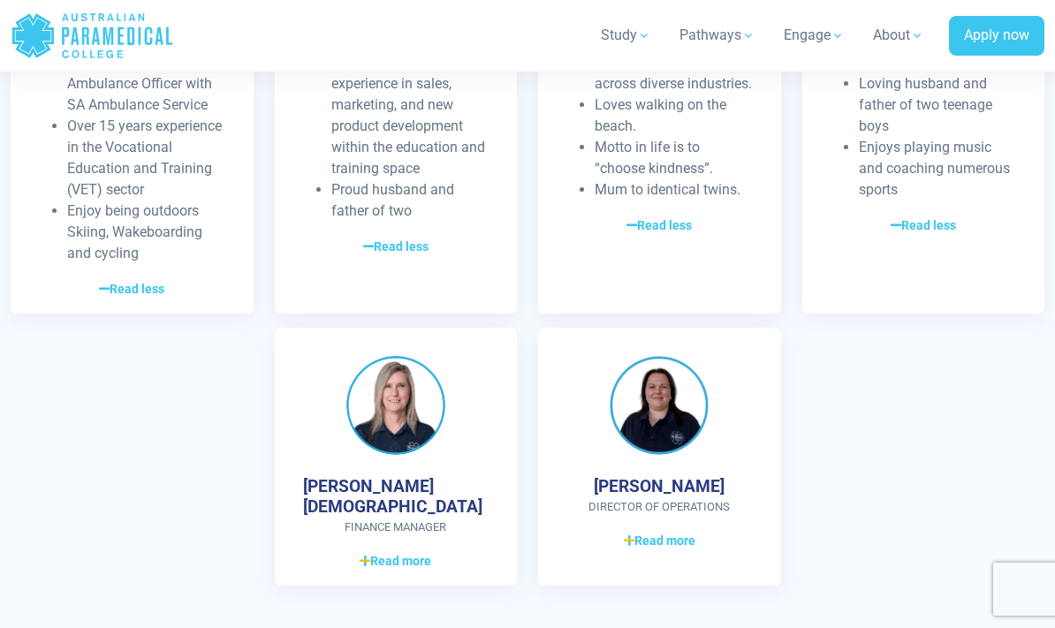
click at [417, 552] on span "Read more" at bounding box center [396, 561] width 72 height 19
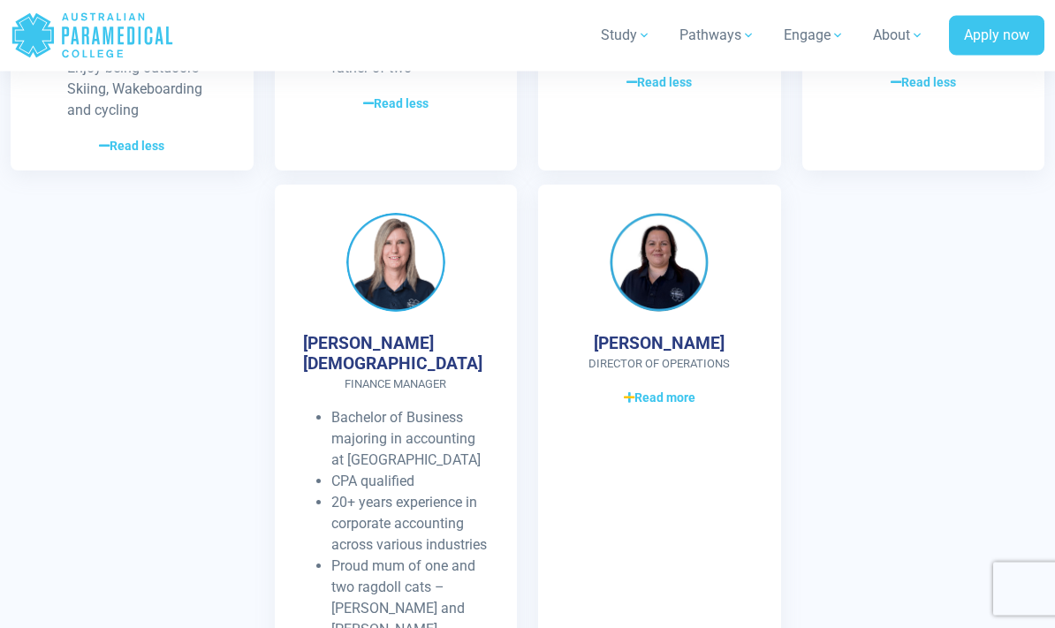
scroll to position [7368, 0]
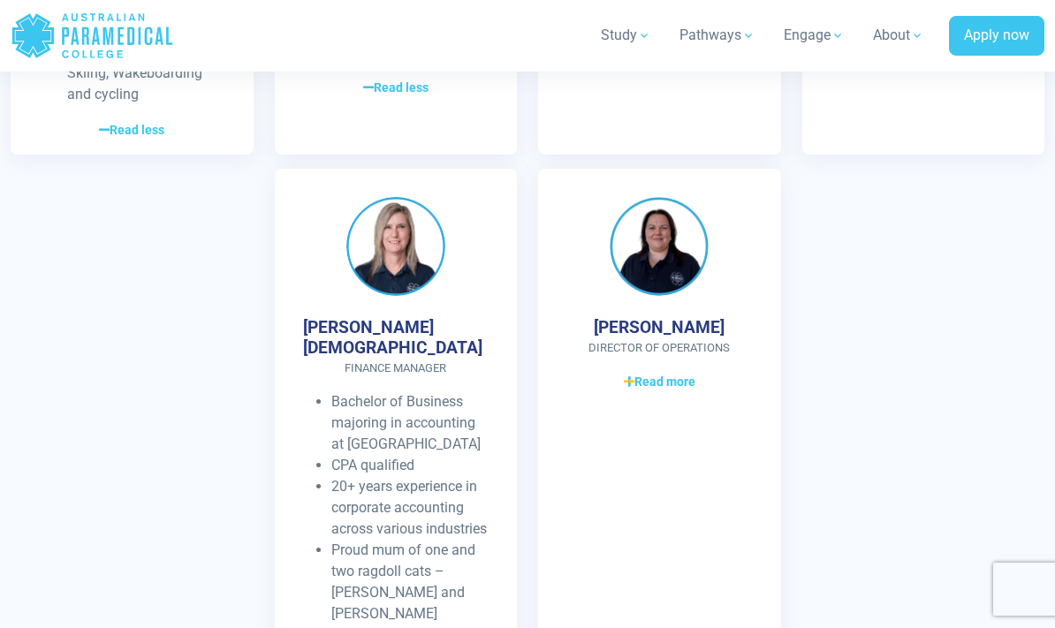
click at [679, 373] on span "Read more" at bounding box center [660, 382] width 72 height 19
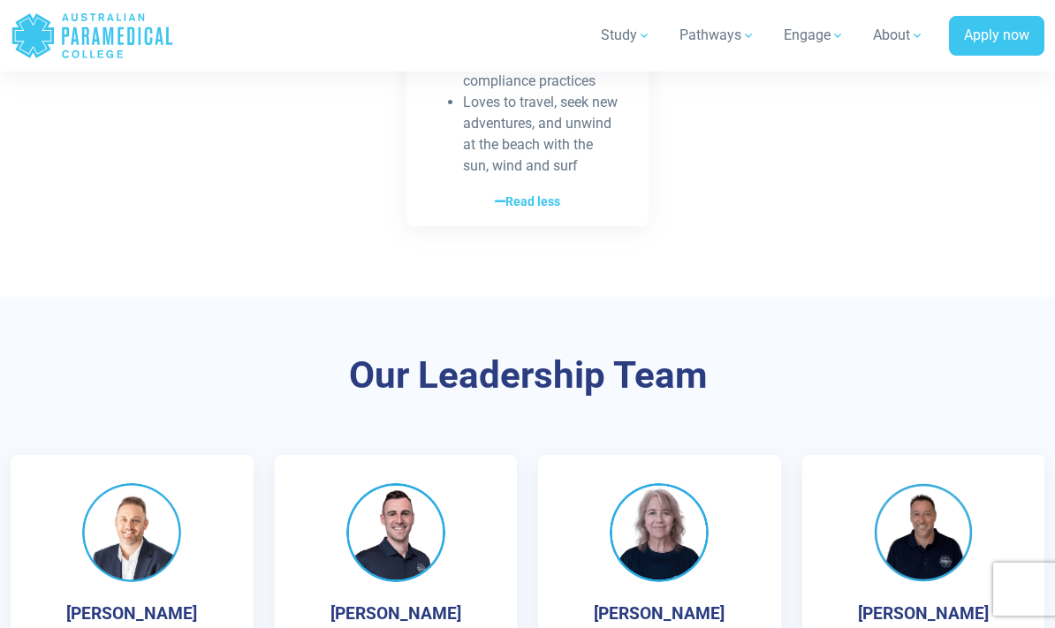
scroll to position [6519, 0]
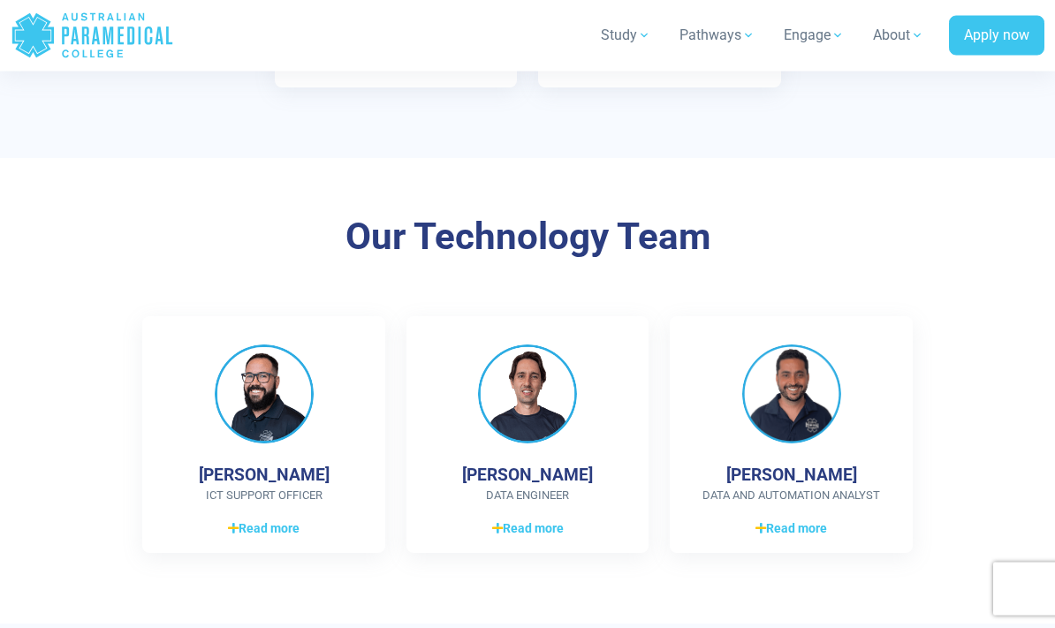
click at [534, 520] on span "Read more" at bounding box center [528, 529] width 72 height 19
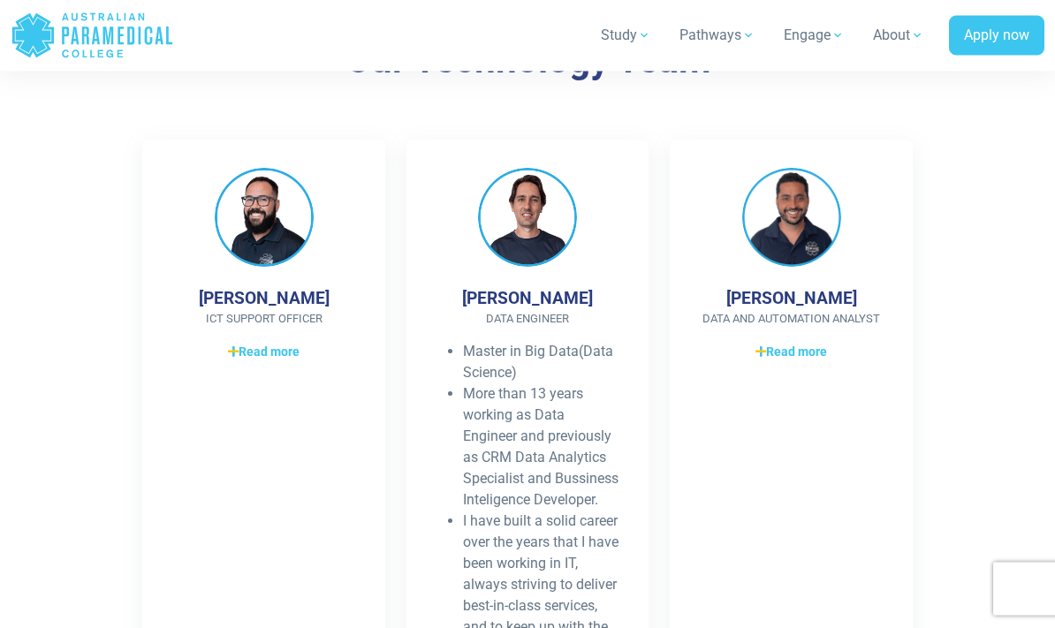
scroll to position [4856, 0]
click at [290, 262] on div "[PERSON_NAME] ICT Support Officer MBA – ICT Management Multiple ICT/Network dip…" at bounding box center [263, 478] width 243 height 676
click at [276, 341] on link "Read more Read less" at bounding box center [263, 351] width 186 height 21
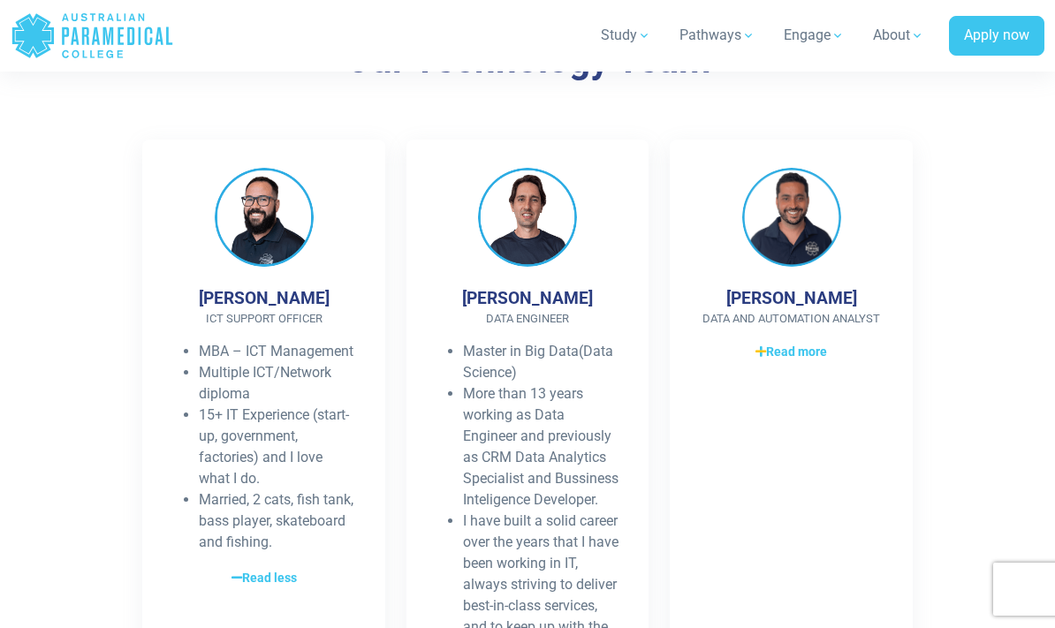
click at [802, 343] on span "Read more" at bounding box center [791, 352] width 72 height 19
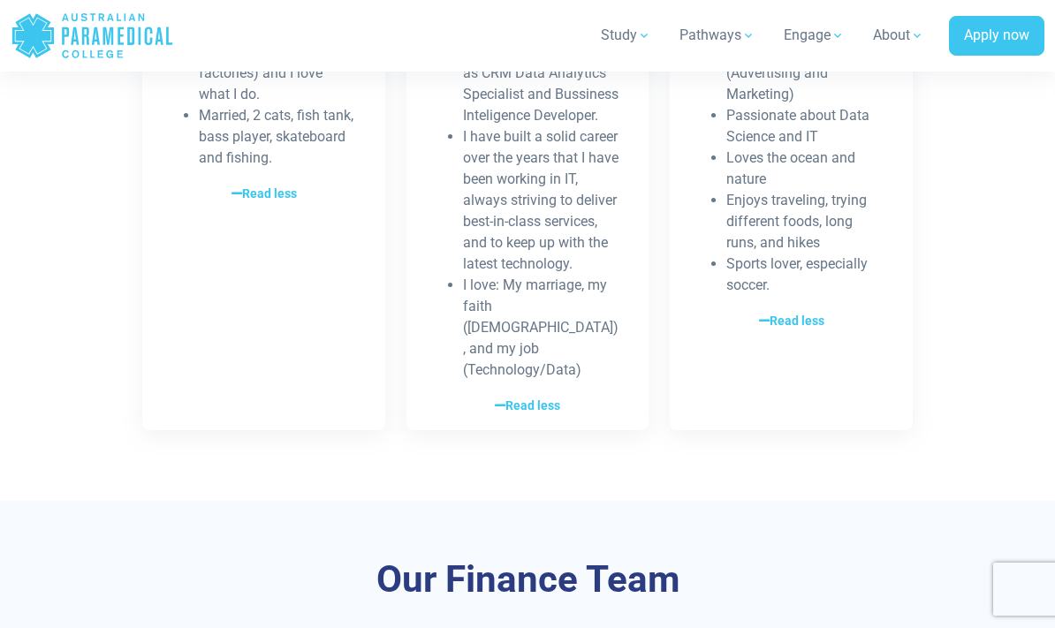
scroll to position [5205, 0]
